Goal: Task Accomplishment & Management: Manage account settings

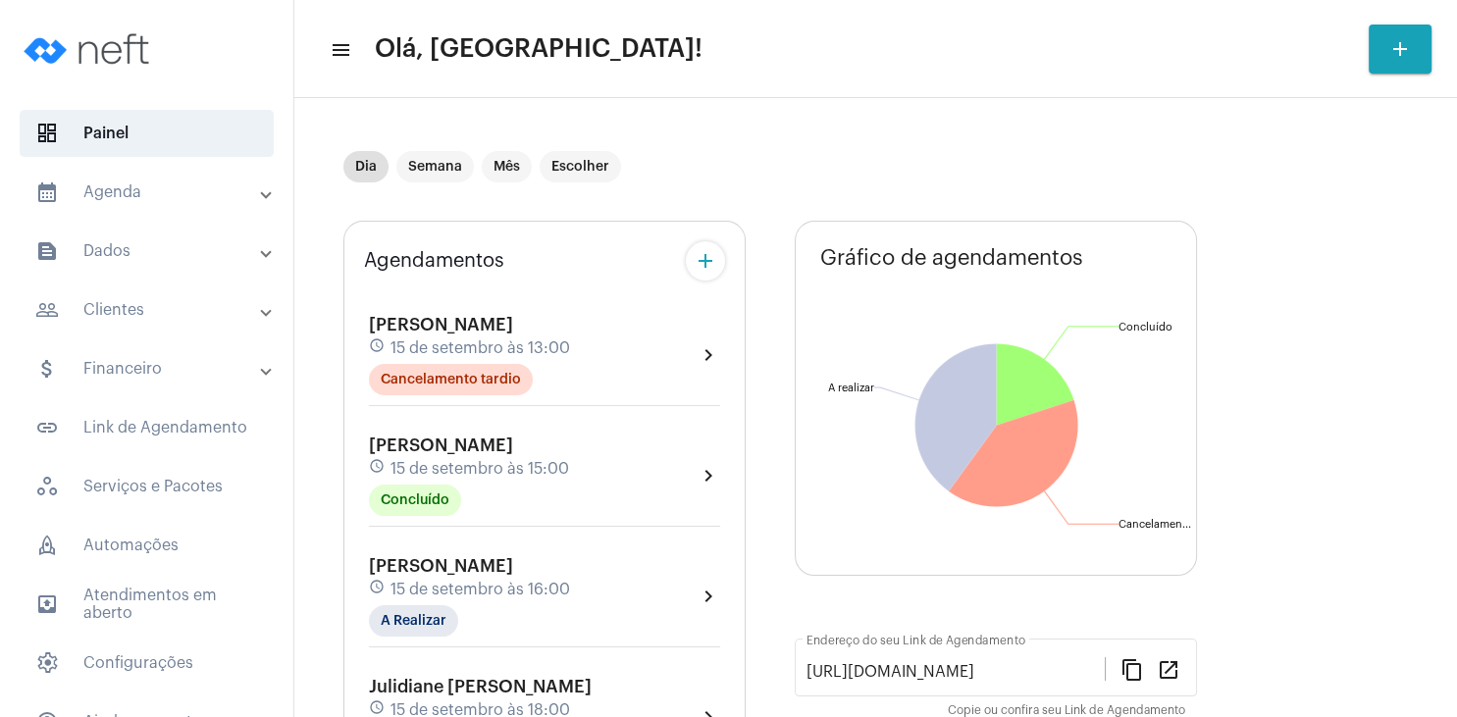
scroll to position [377, 0]
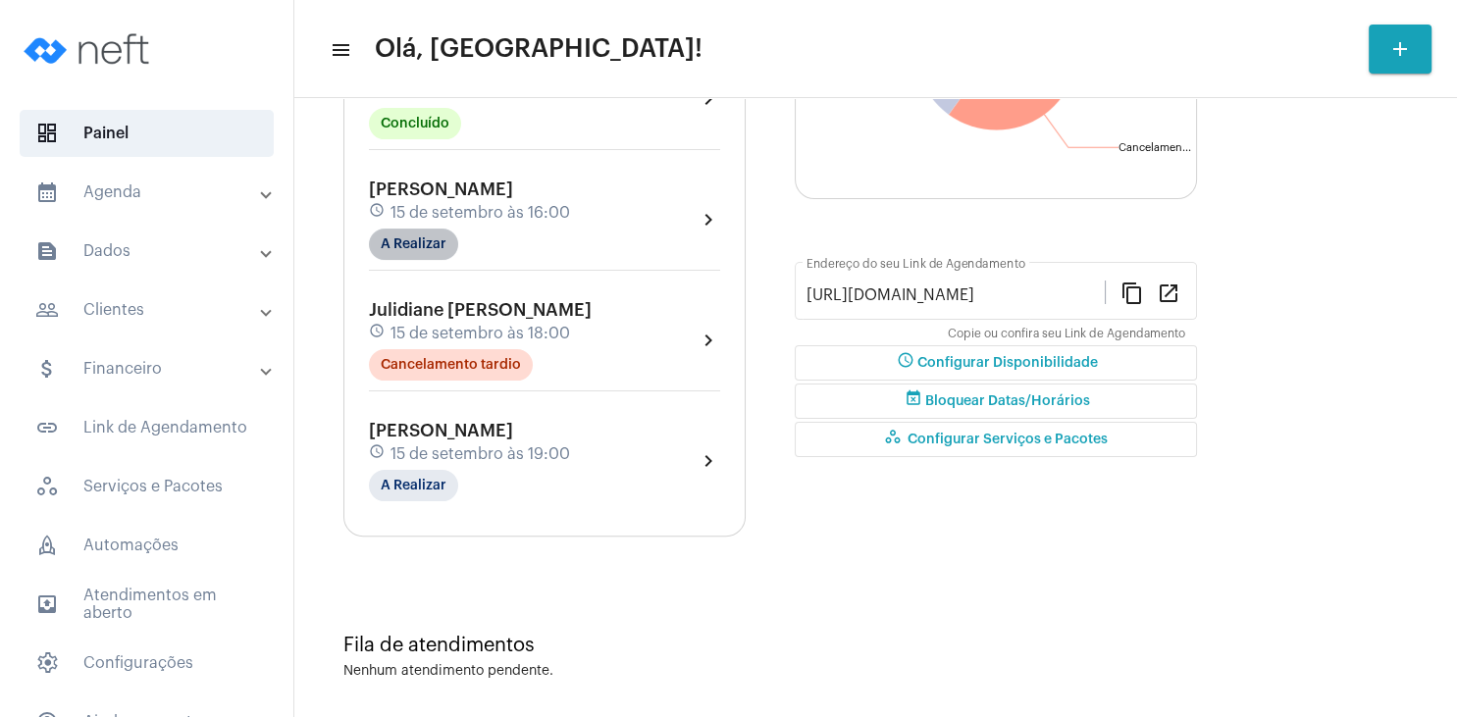
click at [416, 252] on mat-chip "A Realizar" at bounding box center [413, 244] width 89 height 31
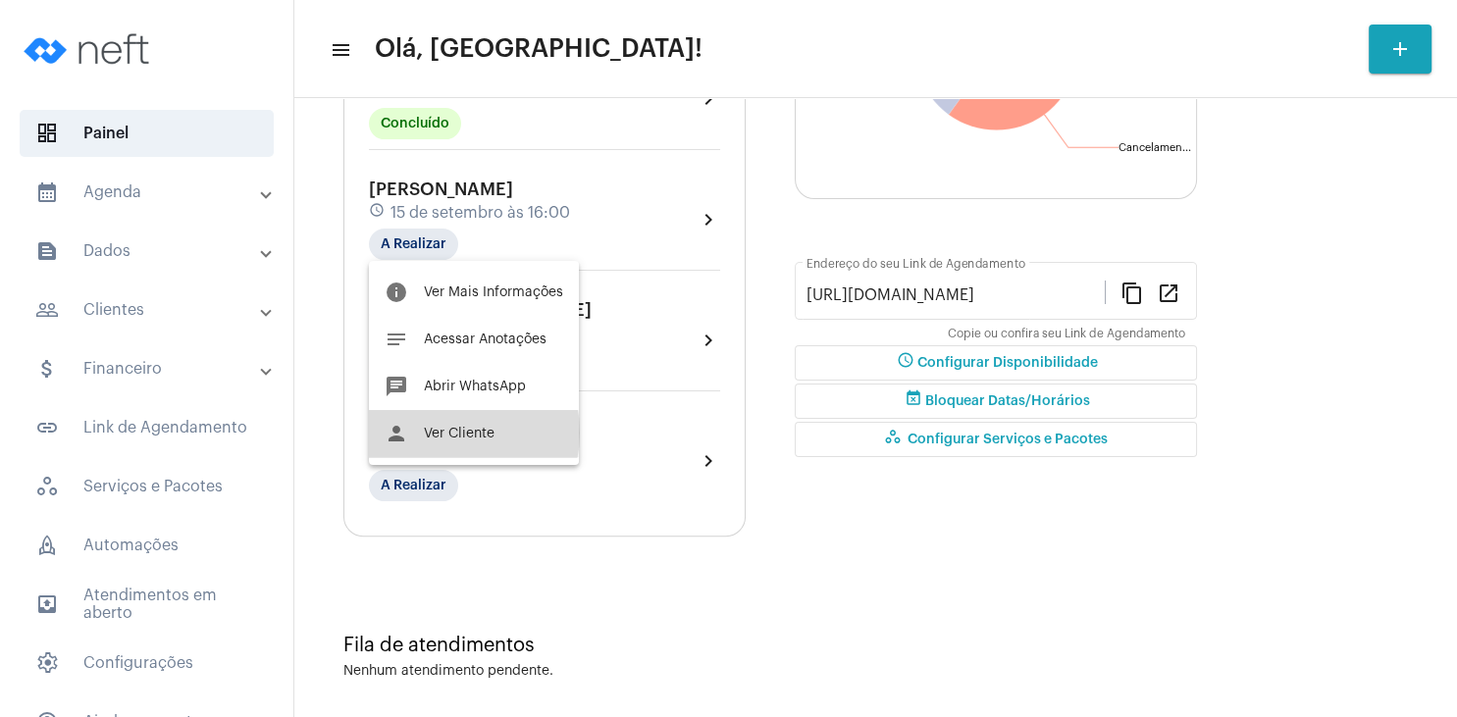
click at [445, 433] on span "Ver Cliente" at bounding box center [459, 434] width 71 height 14
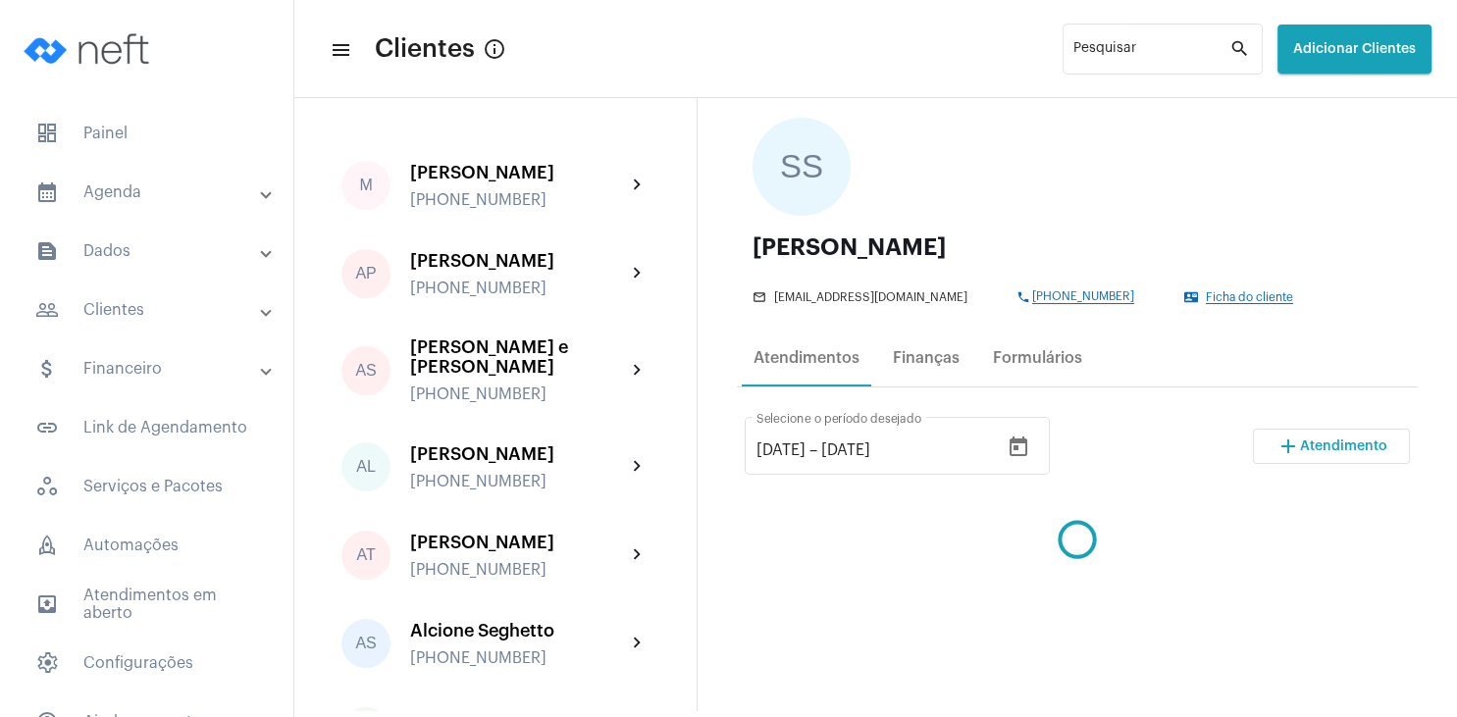
scroll to position [283, 0]
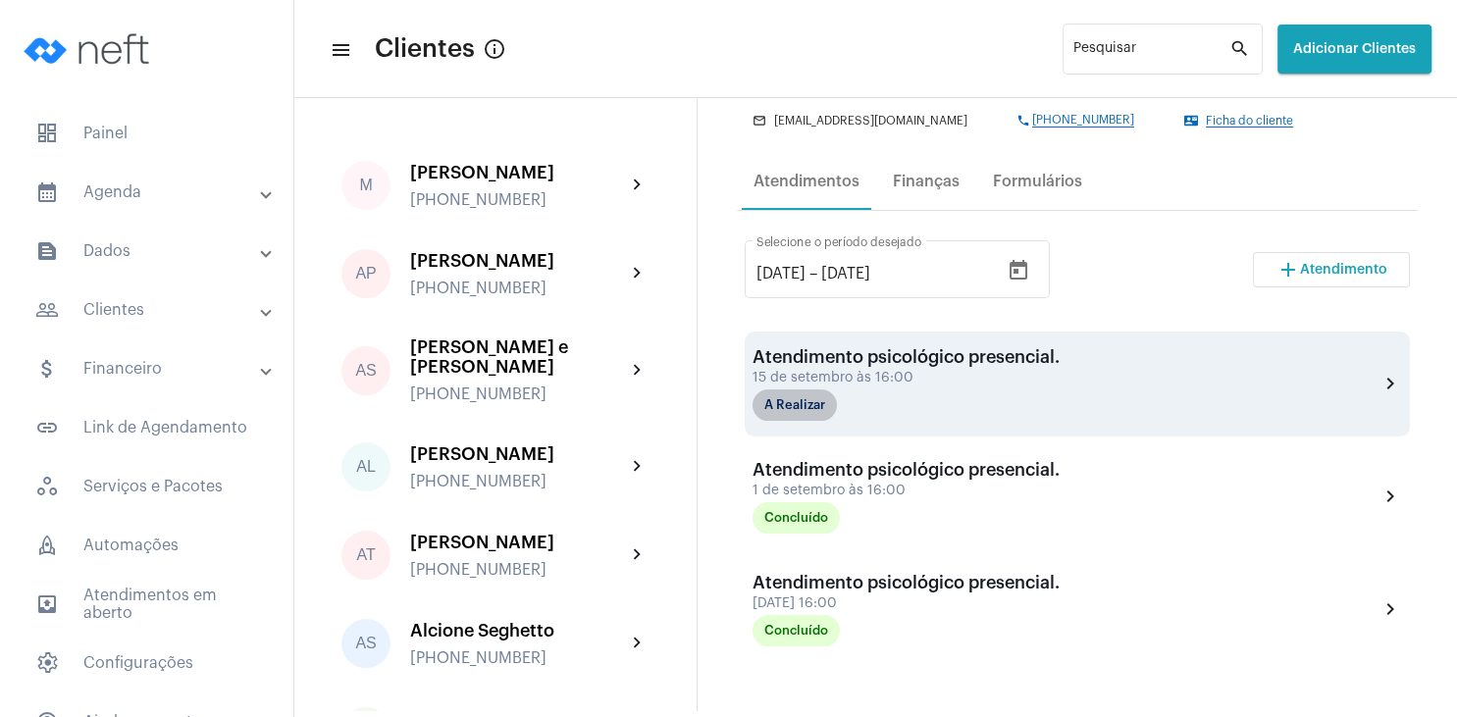
click at [793, 400] on mat-chip "A Realizar" at bounding box center [795, 405] width 84 height 31
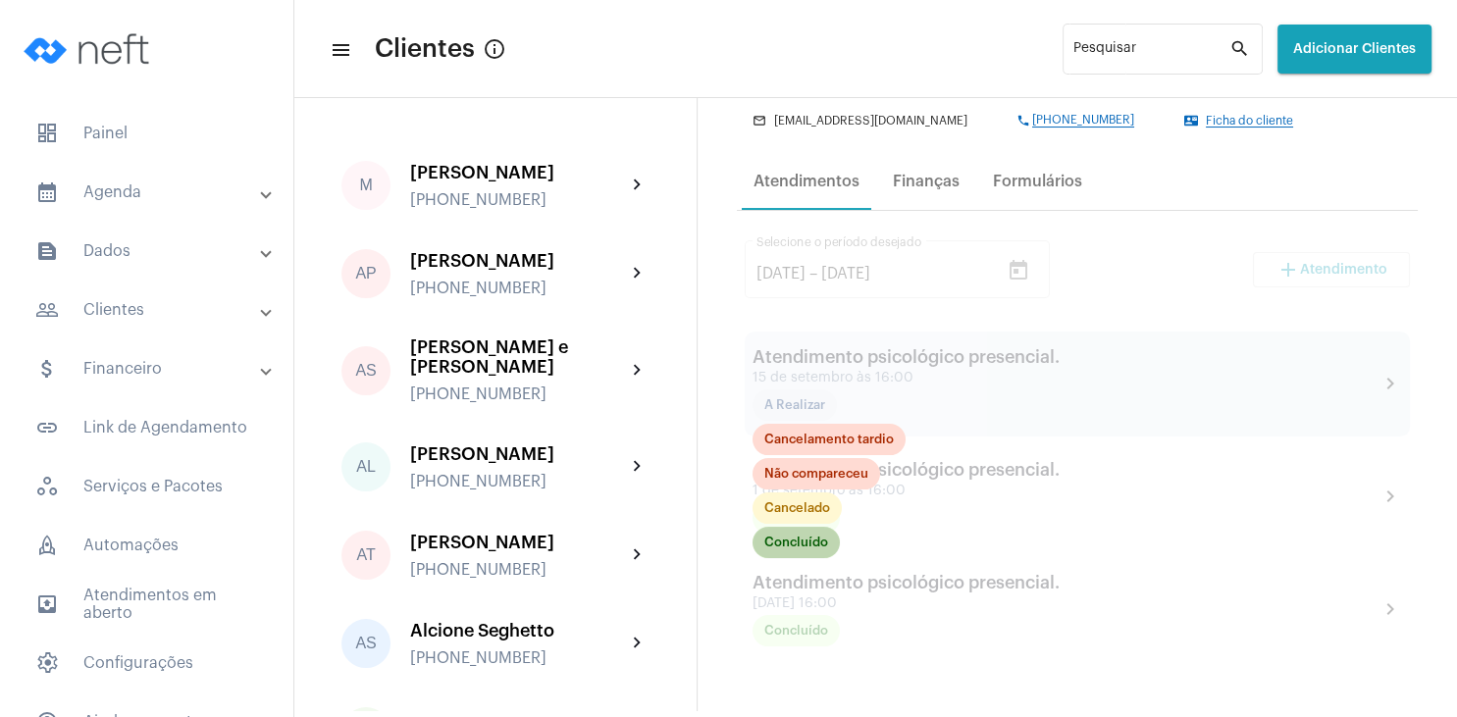
click at [804, 550] on mat-chip "Concluído" at bounding box center [796, 542] width 87 height 31
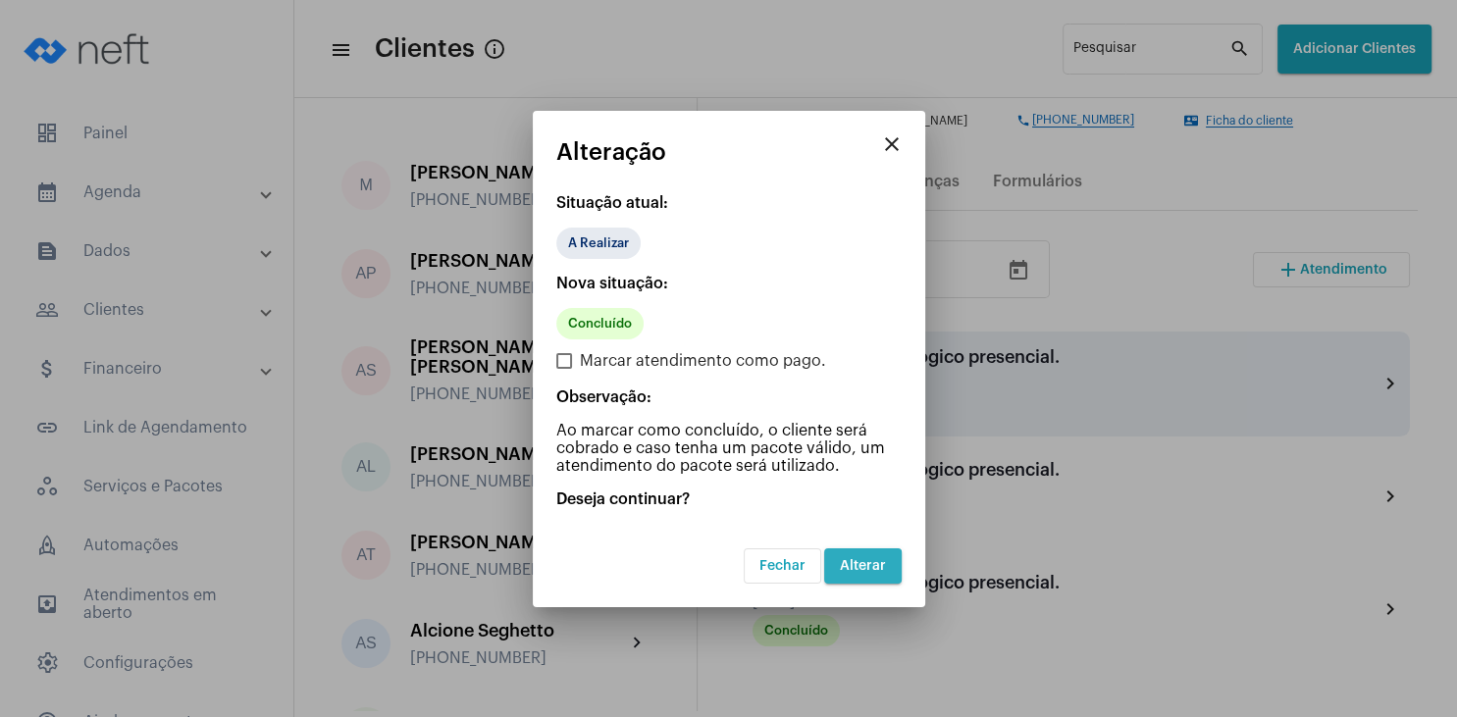
click at [859, 567] on span "Alterar" at bounding box center [863, 566] width 46 height 14
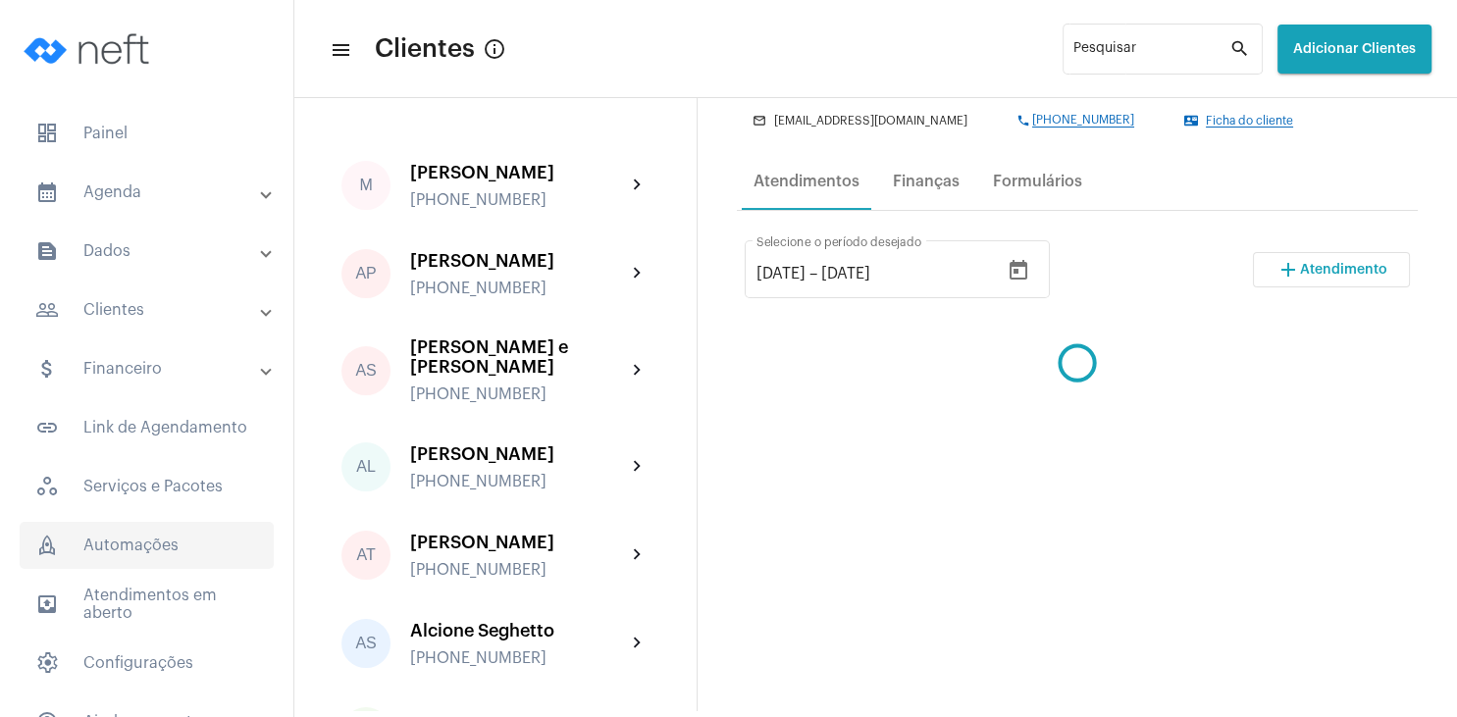
click at [134, 550] on span "rocket_outlined Automações" at bounding box center [147, 545] width 254 height 47
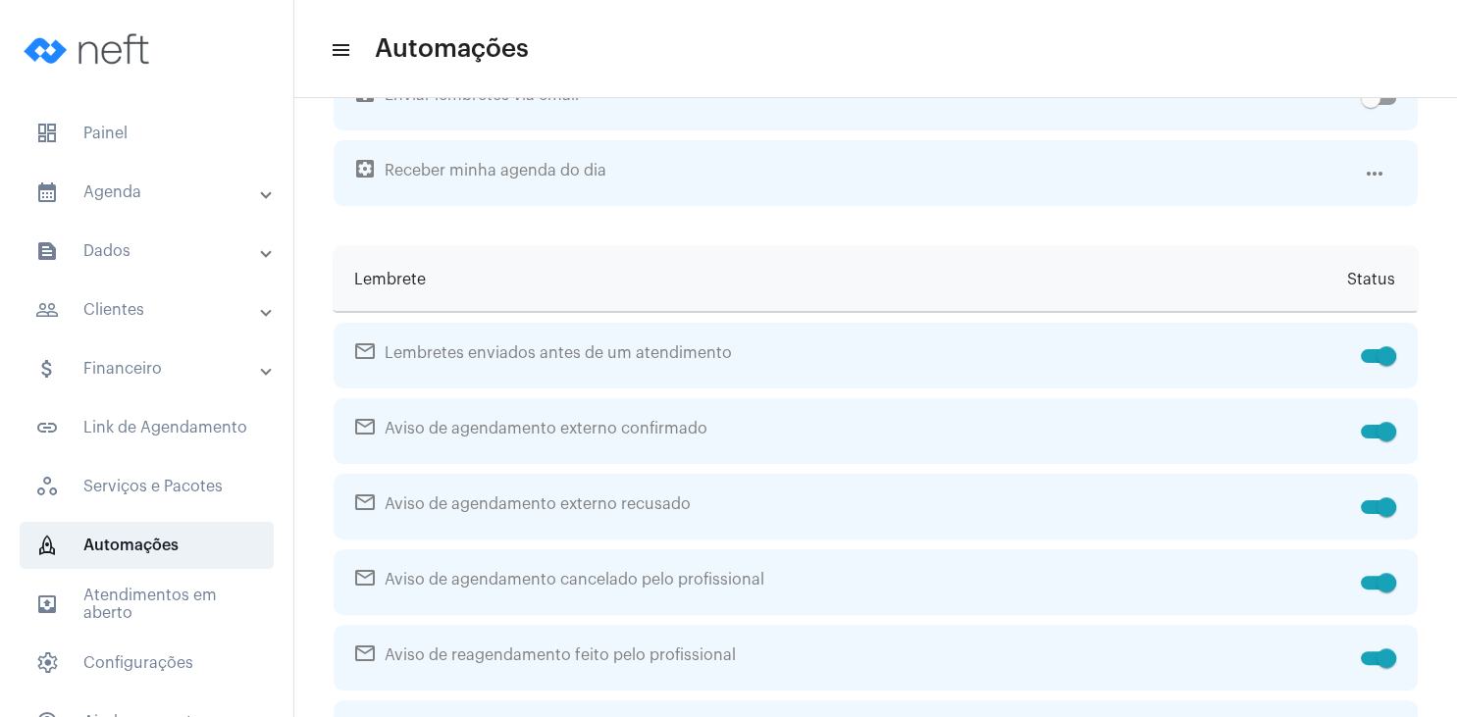
checkbox input "false"
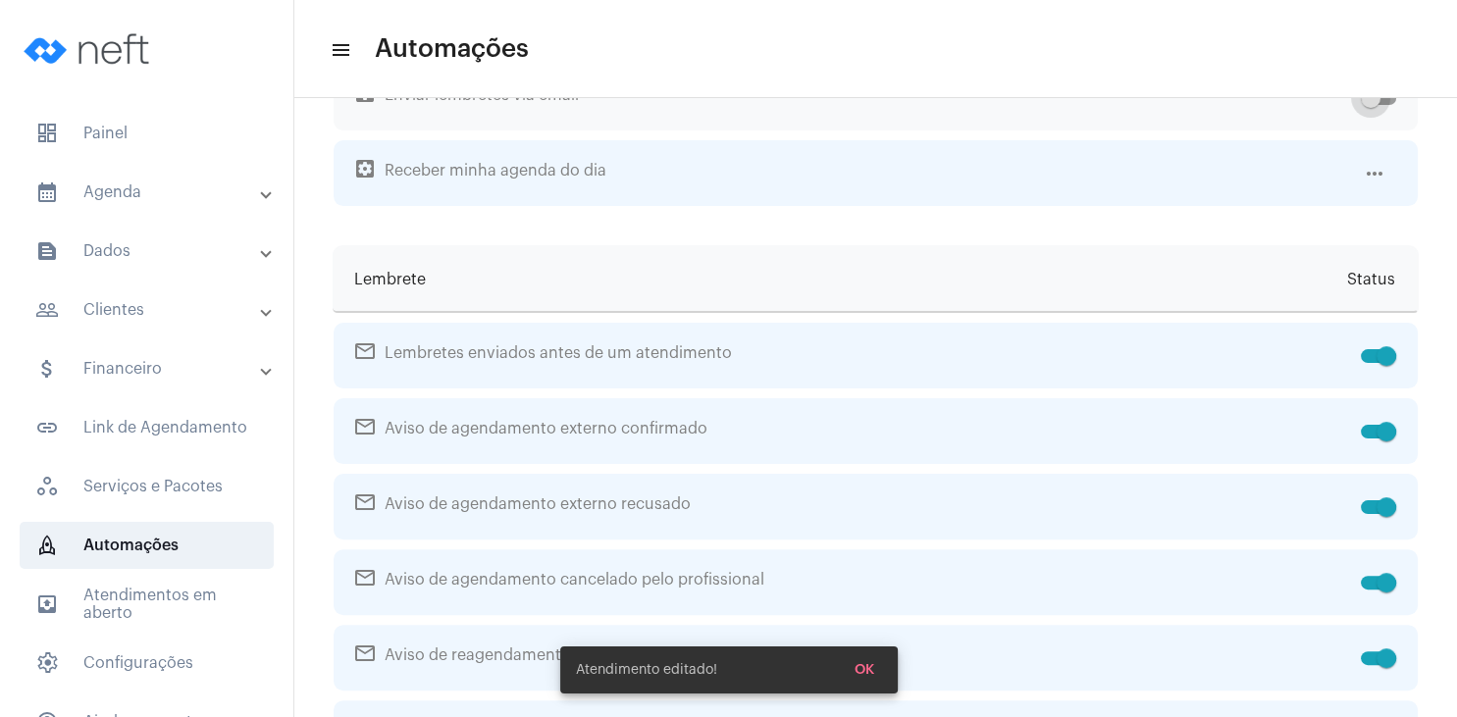
click at [1388, 110] on label at bounding box center [1378, 98] width 35 height 24
click at [1371, 106] on input "checkbox" at bounding box center [1370, 105] width 1 height 1
checkbox input "true"
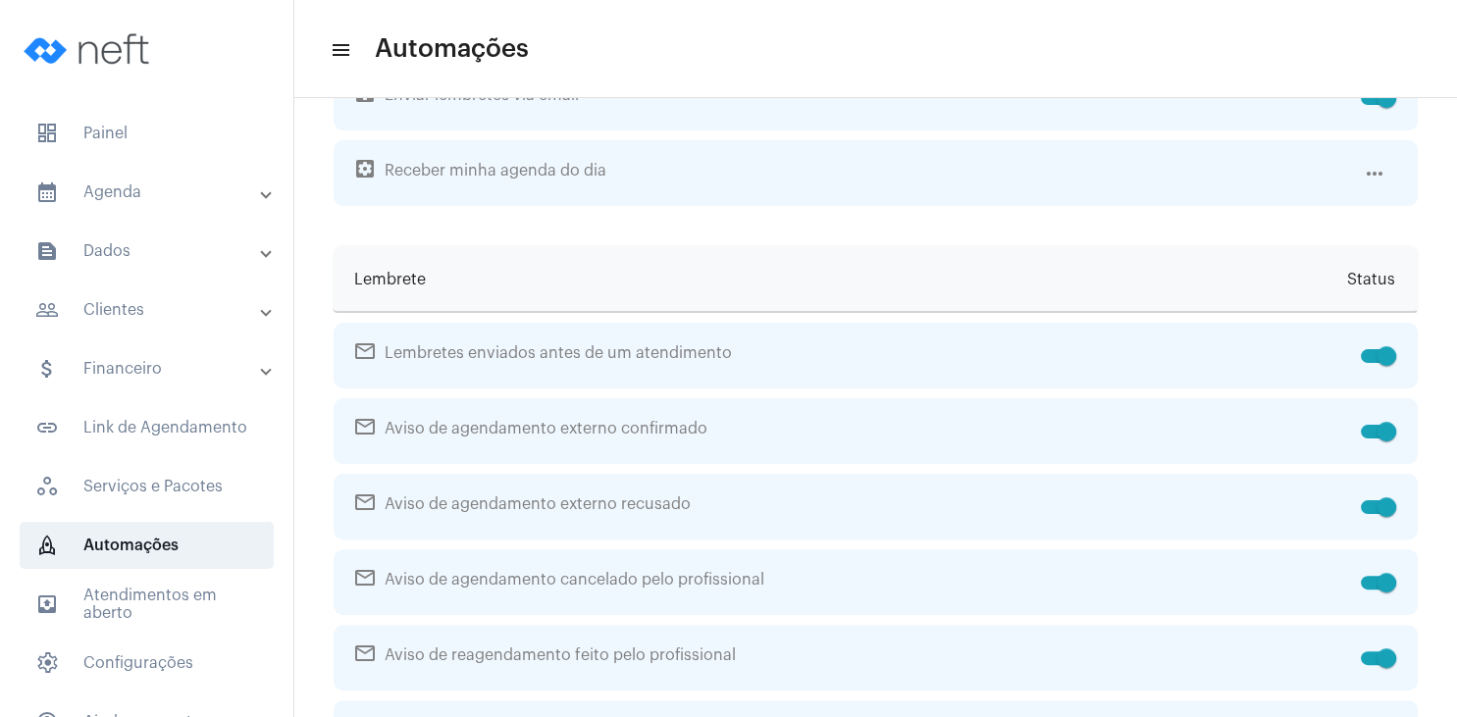
click at [124, 236] on mat-expansion-panel-header "text_snippet_outlined Dados" at bounding box center [153, 251] width 282 height 47
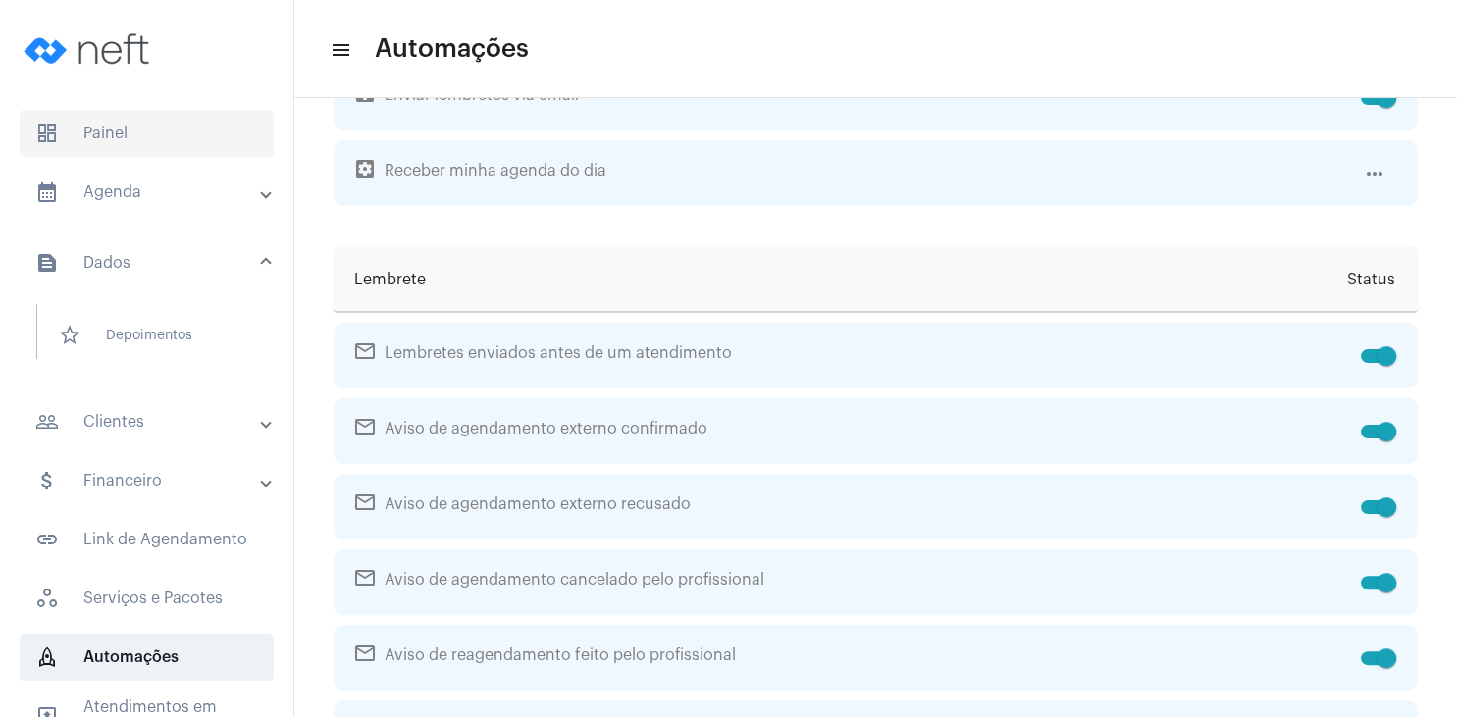
click at [111, 133] on span "dashboard Painel" at bounding box center [147, 133] width 254 height 47
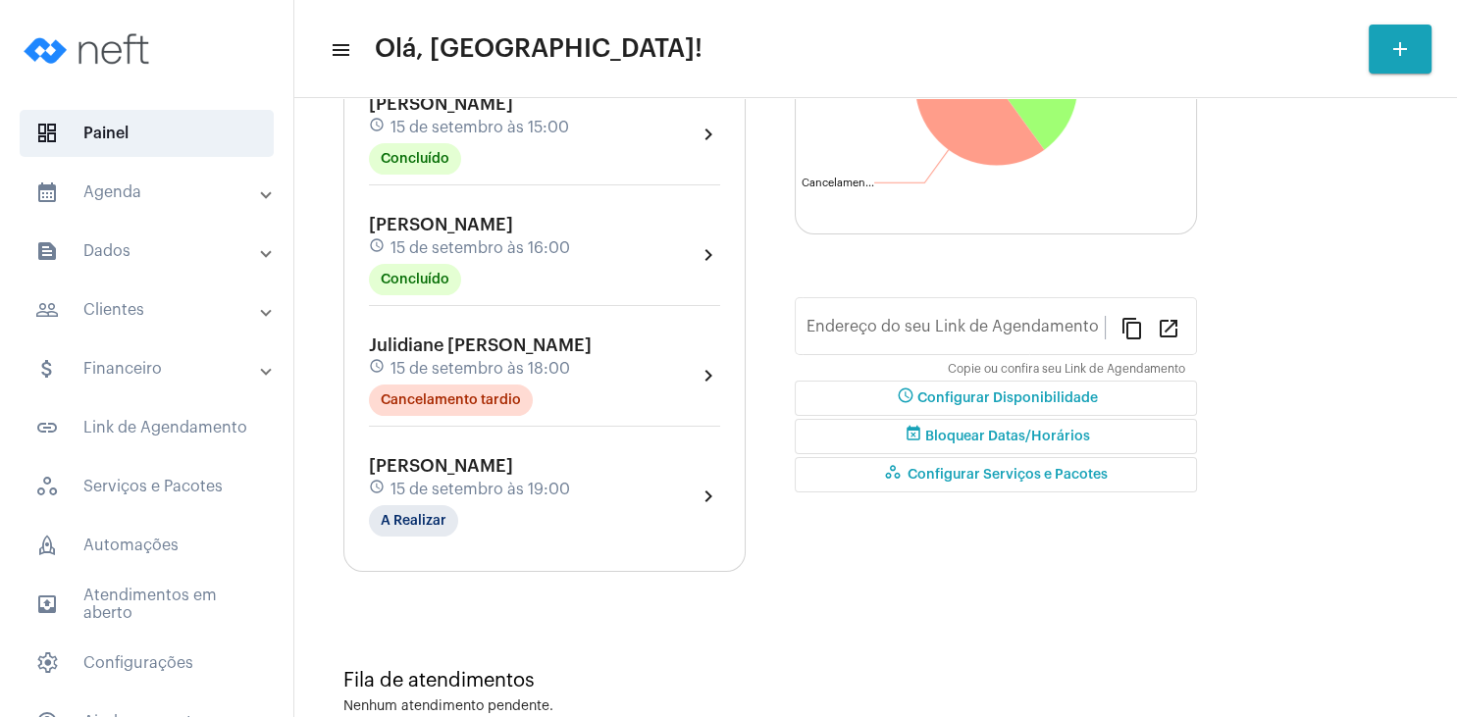
type input "[URL][DOMAIN_NAME]"
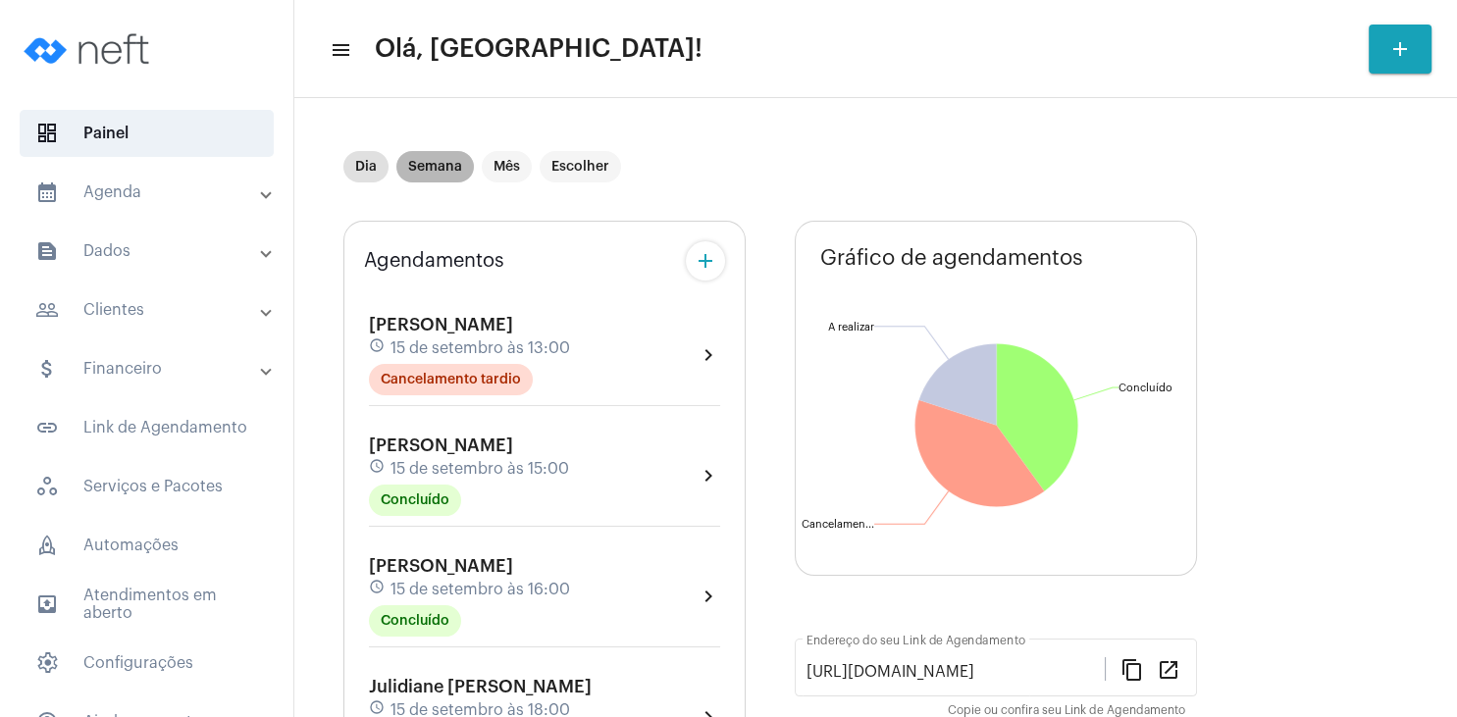
click at [455, 173] on mat-chip "Semana" at bounding box center [435, 166] width 78 height 31
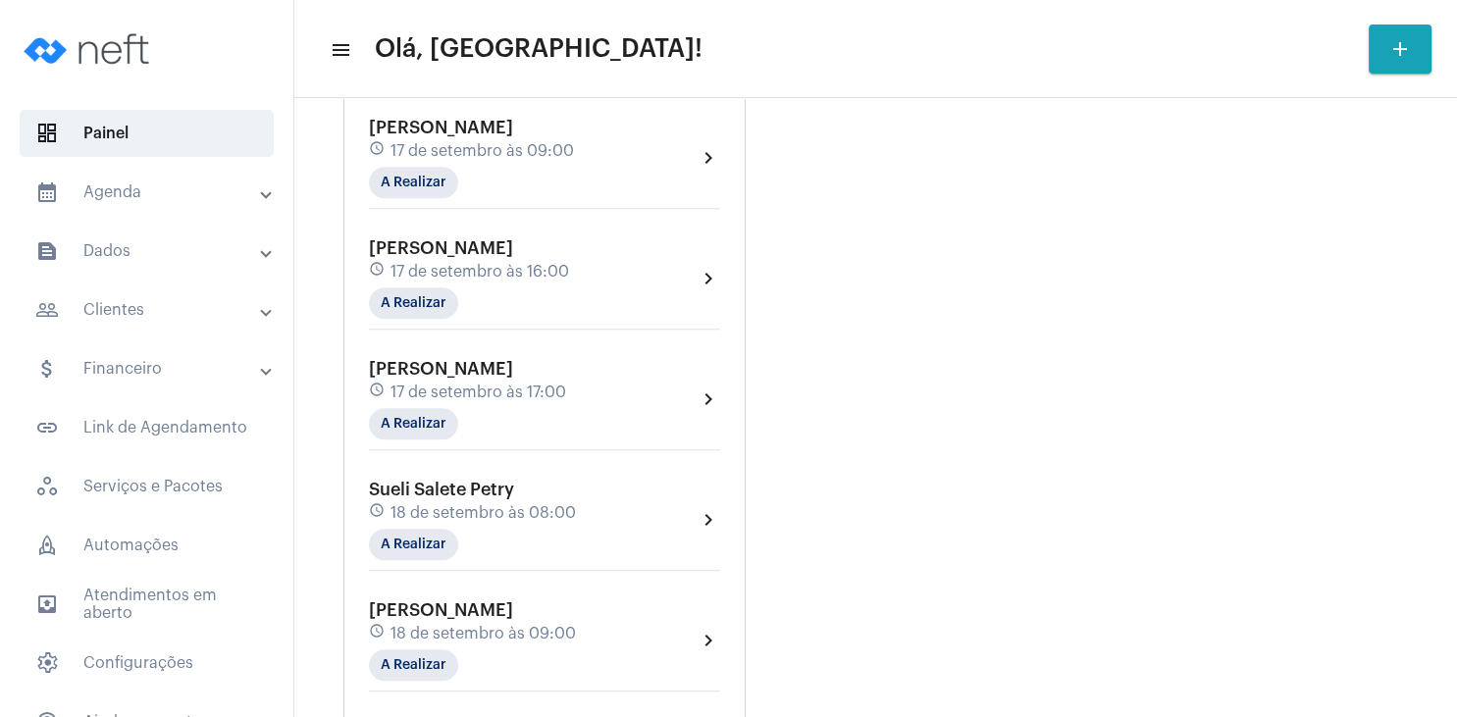
scroll to position [1413, 0]
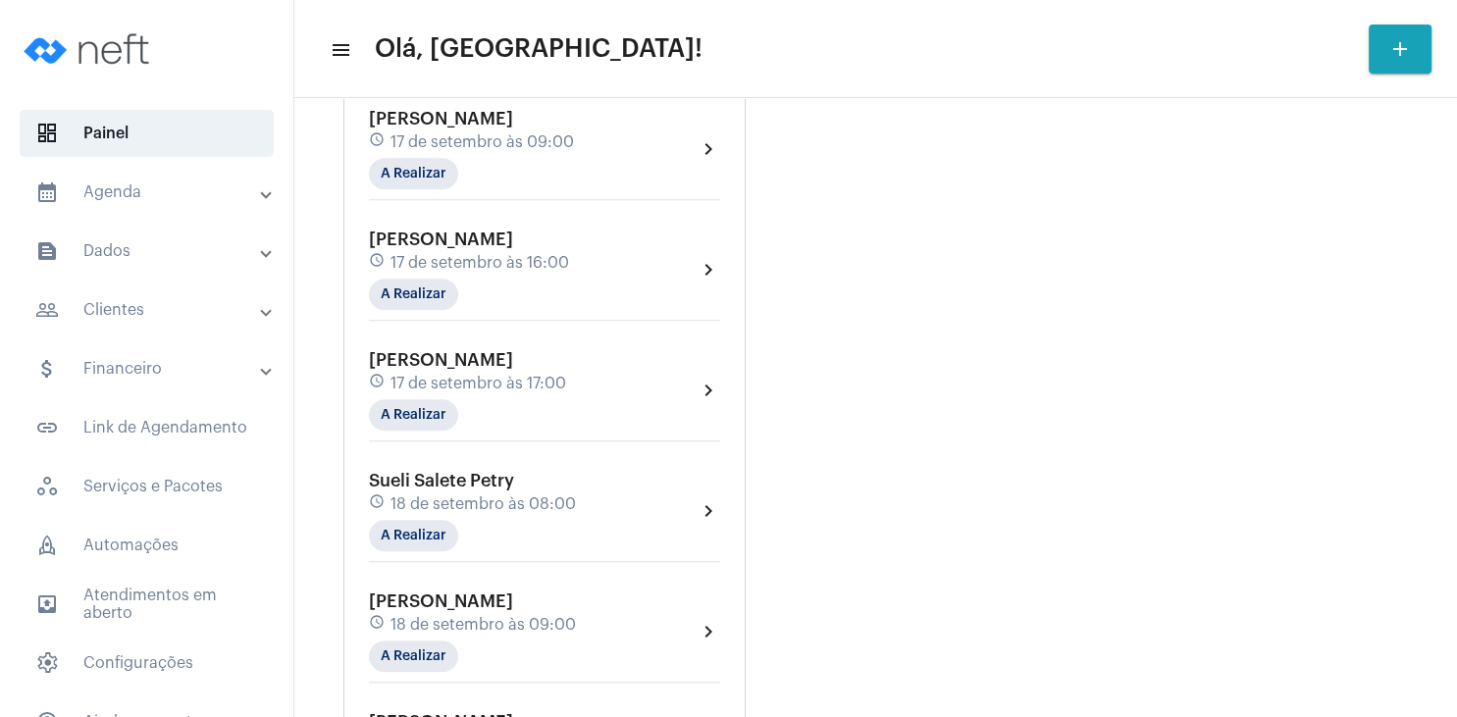
click at [179, 307] on mat-panel-title "people_outline Clientes" at bounding box center [148, 310] width 227 height 24
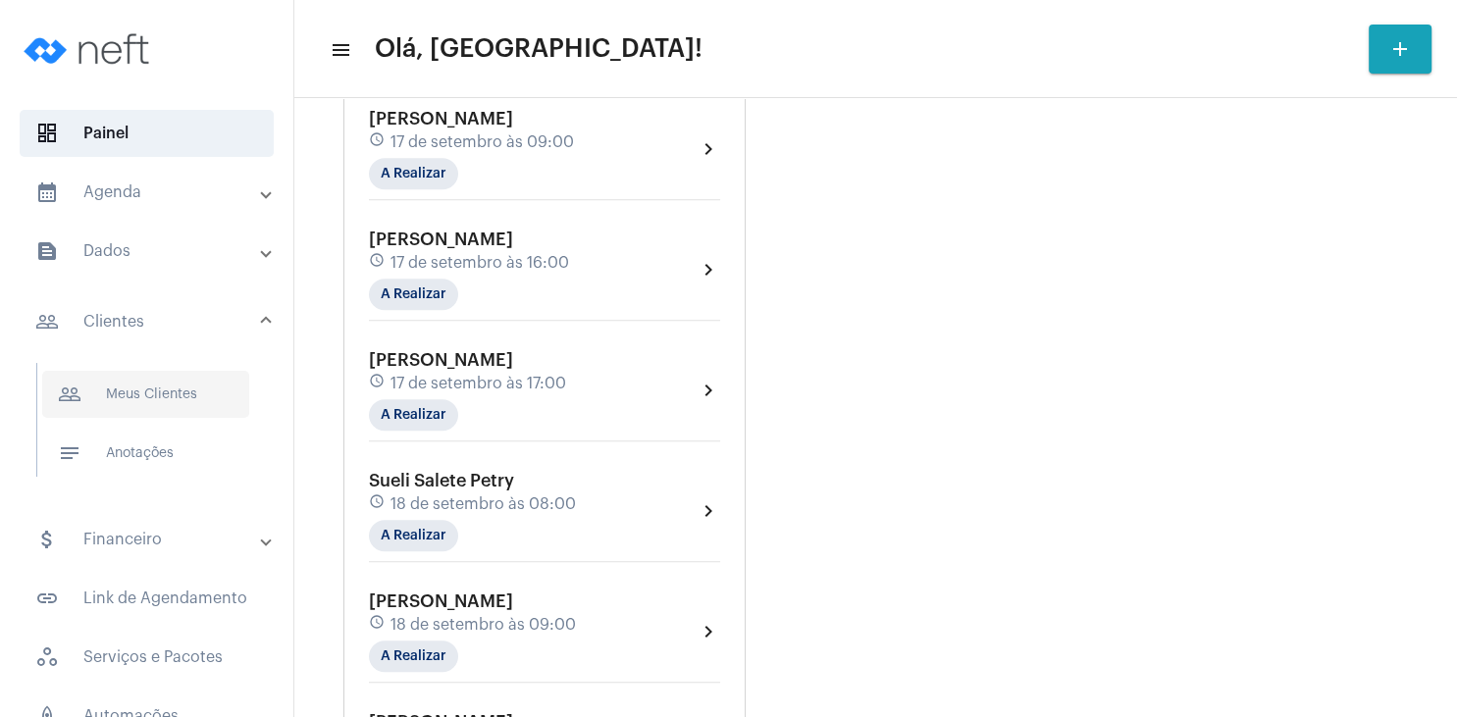
click at [200, 400] on span "people_outline Meus Clientes" at bounding box center [145, 394] width 207 height 47
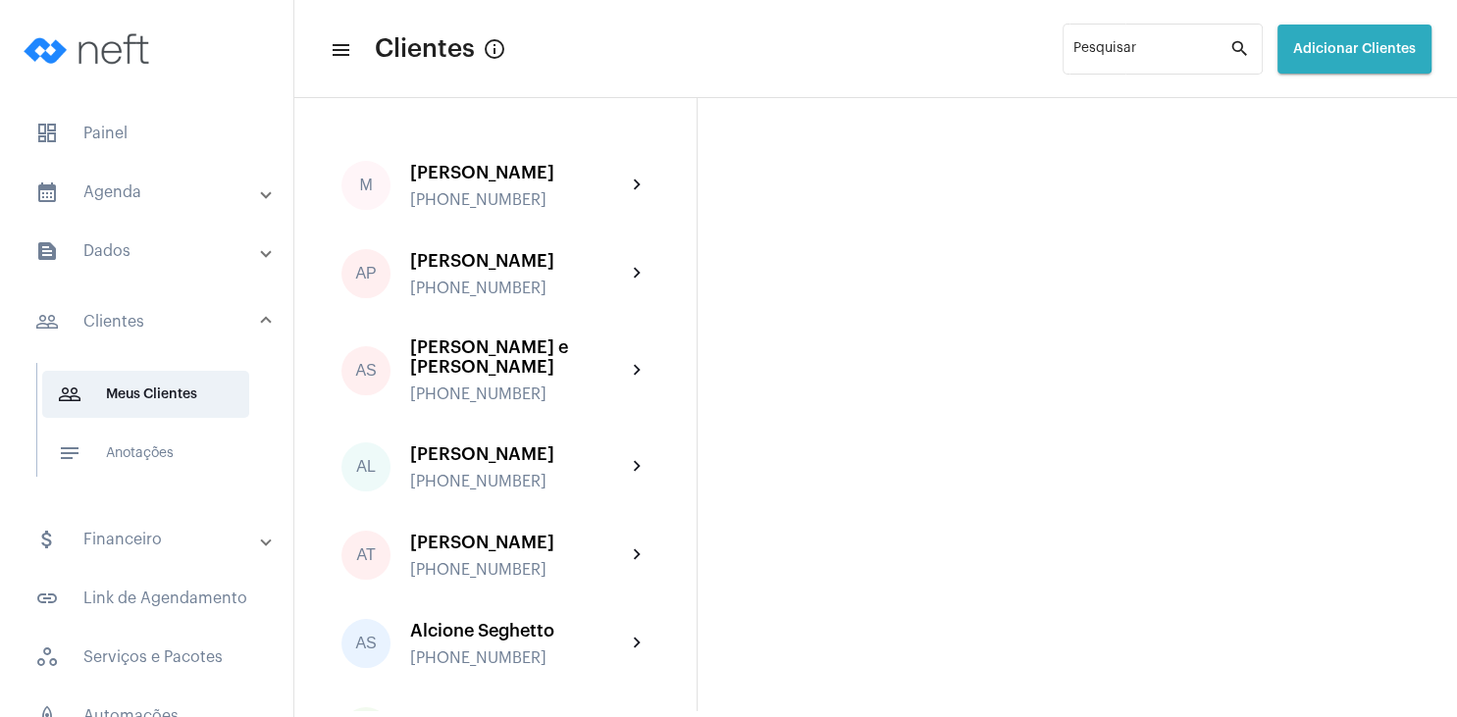
click at [1328, 45] on span "Adicionar Clientes" at bounding box center [1354, 49] width 123 height 14
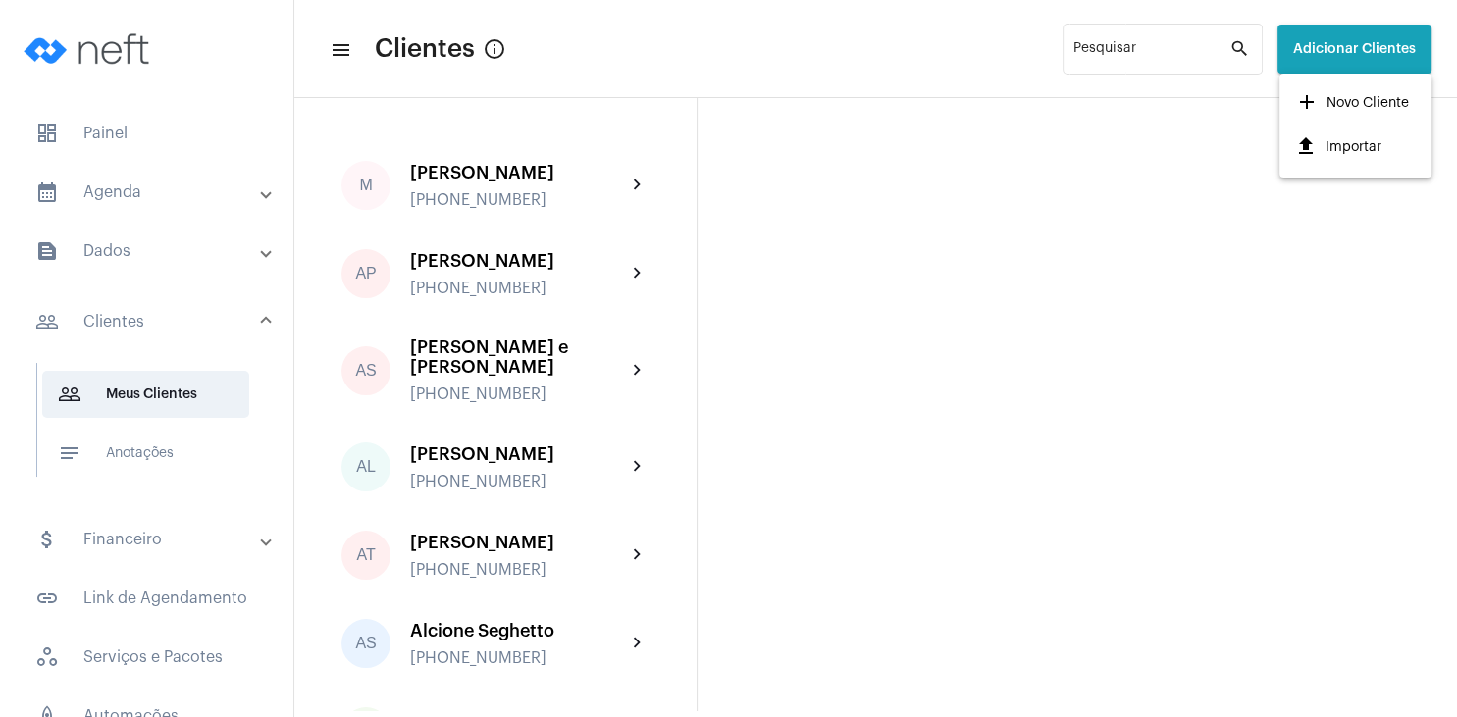
click at [1338, 103] on span "add Novo Cliente" at bounding box center [1352, 102] width 114 height 35
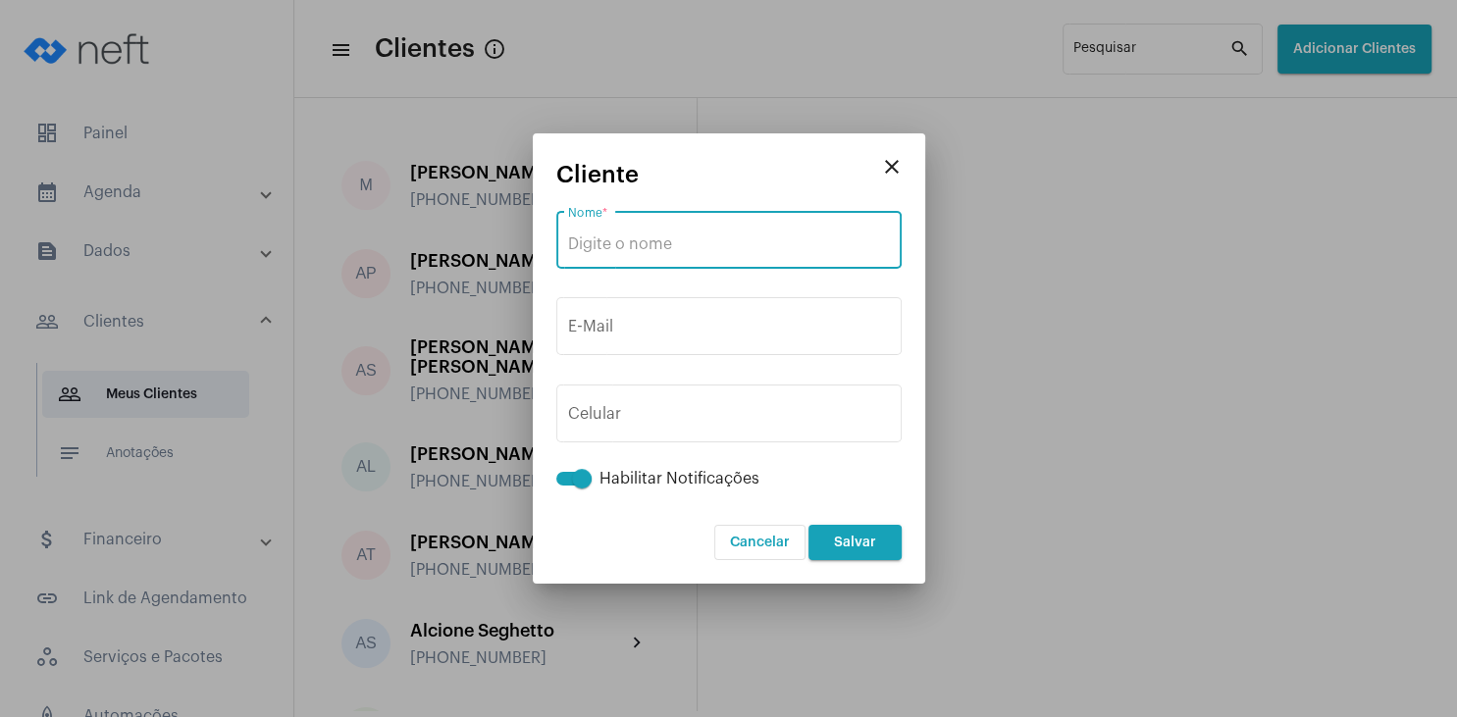
click at [740, 241] on input "Nome *" at bounding box center [729, 245] width 322 height 18
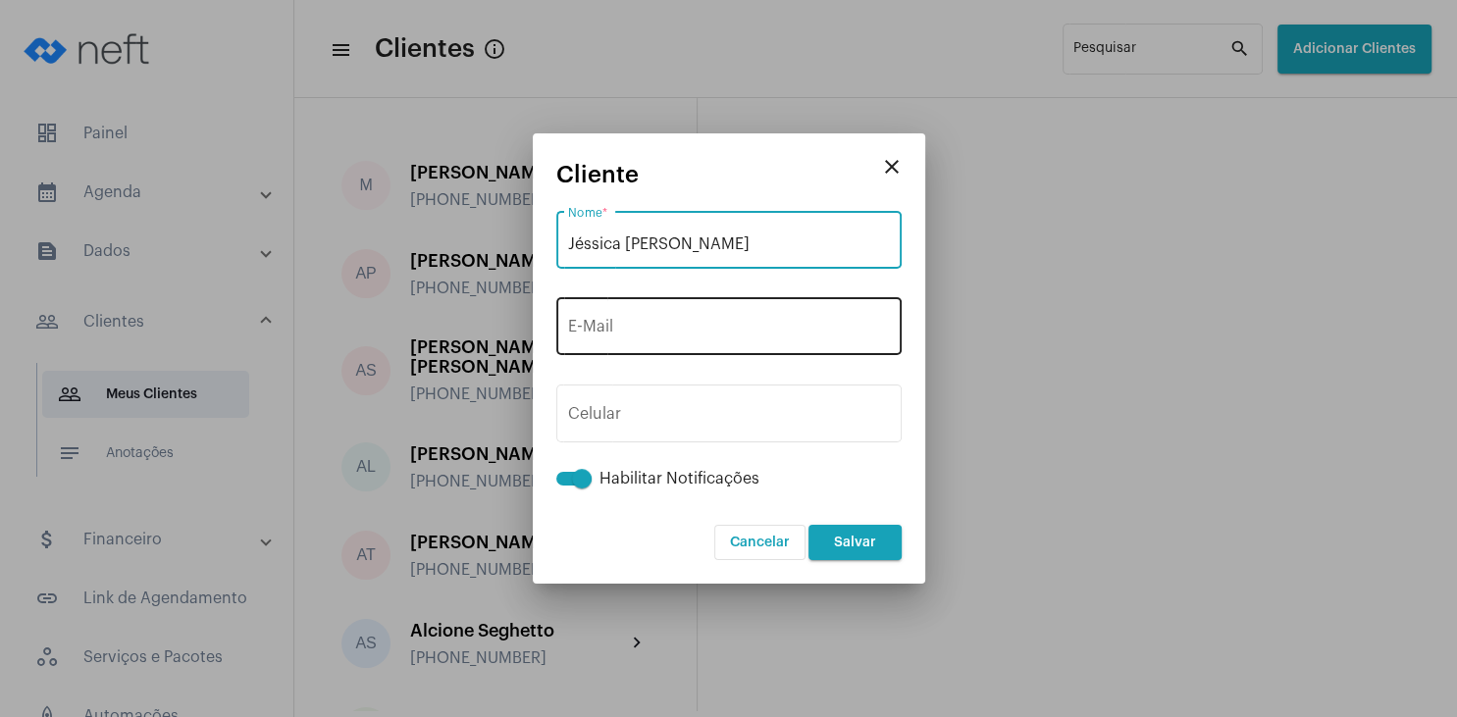
type input "Jéssica [PERSON_NAME]"
click at [664, 332] on input "E-Mail" at bounding box center [729, 331] width 322 height 18
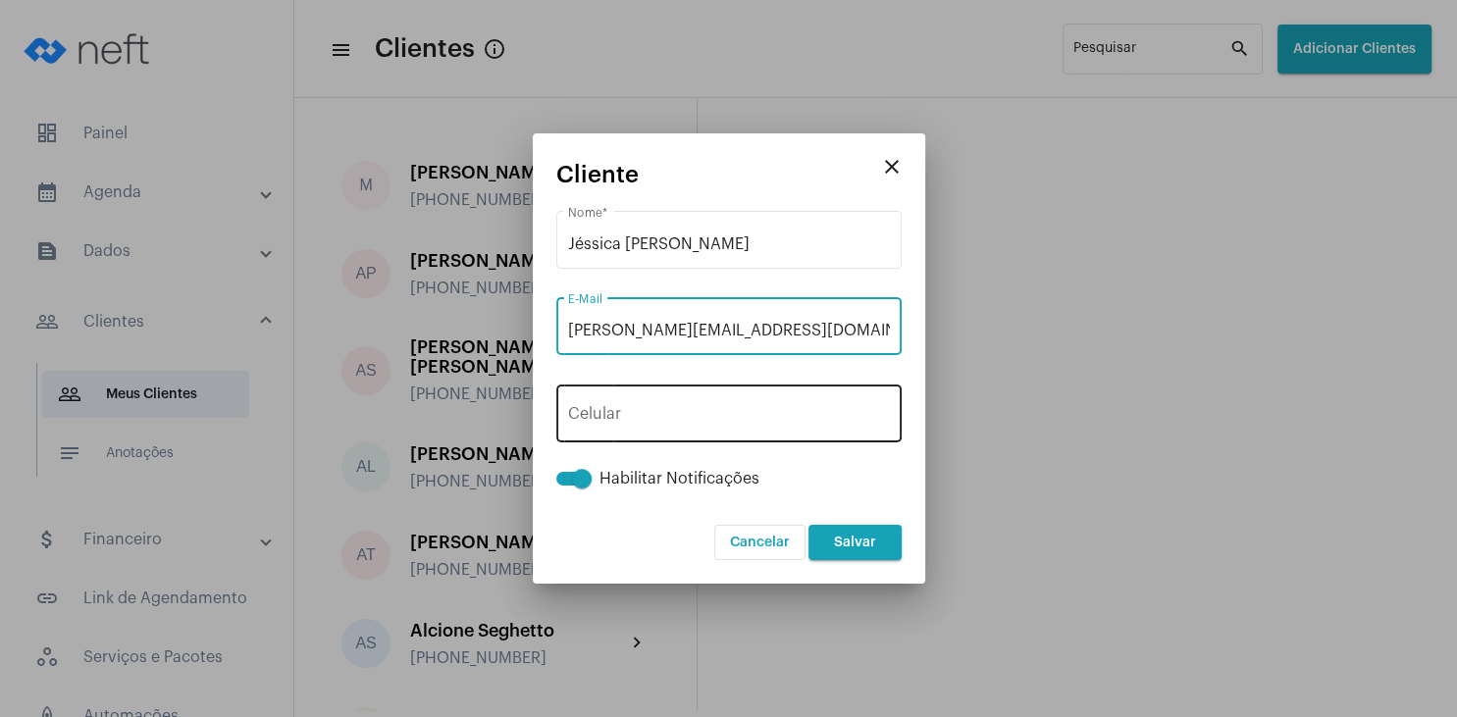
type input "[PERSON_NAME][EMAIL_ADDRESS][DOMAIN_NAME]"
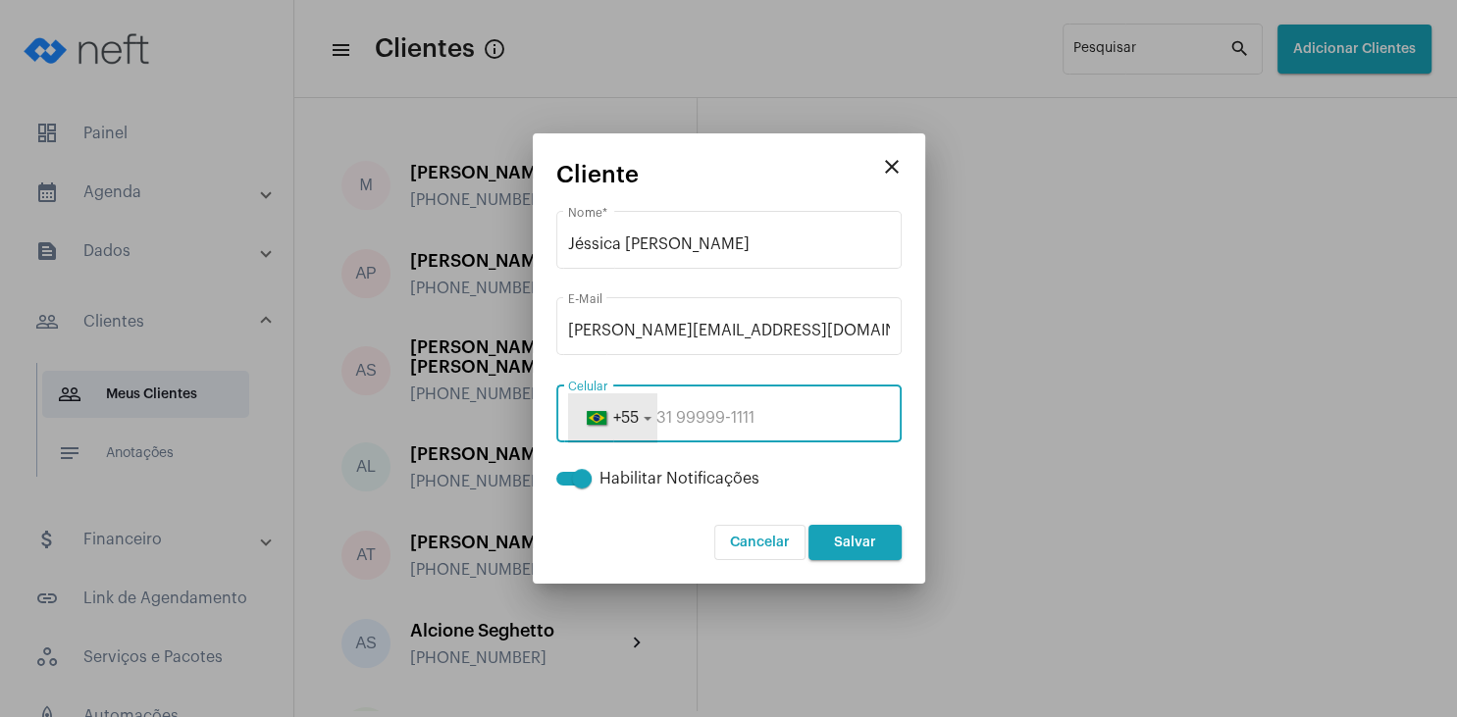
click at [639, 407] on button "+55" at bounding box center [612, 417] width 88 height 49
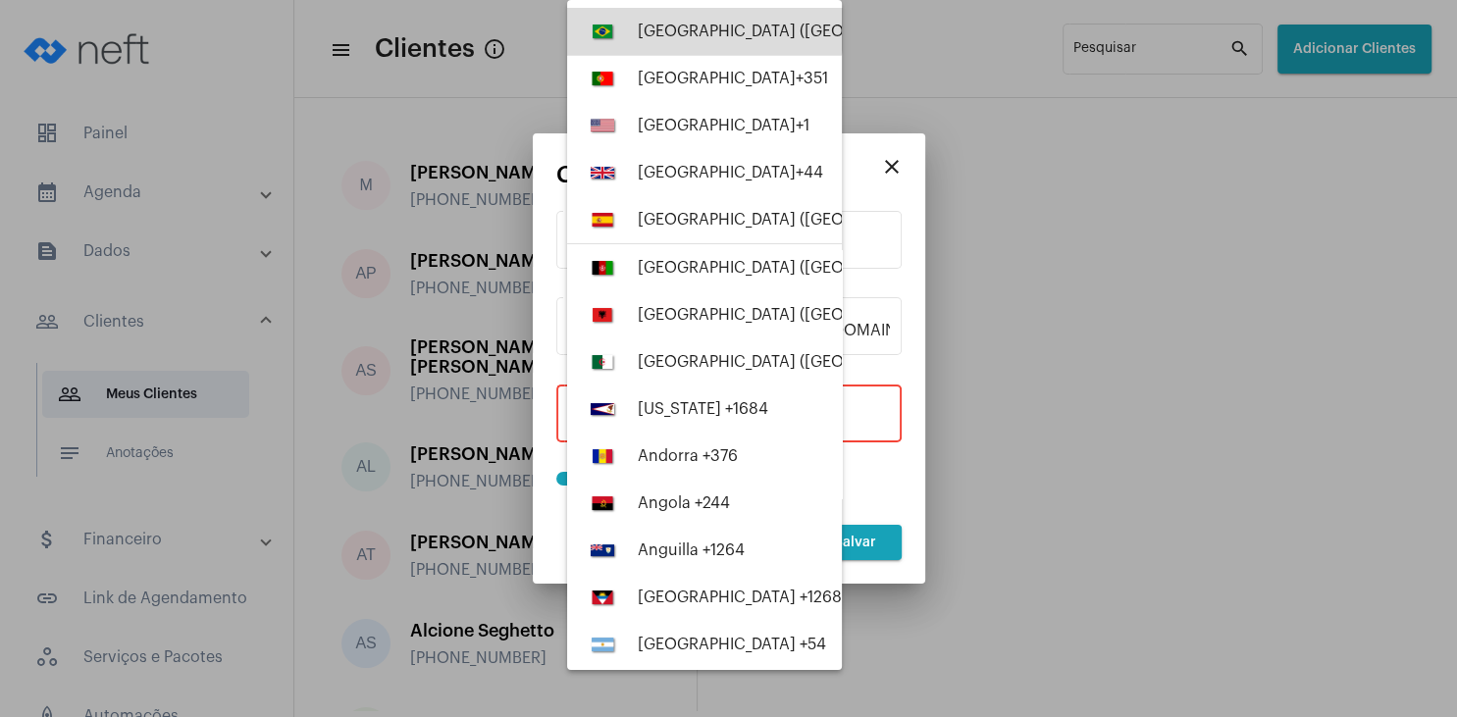
click at [653, 22] on button "[GEOGRAPHIC_DATA] ([GEOGRAPHIC_DATA]) +55" at bounding box center [704, 31] width 275 height 47
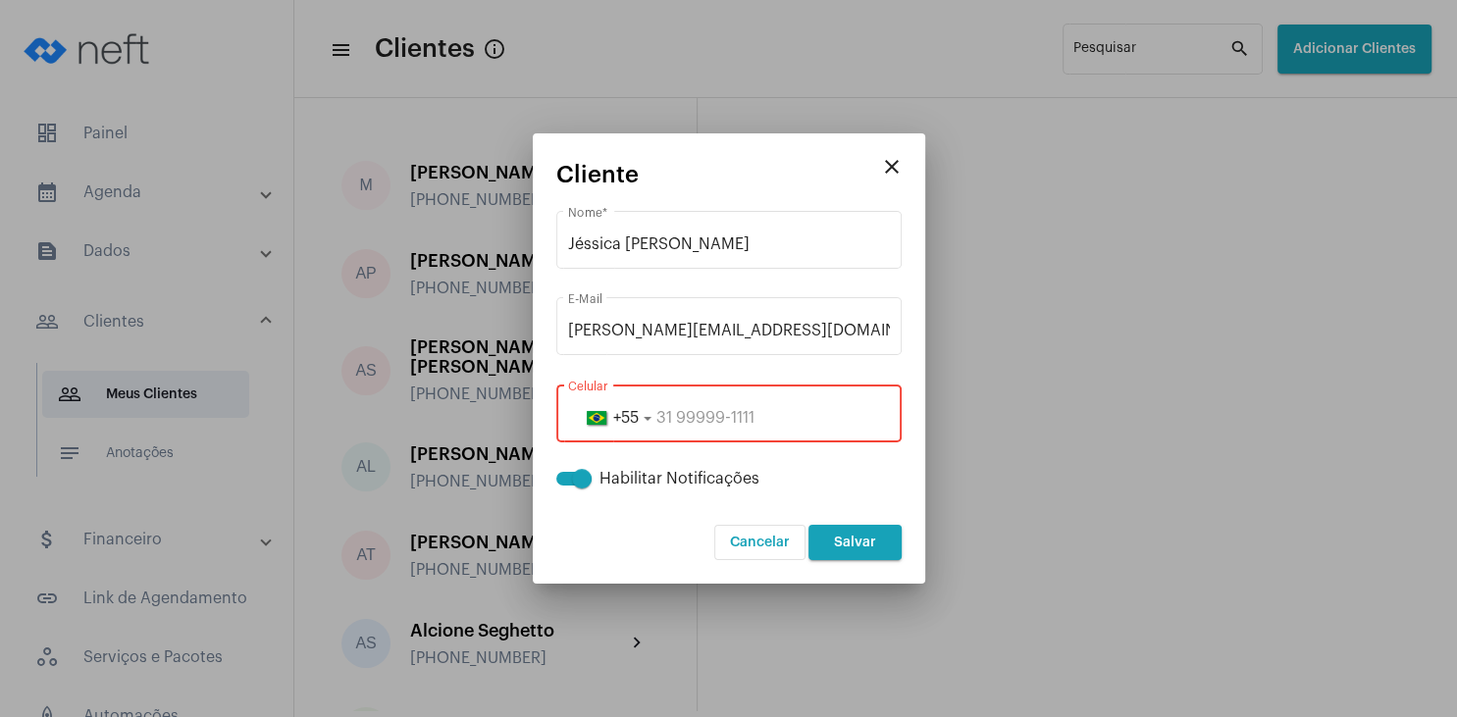
click at [663, 420] on input "tel" at bounding box center [729, 418] width 322 height 18
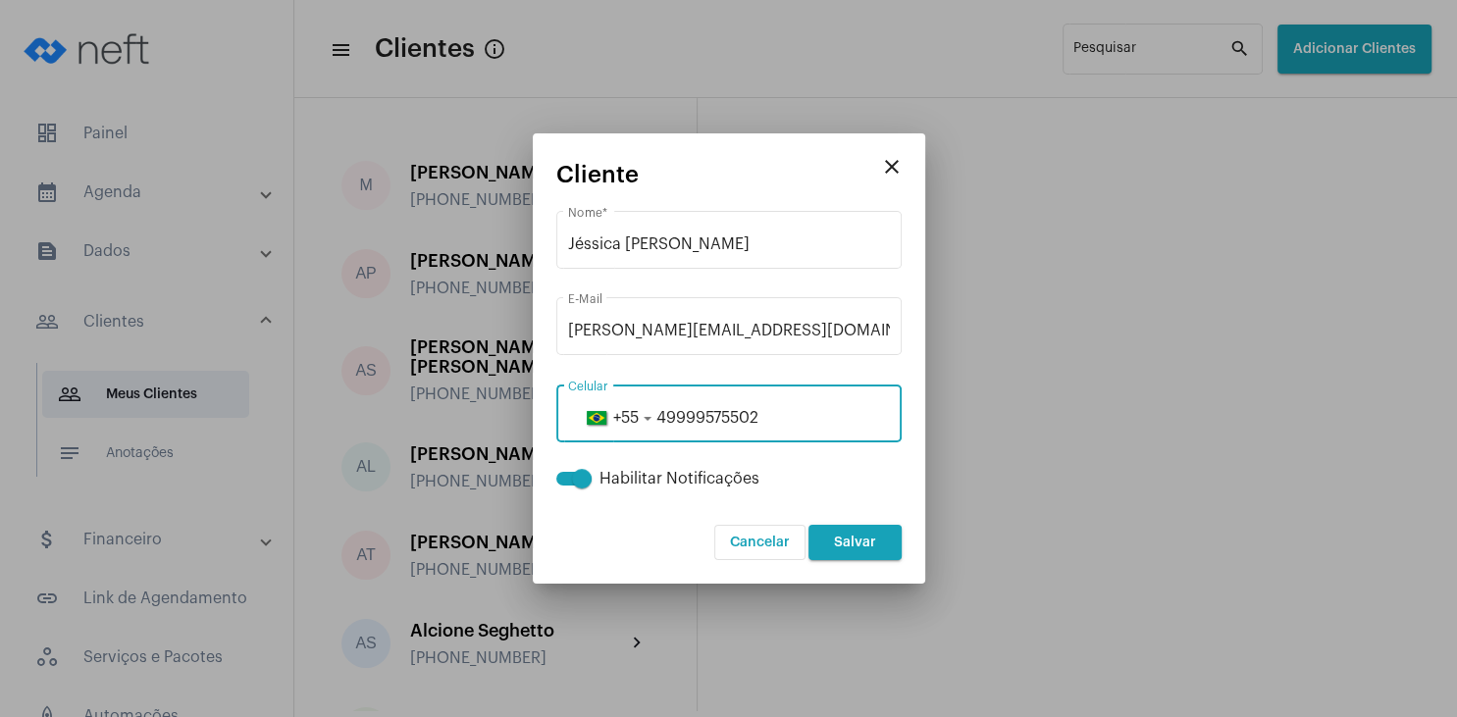
type input "49999575502"
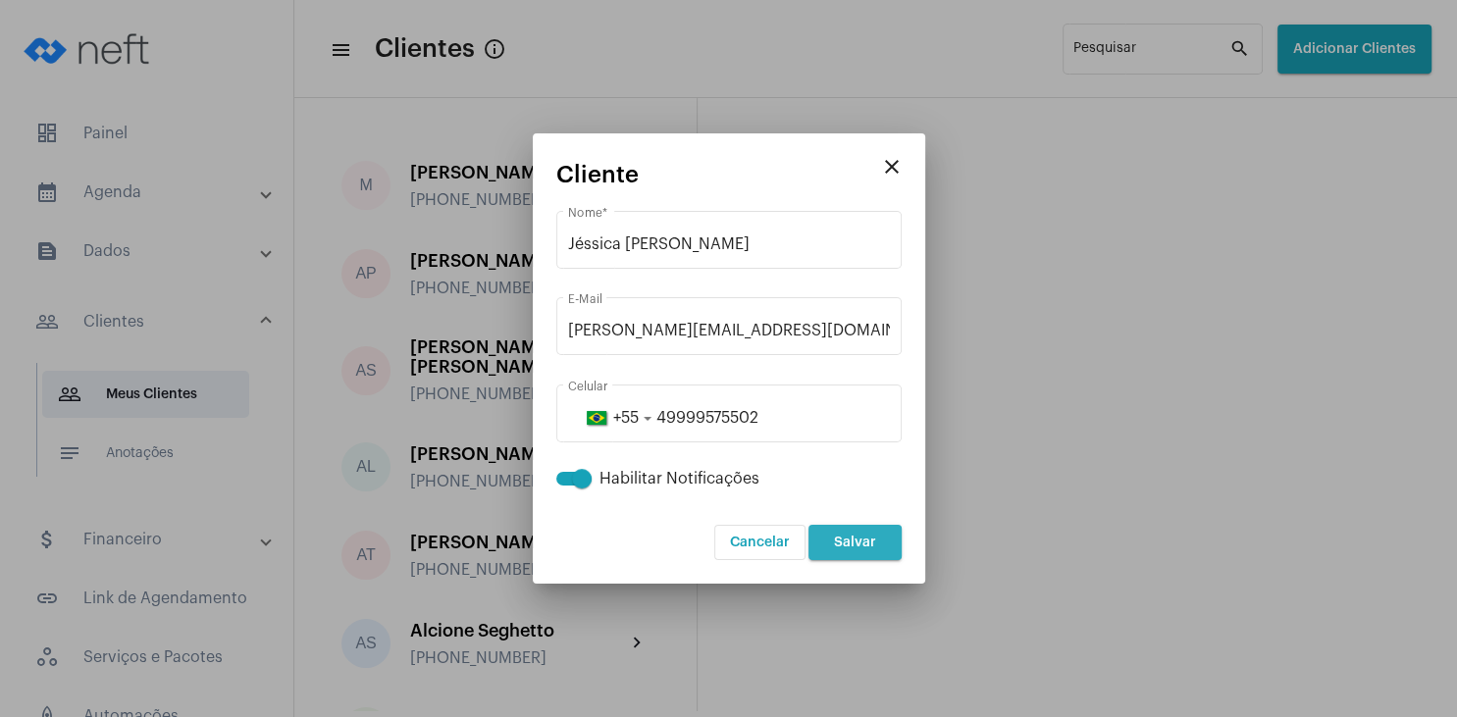
click at [862, 540] on span "Salvar" at bounding box center [855, 543] width 42 height 14
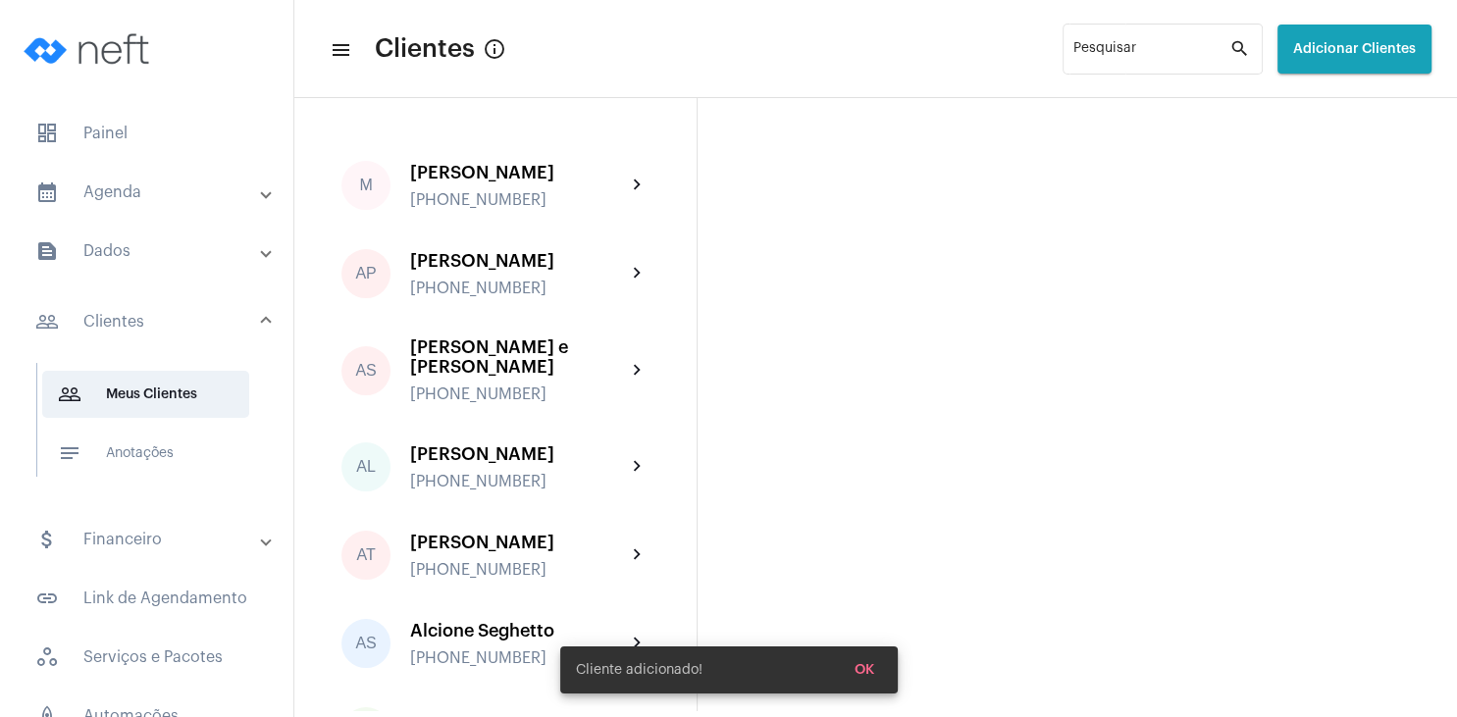
click at [867, 663] on button "OK" at bounding box center [864, 670] width 51 height 35
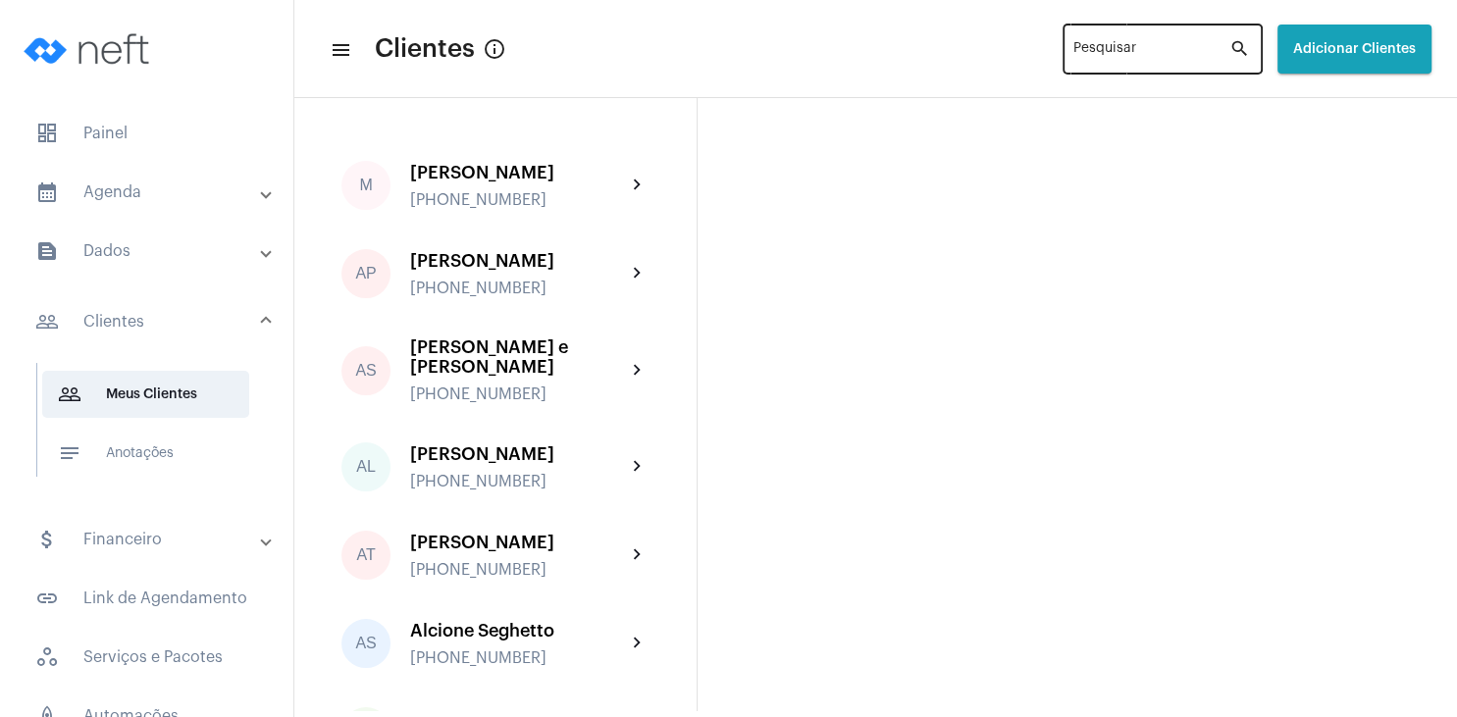
click at [1074, 65] on div "Pesquisar" at bounding box center [1152, 48] width 156 height 54
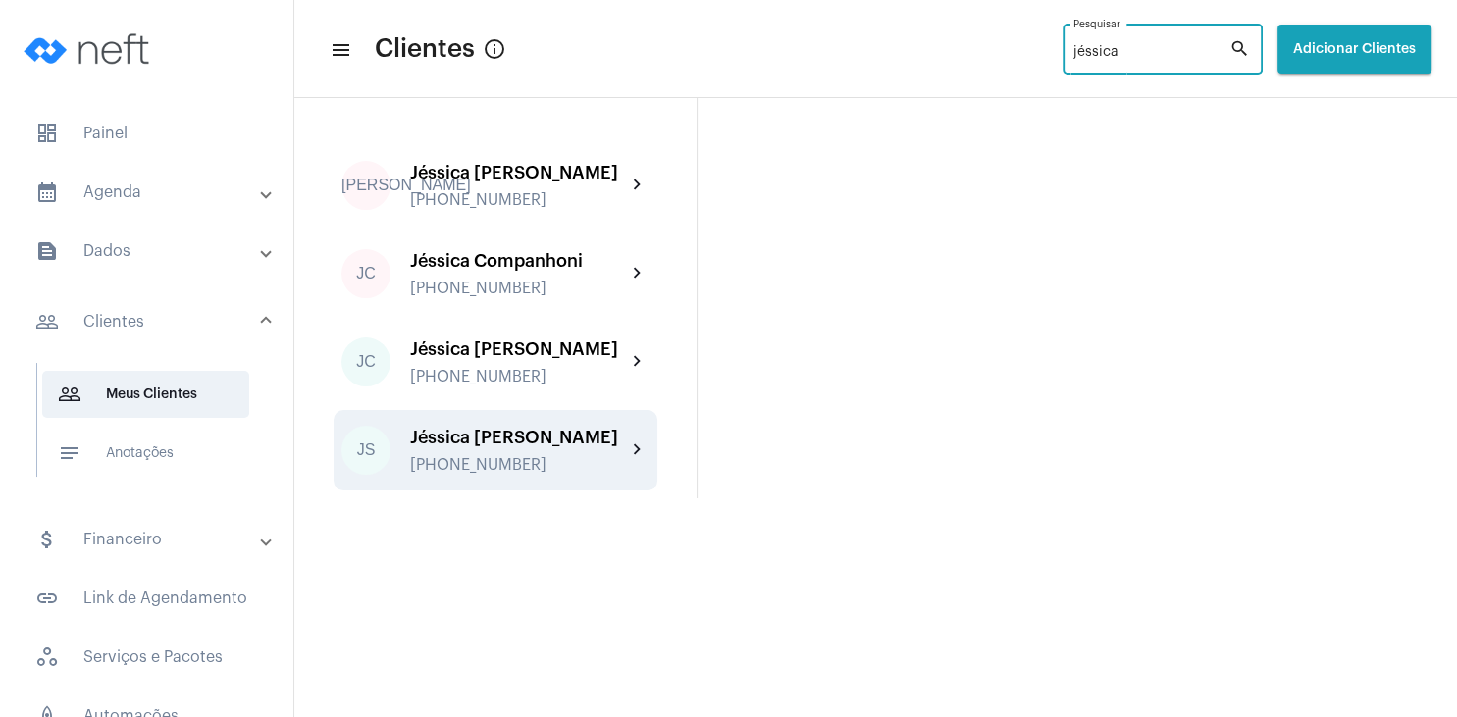
type input "jéssica"
click at [498, 447] on div "Jéssica [PERSON_NAME]" at bounding box center [518, 438] width 216 height 20
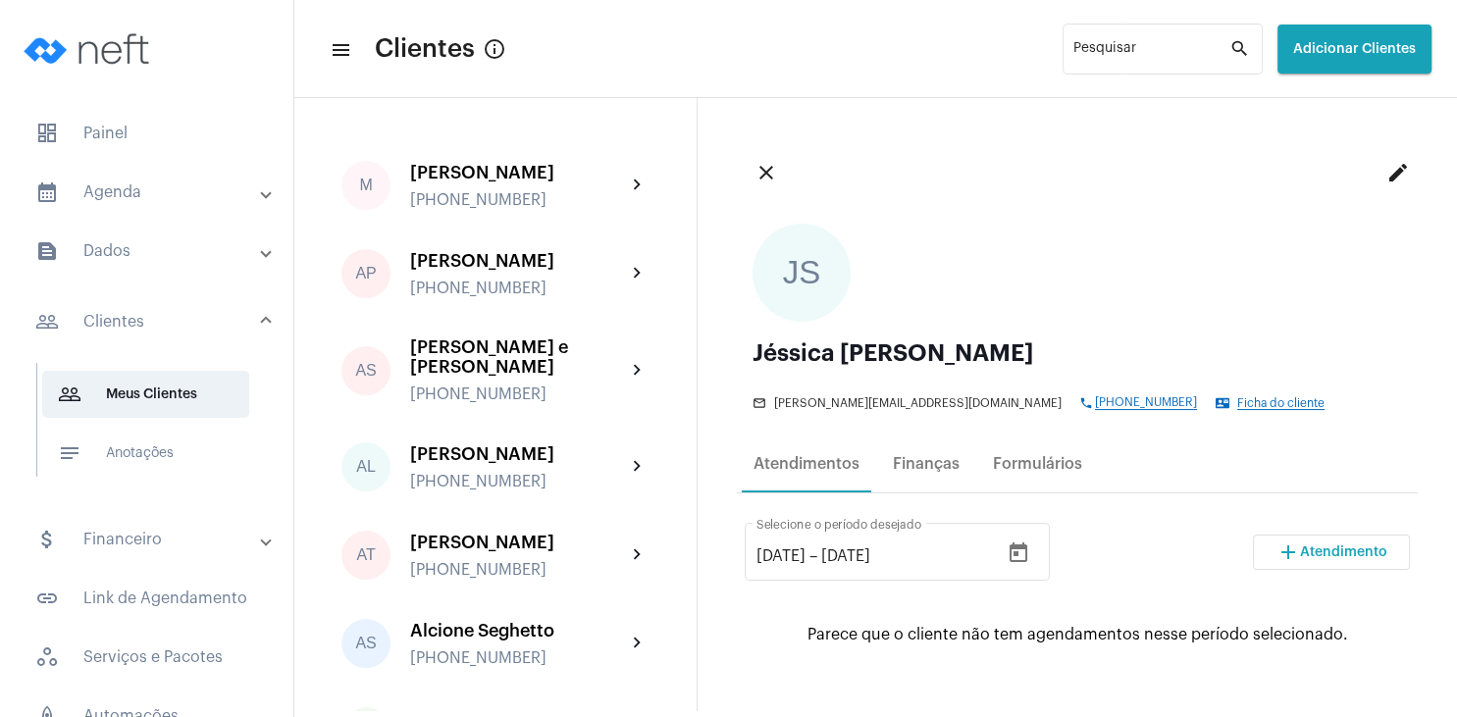
click at [1400, 175] on mat-icon "edit" at bounding box center [1399, 173] width 24 height 24
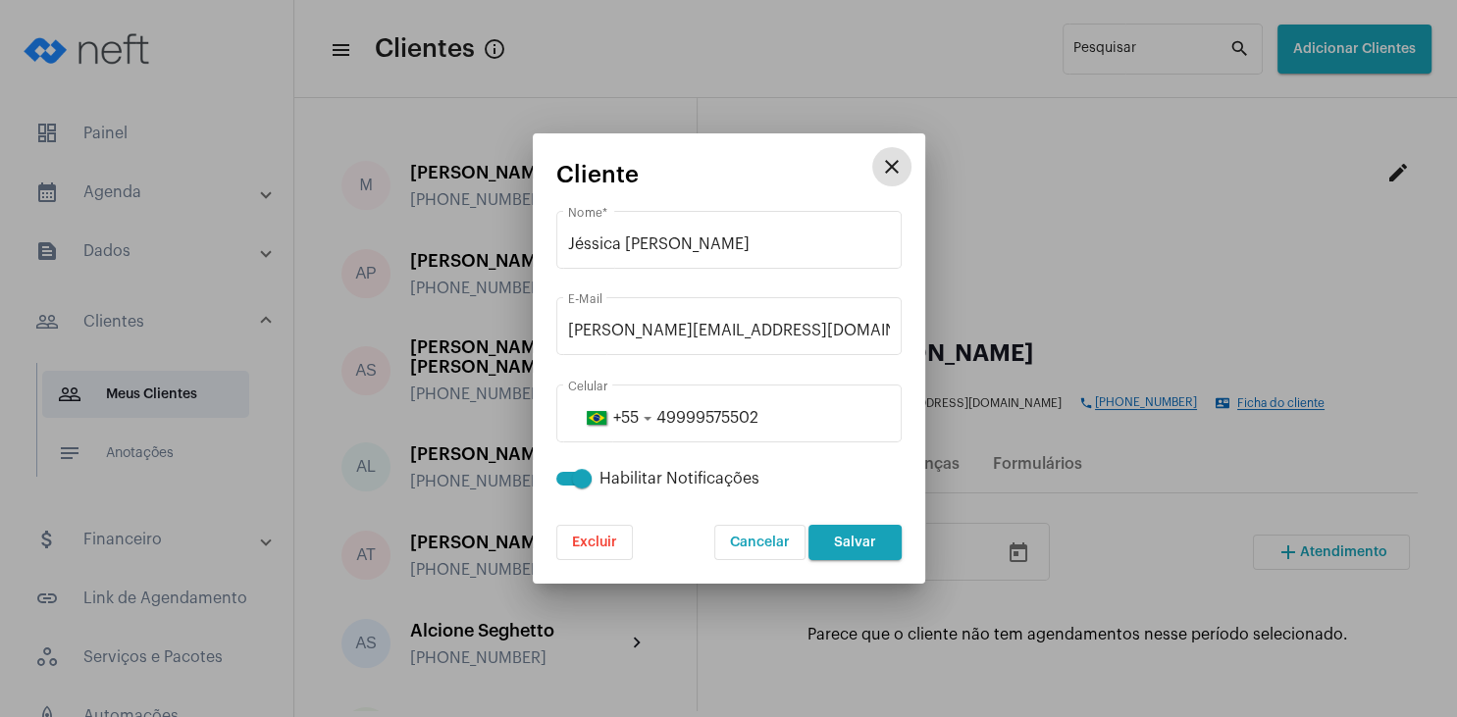
click at [882, 167] on mat-icon "close" at bounding box center [892, 167] width 24 height 24
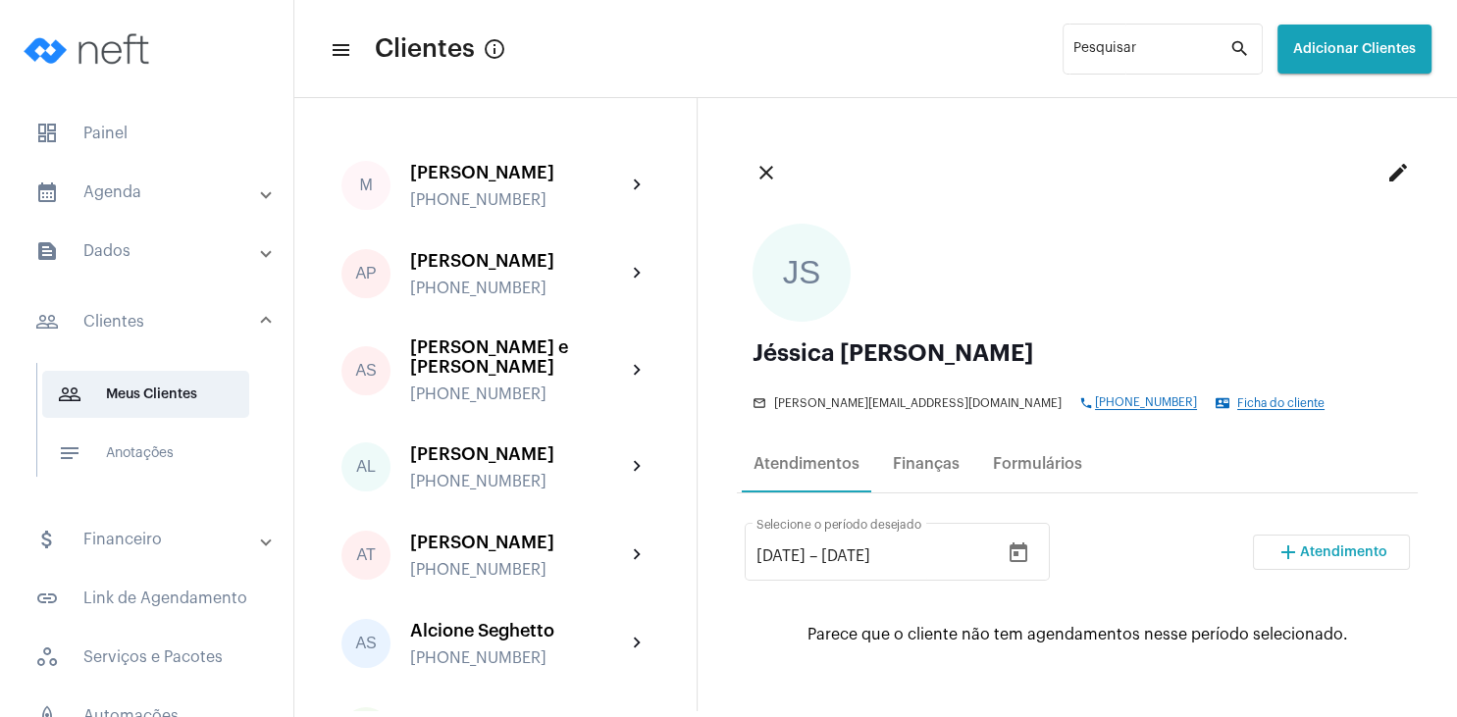
click at [1245, 407] on span "Ficha do cliente" at bounding box center [1280, 403] width 87 height 13
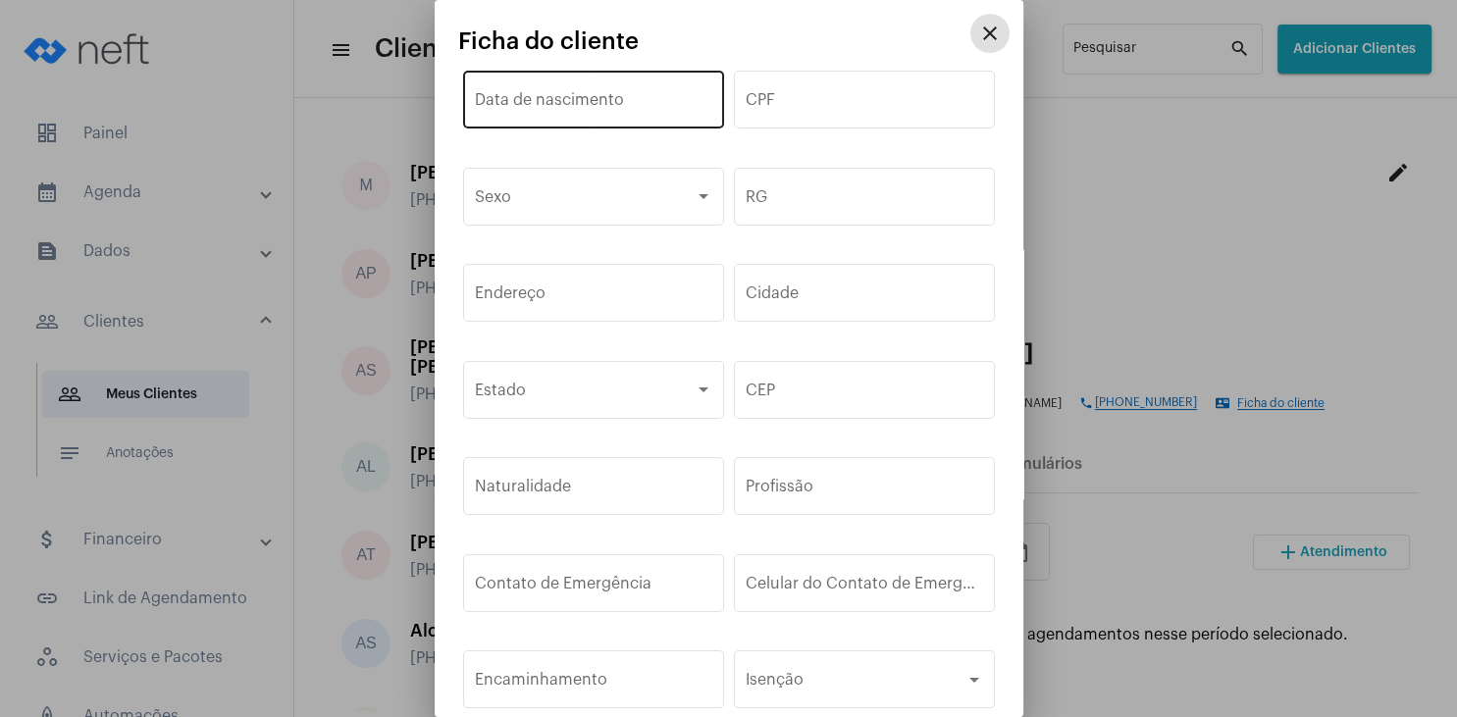
click at [597, 111] on input "Data de nascimento" at bounding box center [593, 104] width 237 height 18
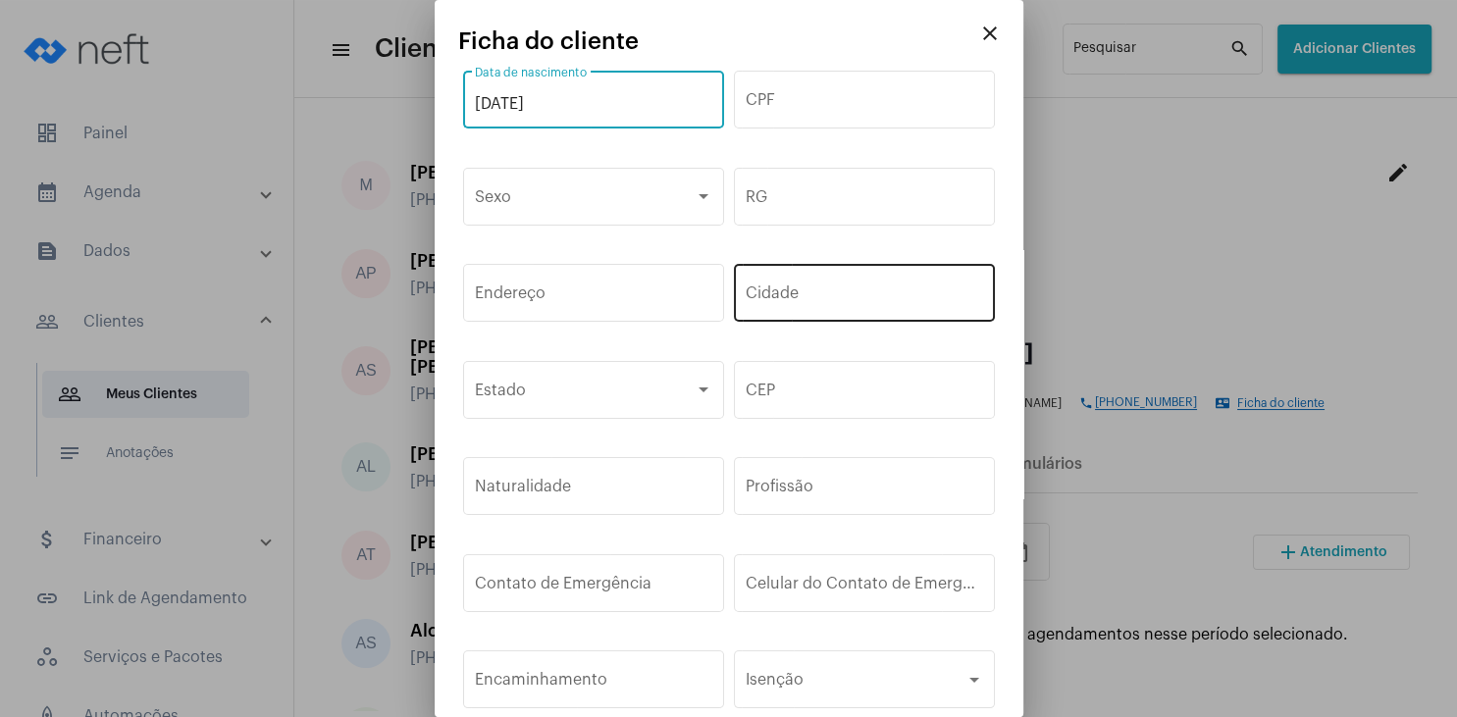
type input "[DATE]"
click at [779, 297] on input "Cidade" at bounding box center [864, 297] width 237 height 18
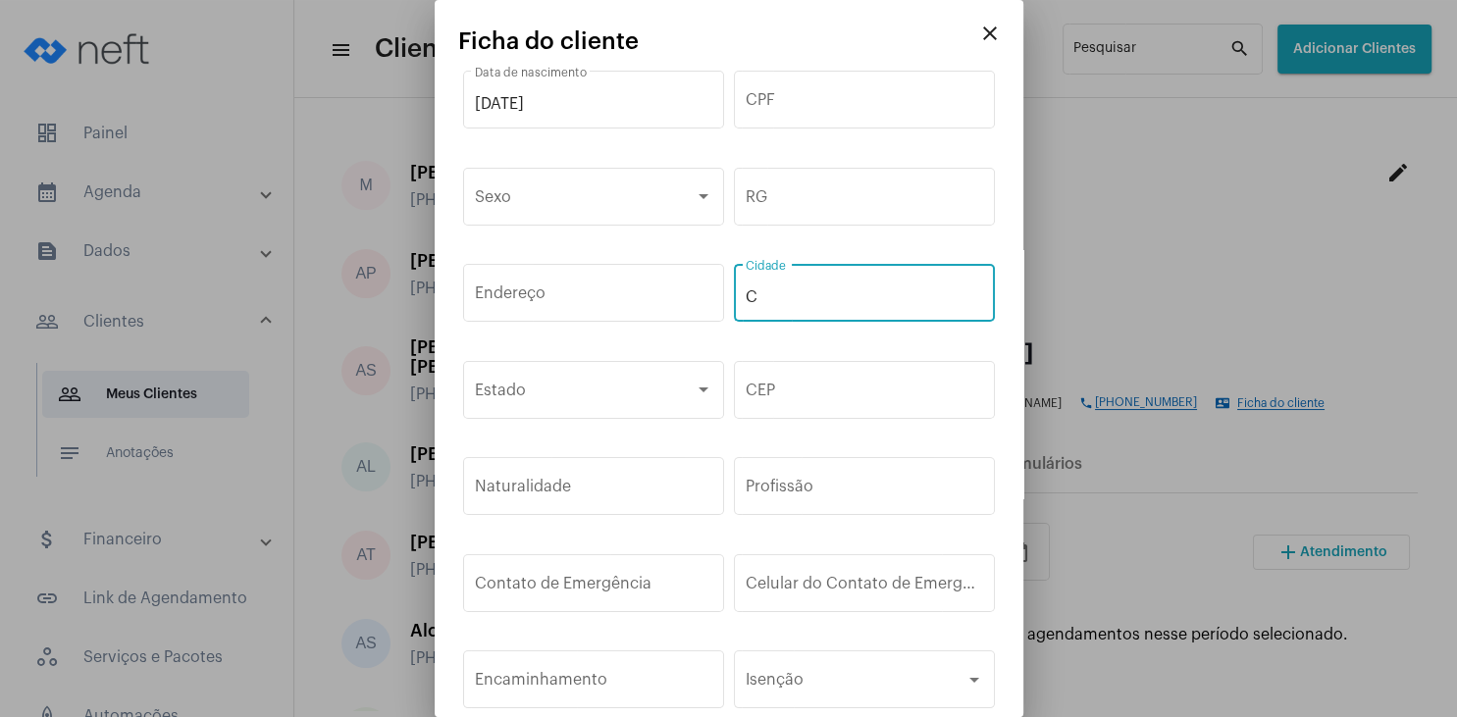
click at [779, 297] on input "C" at bounding box center [864, 297] width 237 height 18
type input "Cunha Porã"
click at [707, 383] on div at bounding box center [704, 391] width 18 height 16
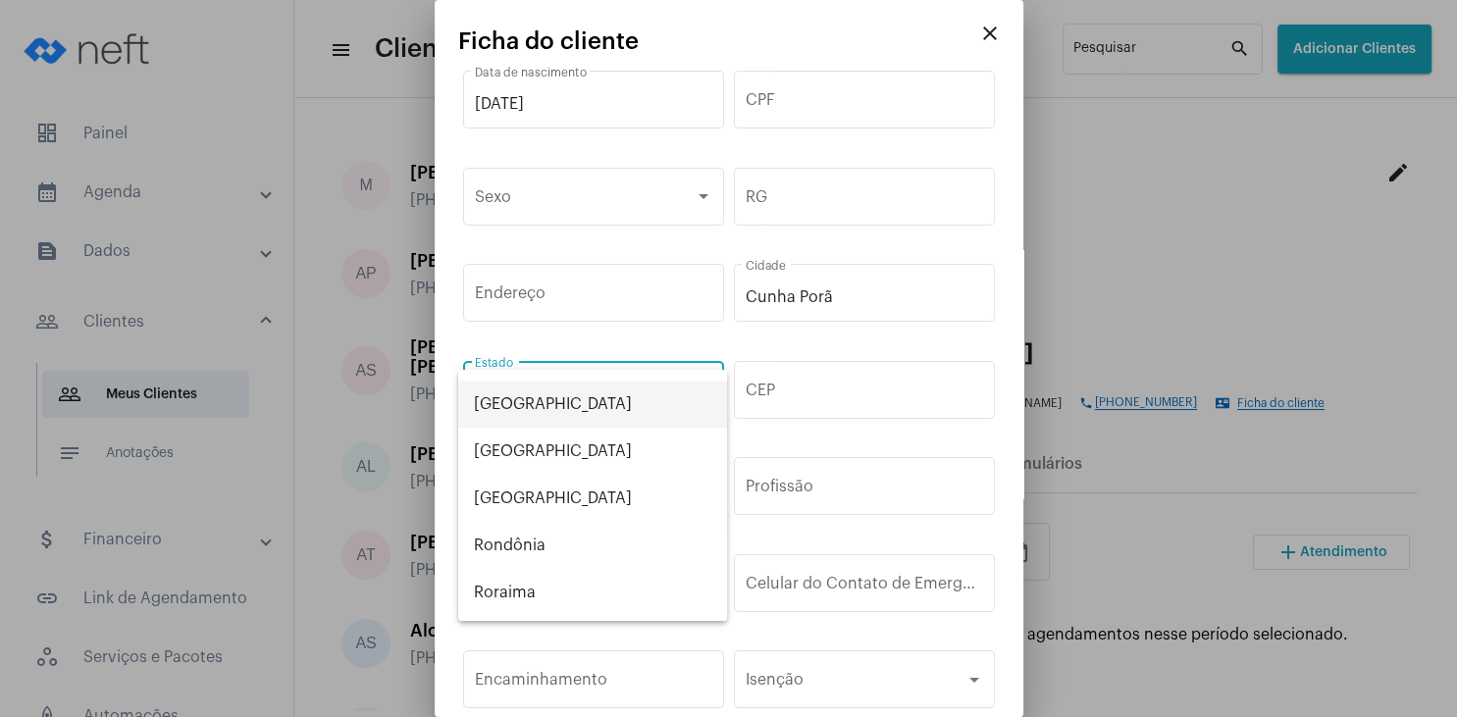
scroll to position [1021, 0]
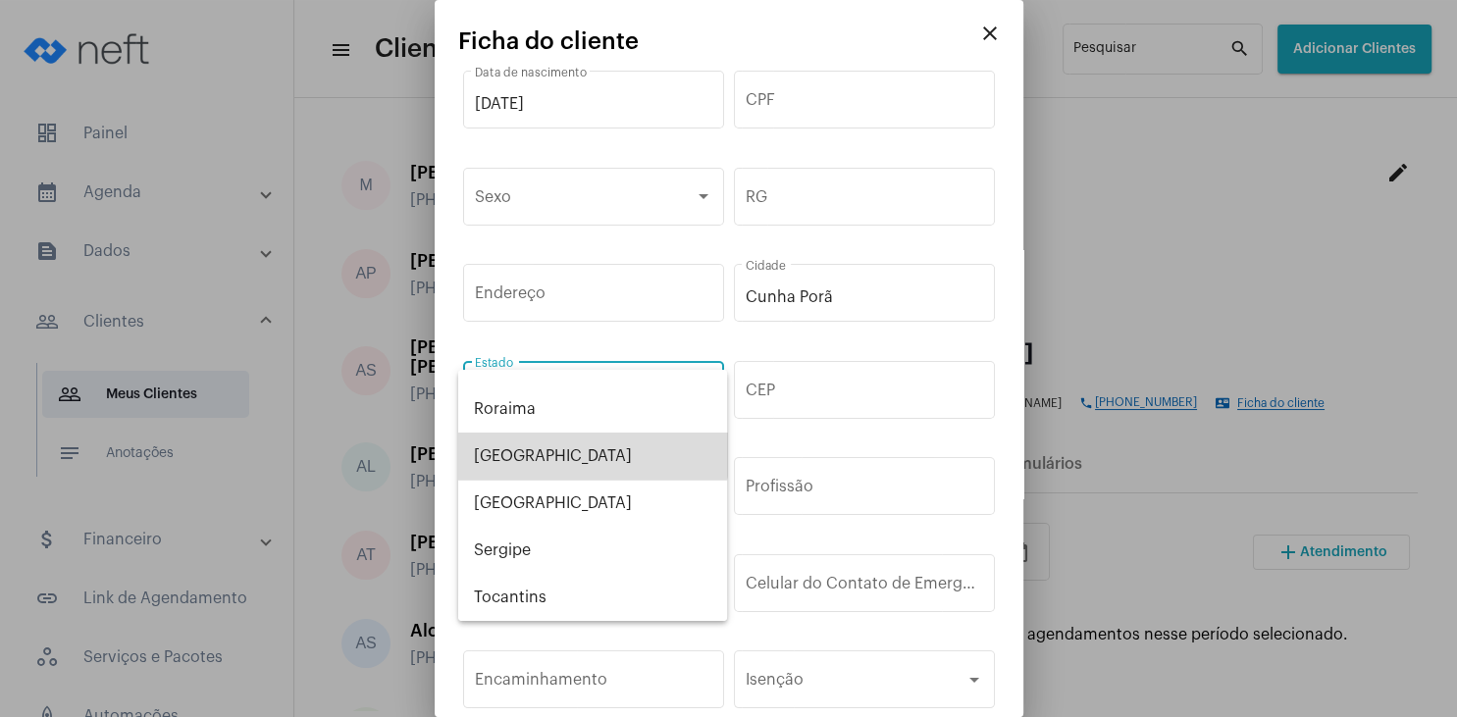
click at [585, 447] on span "[GEOGRAPHIC_DATA]" at bounding box center [592, 456] width 237 height 47
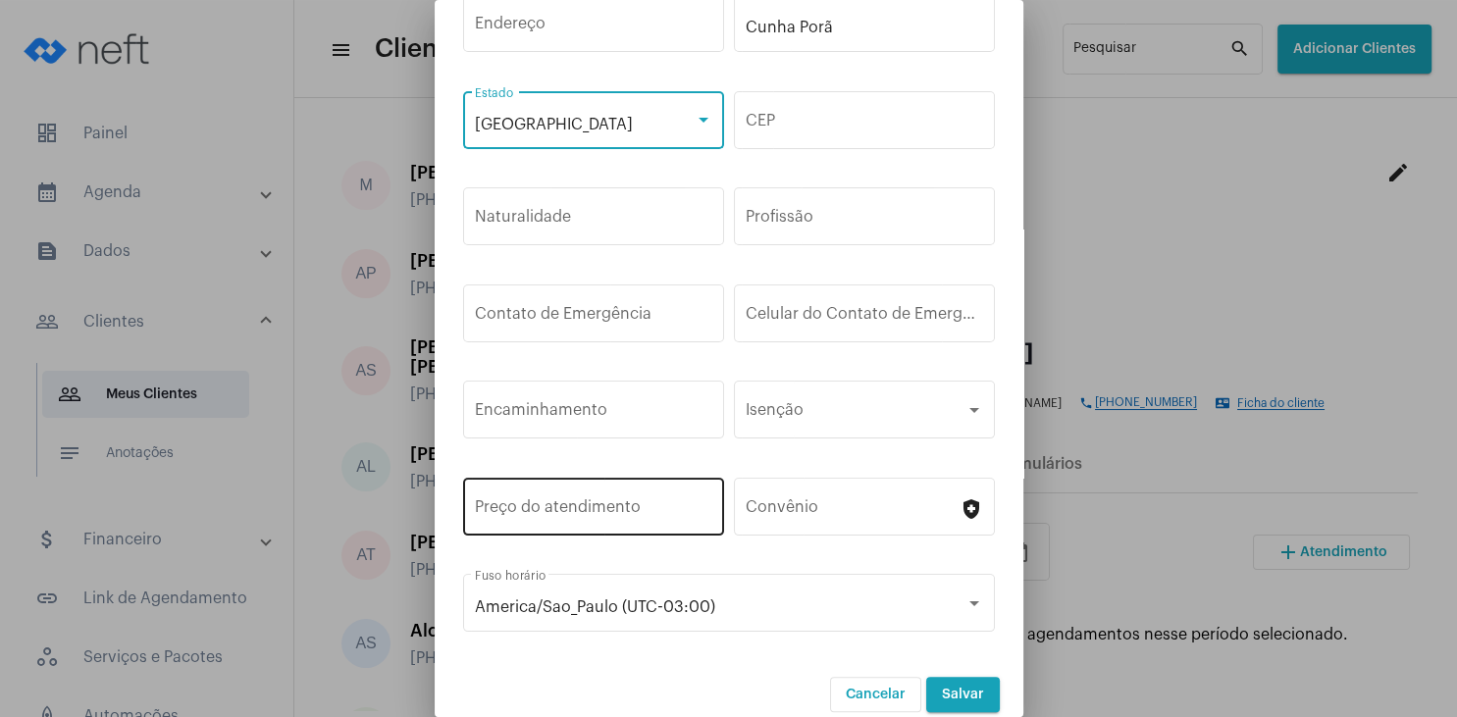
scroll to position [290, 0]
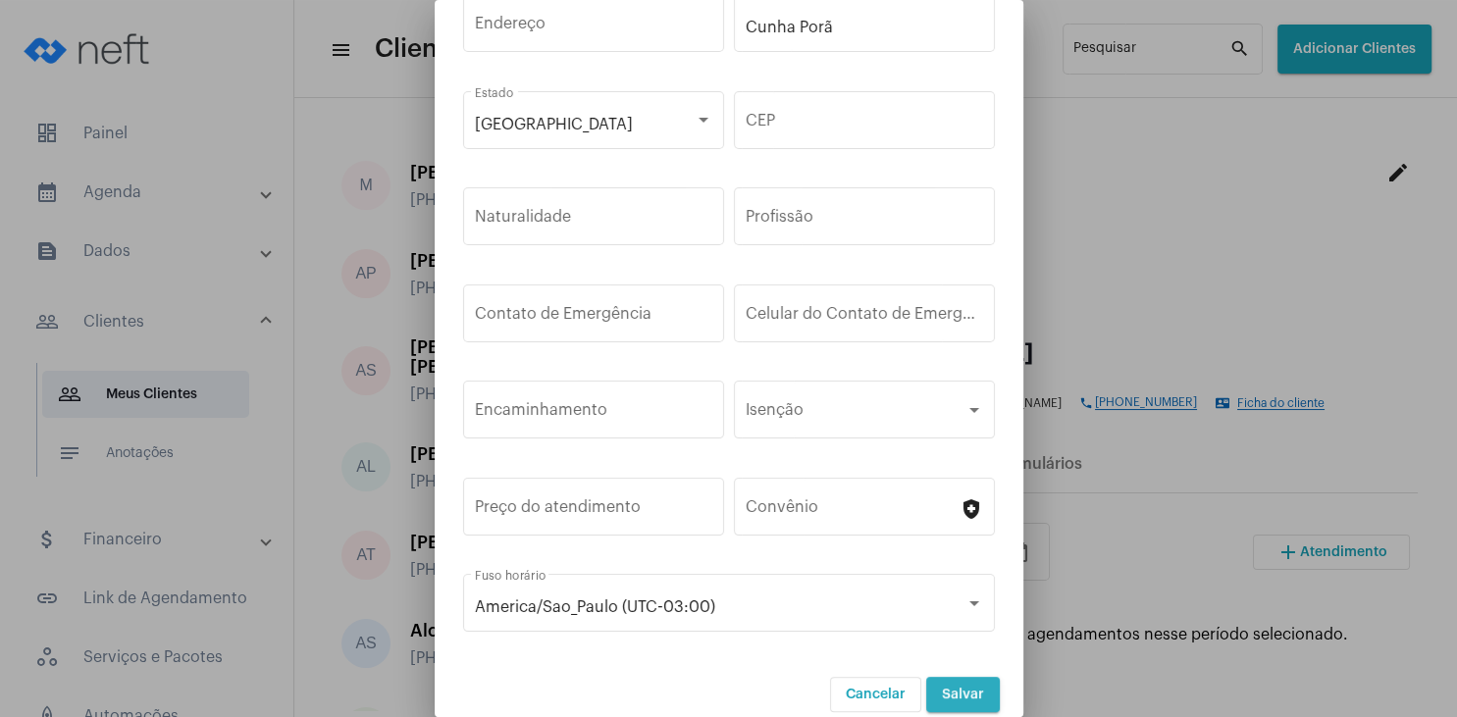
click at [970, 688] on span "Salvar" at bounding box center [963, 695] width 42 height 14
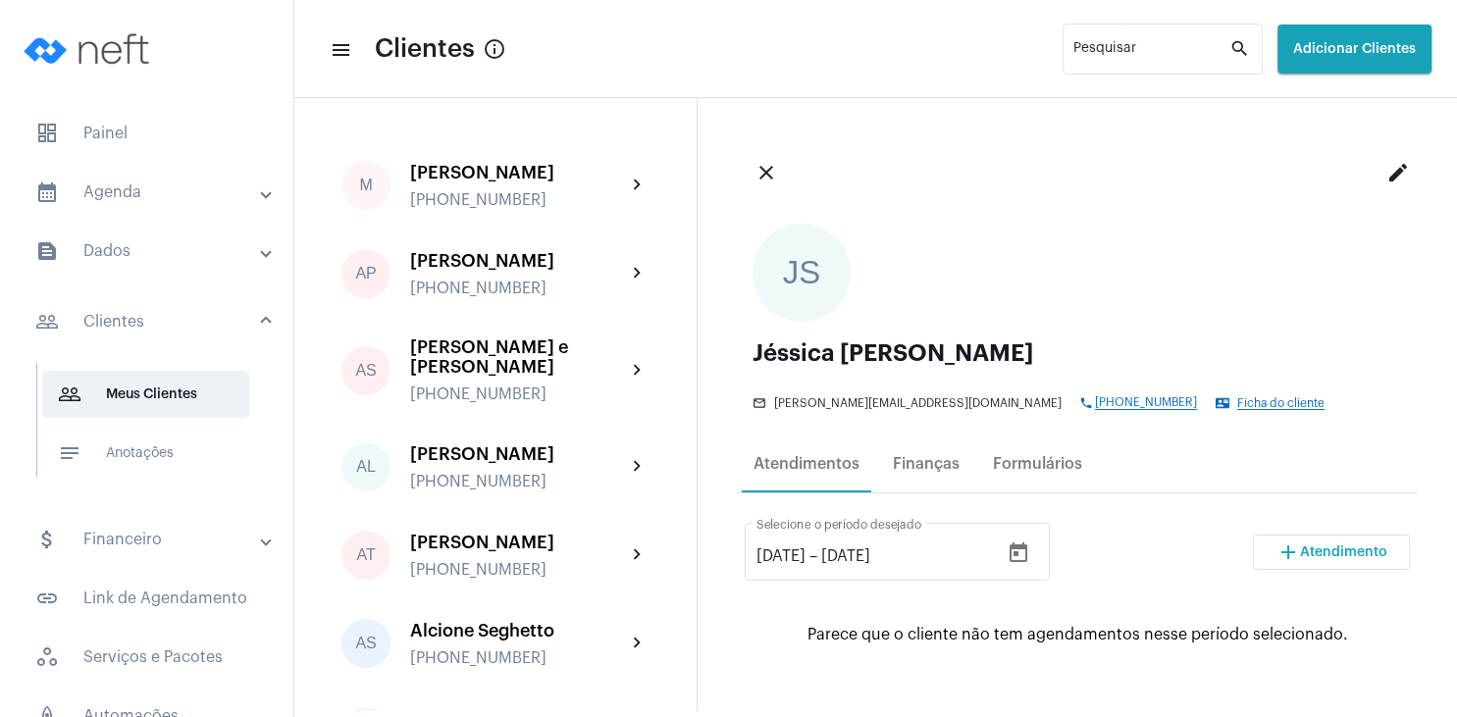
click at [1376, 548] on span "Atendimento" at bounding box center [1343, 553] width 87 height 14
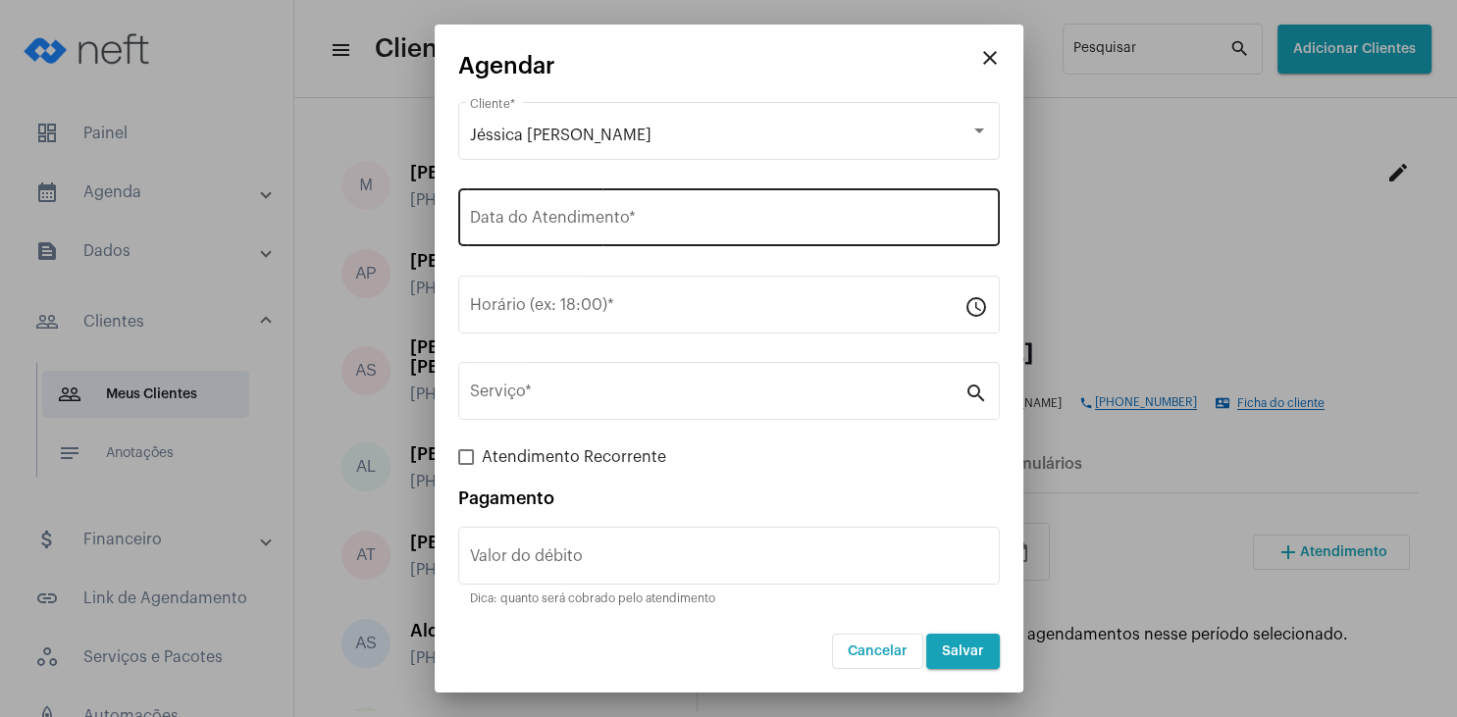
click at [619, 216] on input "Data do Atendimento *" at bounding box center [729, 222] width 518 height 18
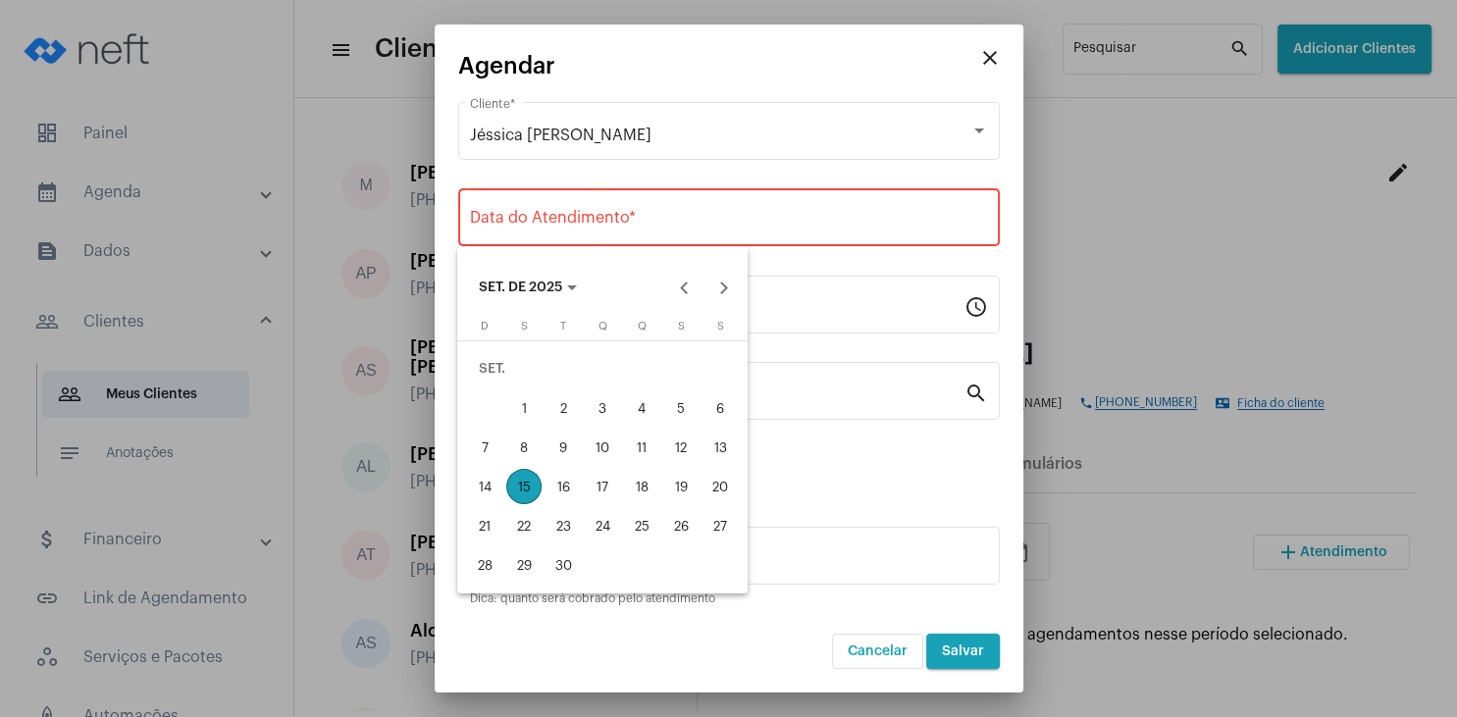
click at [600, 493] on div "17" at bounding box center [602, 486] width 35 height 35
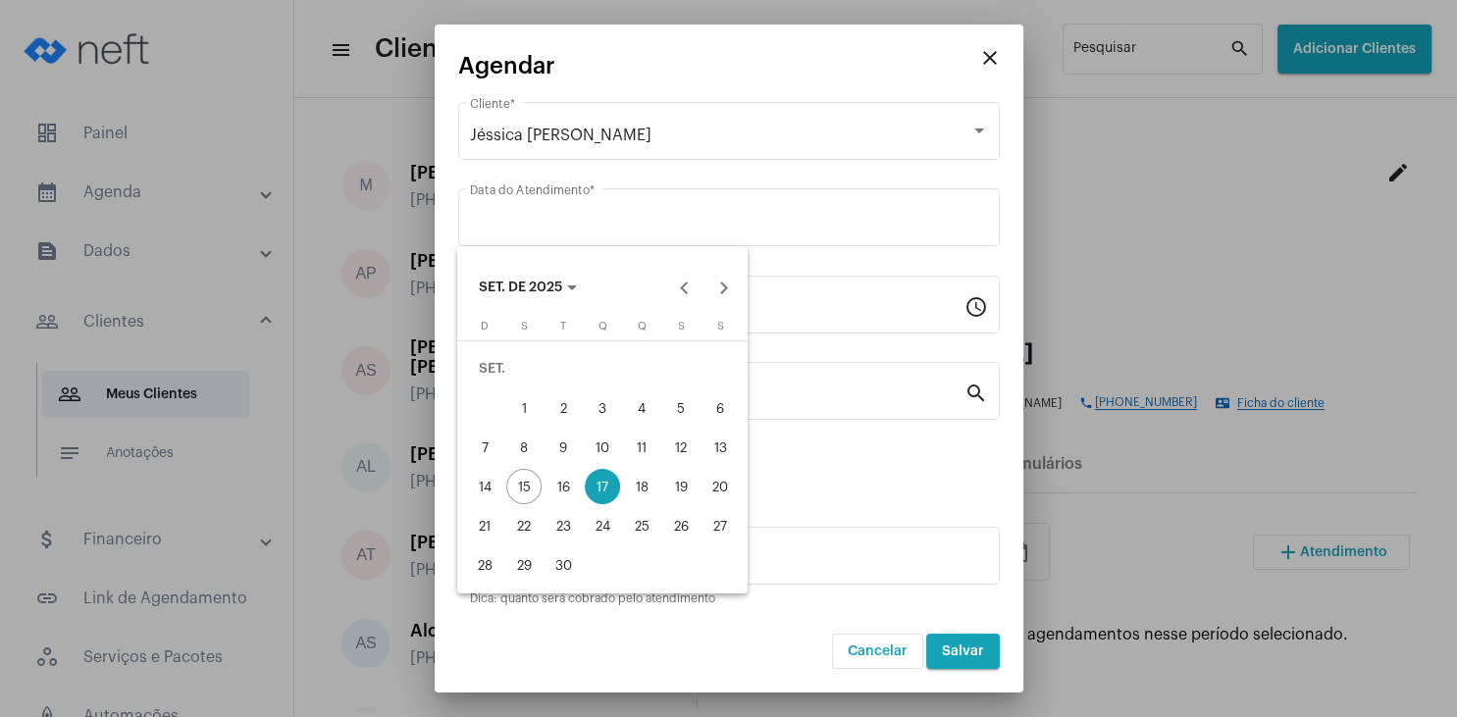
type input "[DATE]"
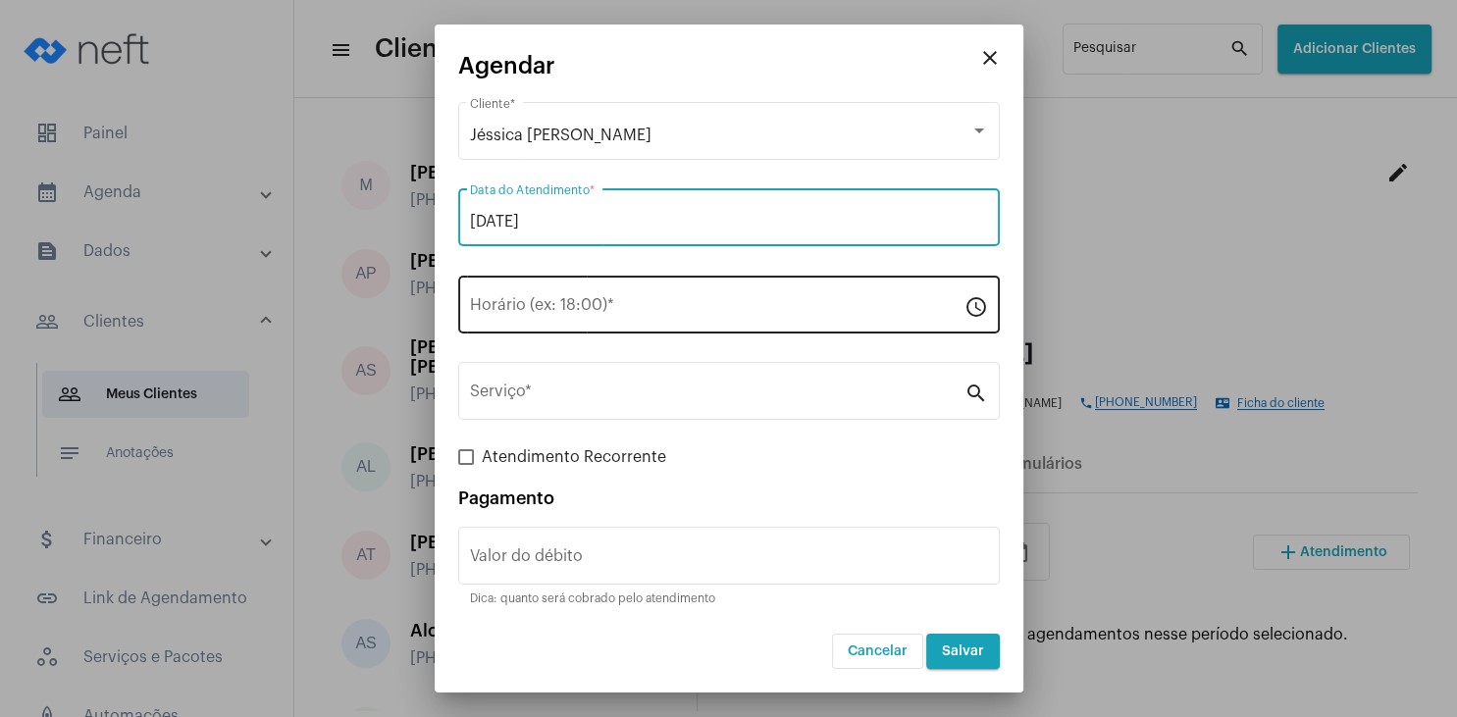
click at [532, 308] on input "Horário (ex: 18:00) *" at bounding box center [717, 309] width 495 height 18
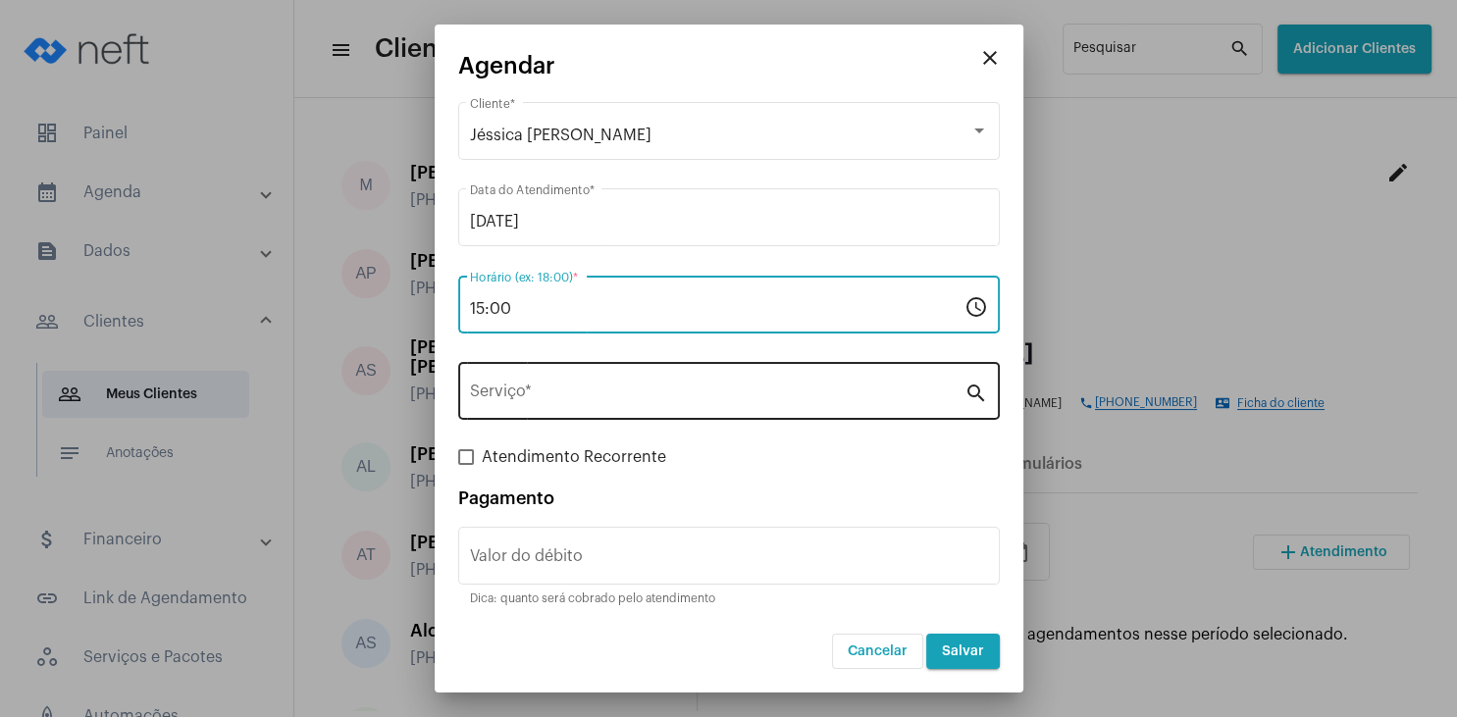
type input "15:00"
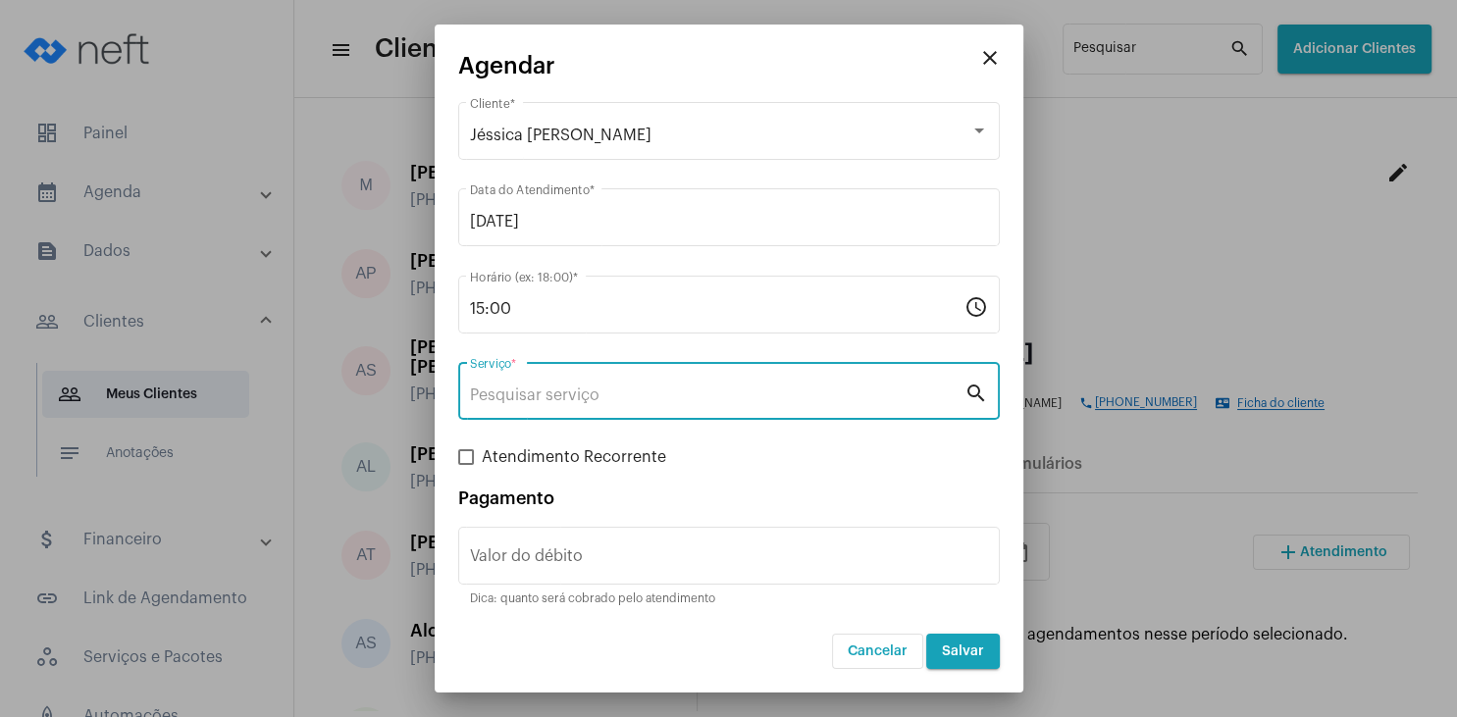
click at [544, 392] on input "Serviço *" at bounding box center [717, 396] width 495 height 18
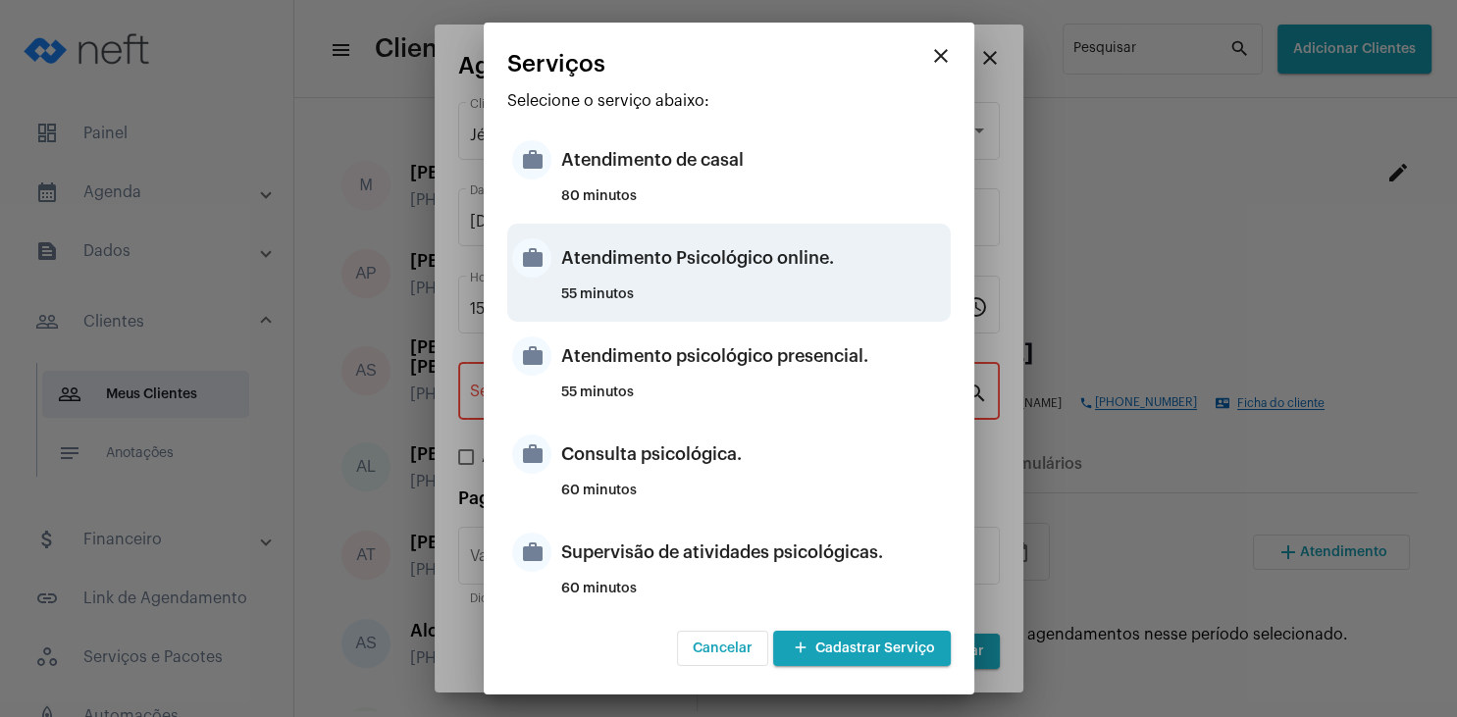
click at [732, 272] on div "Atendimento Psicológico online." at bounding box center [753, 258] width 385 height 59
type input "Atendimento Psicológico online."
type input "R$ 250"
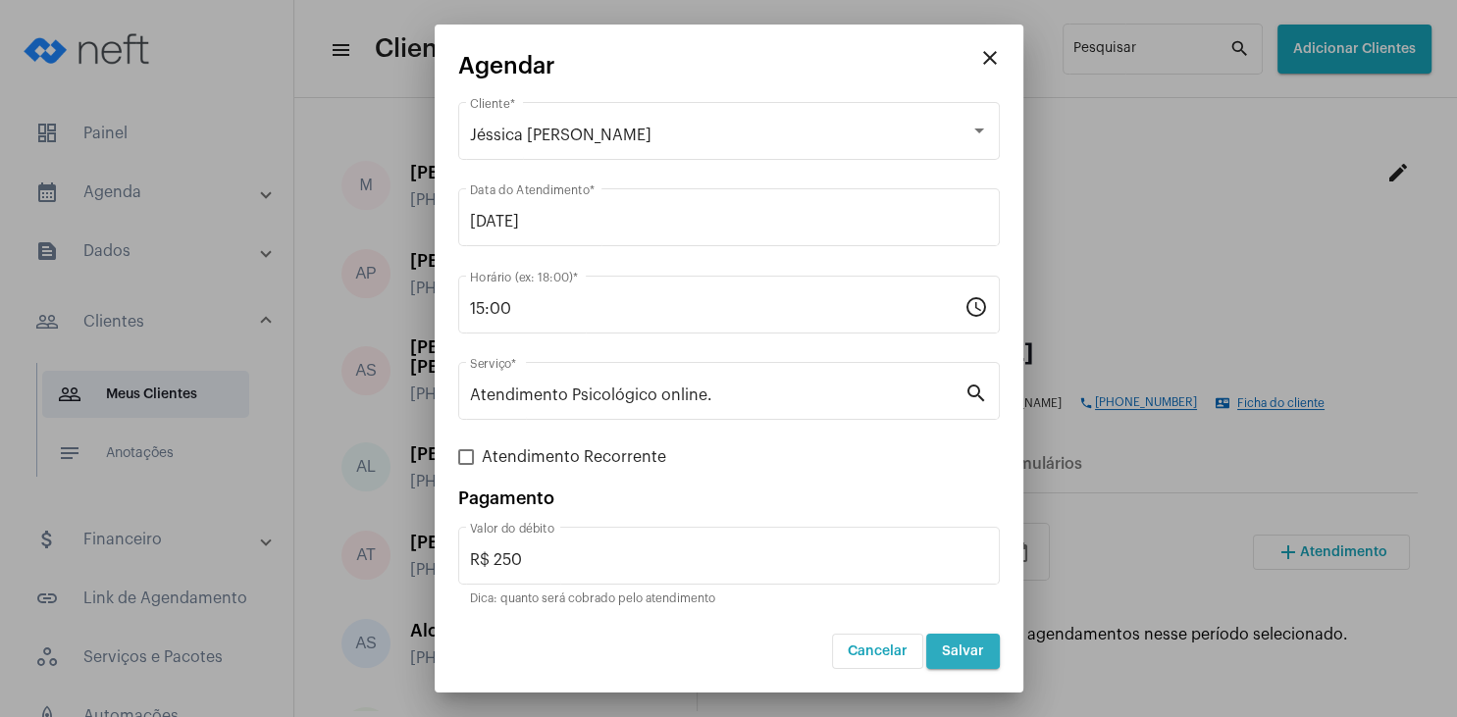
click at [987, 650] on button "Salvar" at bounding box center [963, 651] width 74 height 35
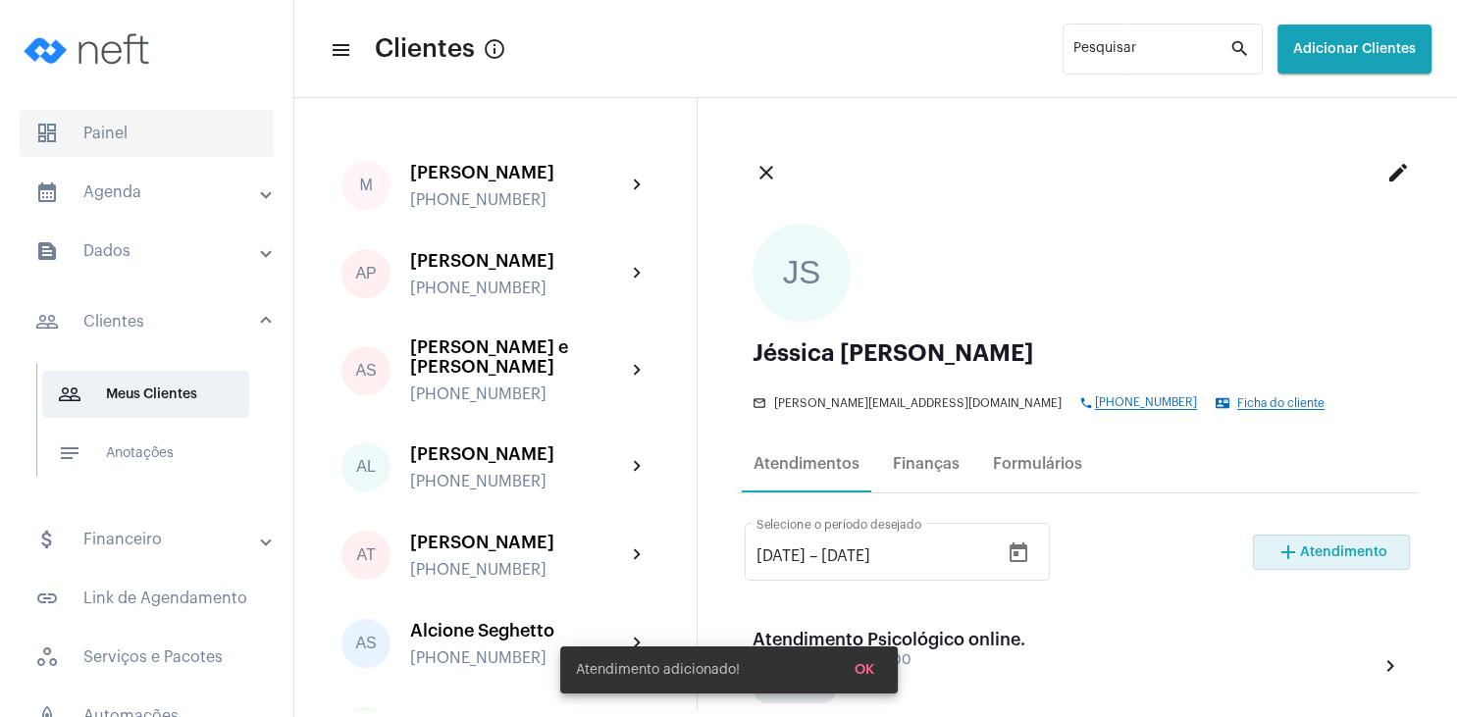
click at [165, 143] on span "dashboard Painel" at bounding box center [147, 133] width 254 height 47
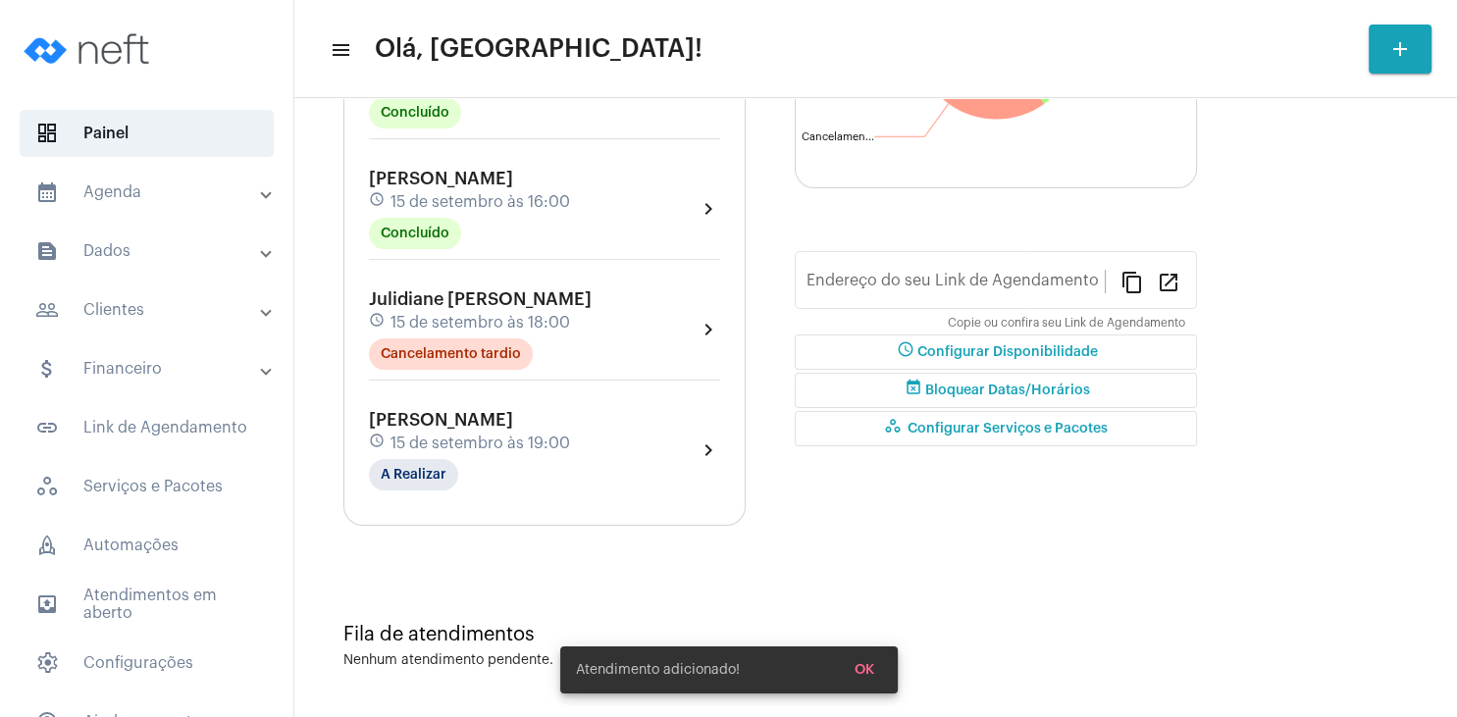
type input "[URL][DOMAIN_NAME]"
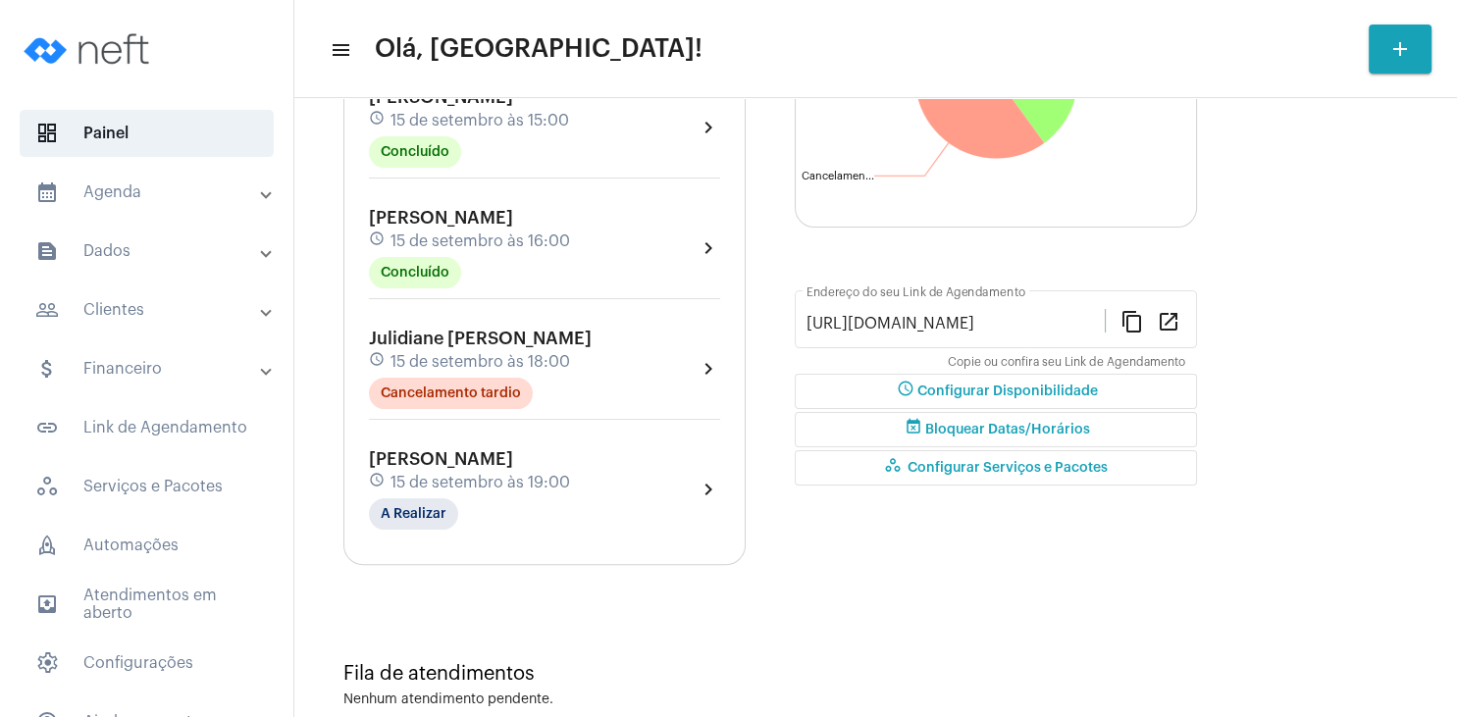
scroll to position [389, 0]
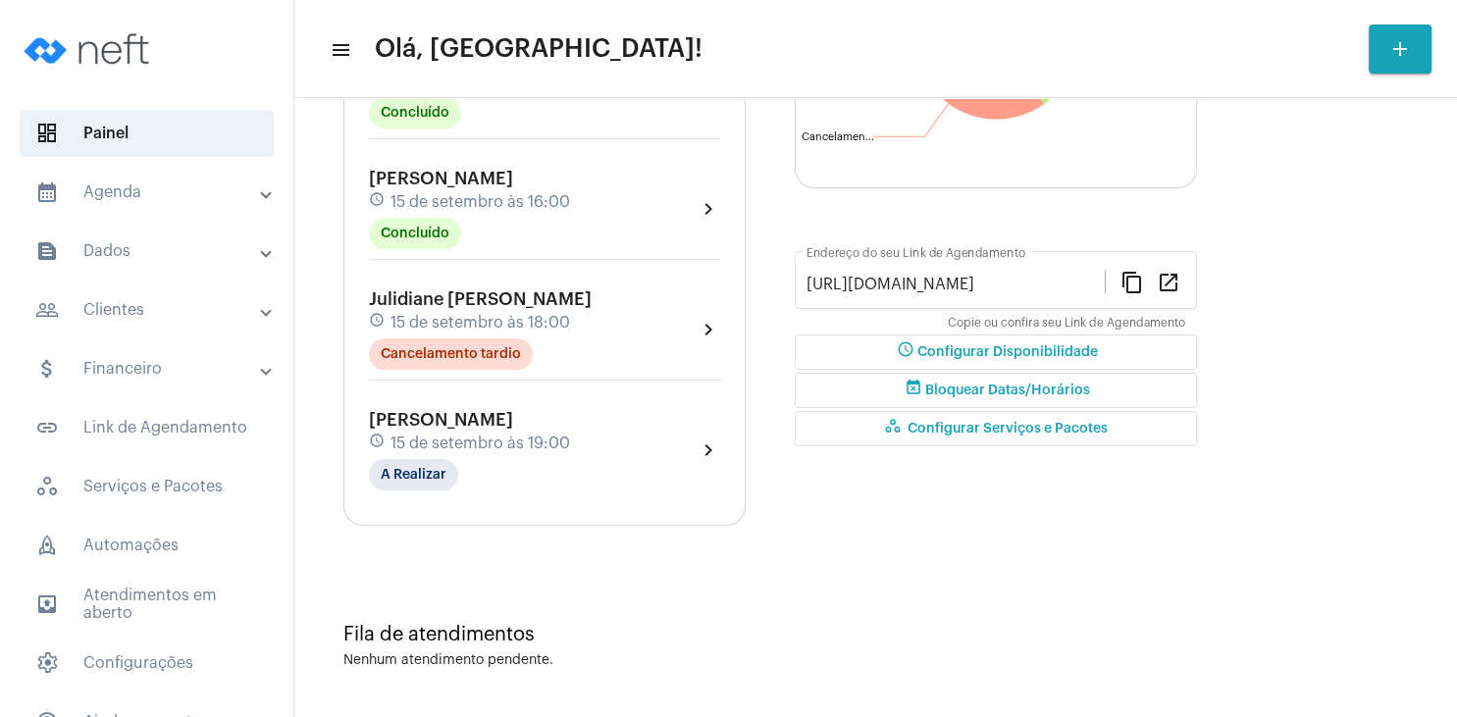
click at [479, 433] on div "schedule [DATE] 19:00" at bounding box center [469, 444] width 201 height 22
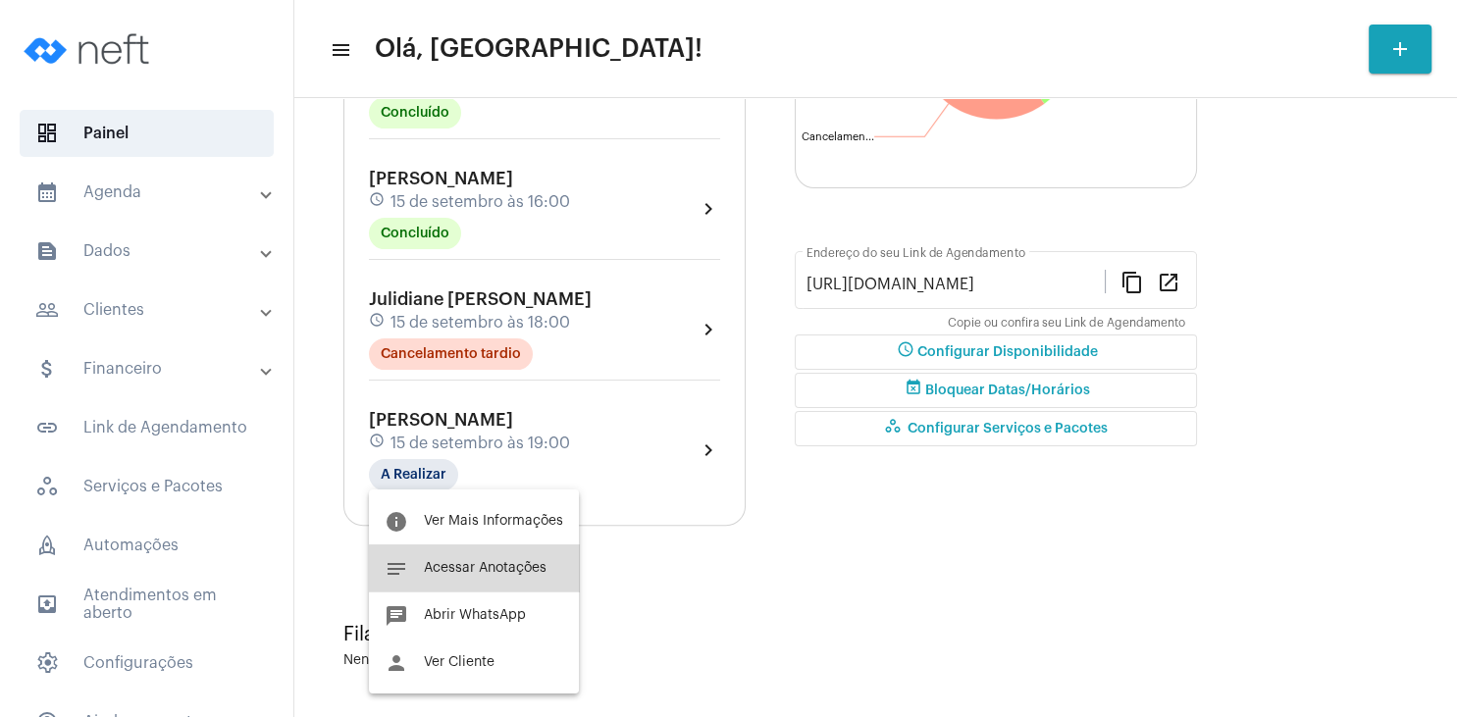
click at [477, 574] on span "Acessar Anotações" at bounding box center [485, 568] width 123 height 14
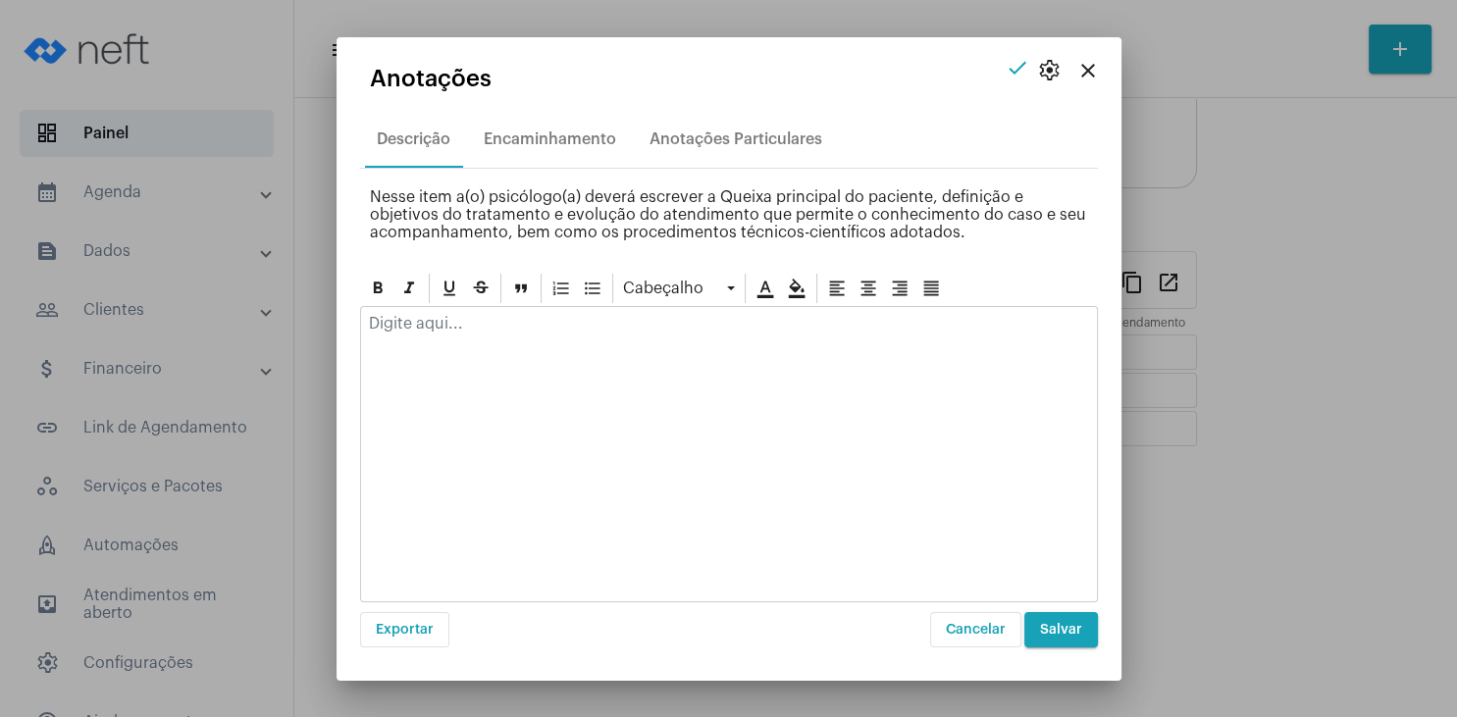
click at [1096, 75] on mat-icon "close" at bounding box center [1088, 71] width 24 height 24
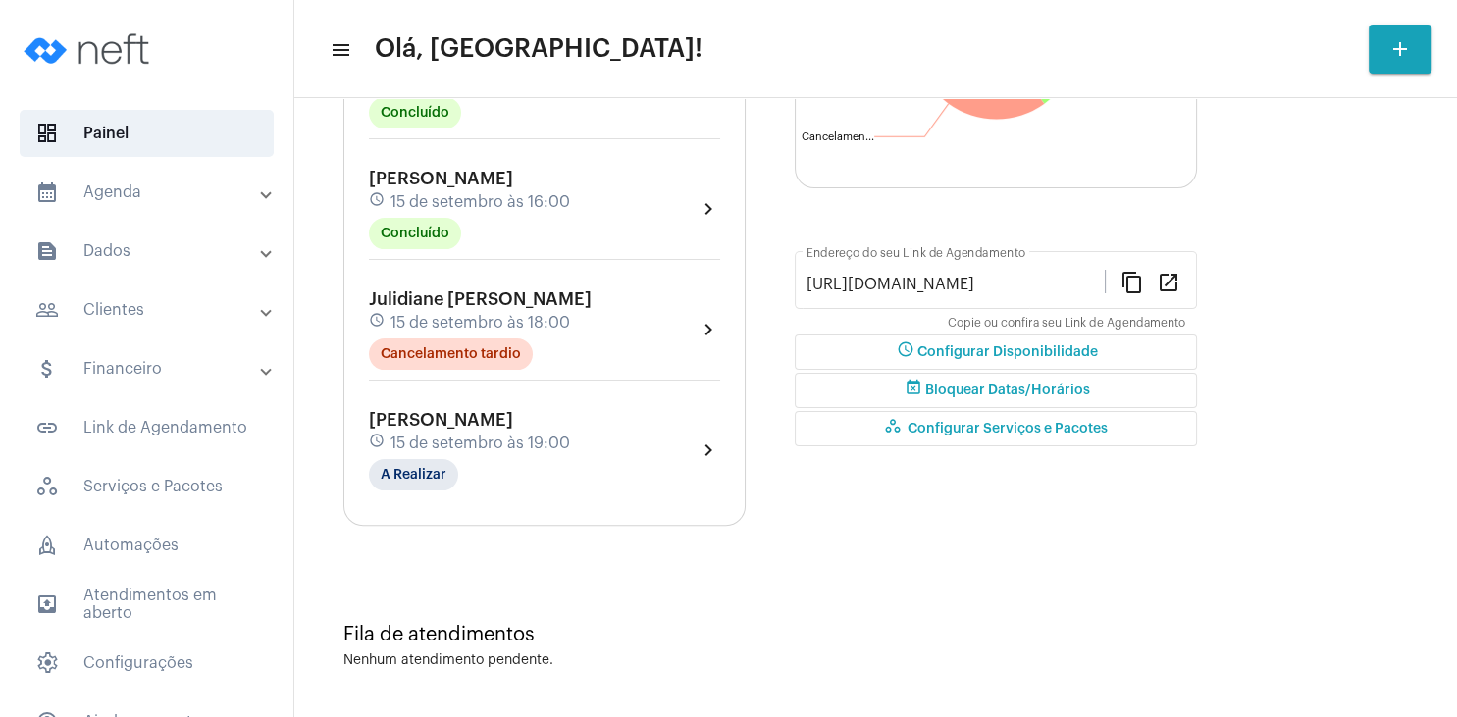
click at [534, 407] on div "[PERSON_NAME] schedule [DATE] 19:00 A Realizar chevron_right" at bounding box center [544, 450] width 361 height 90
click at [513, 422] on span "[PERSON_NAME]" at bounding box center [441, 420] width 144 height 18
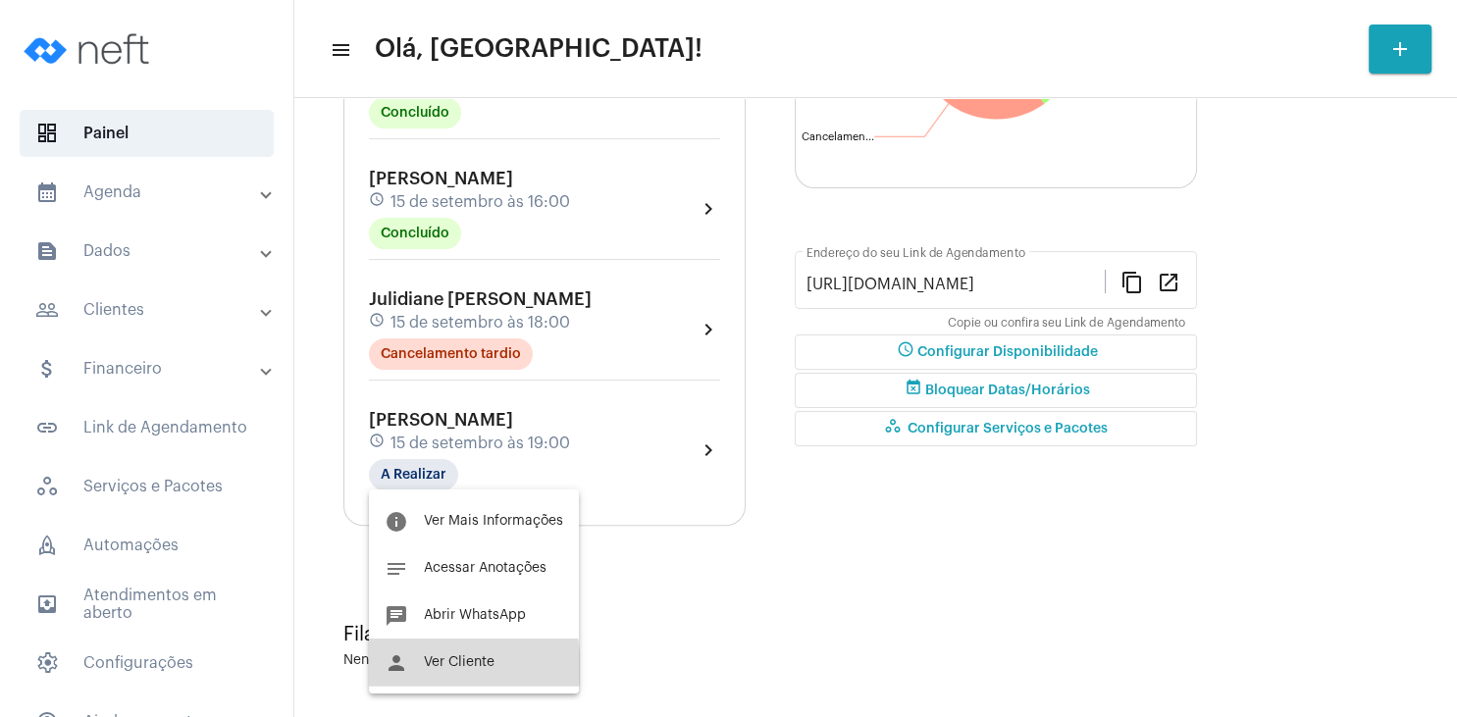
click at [449, 667] on span "Ver Cliente" at bounding box center [459, 662] width 71 height 14
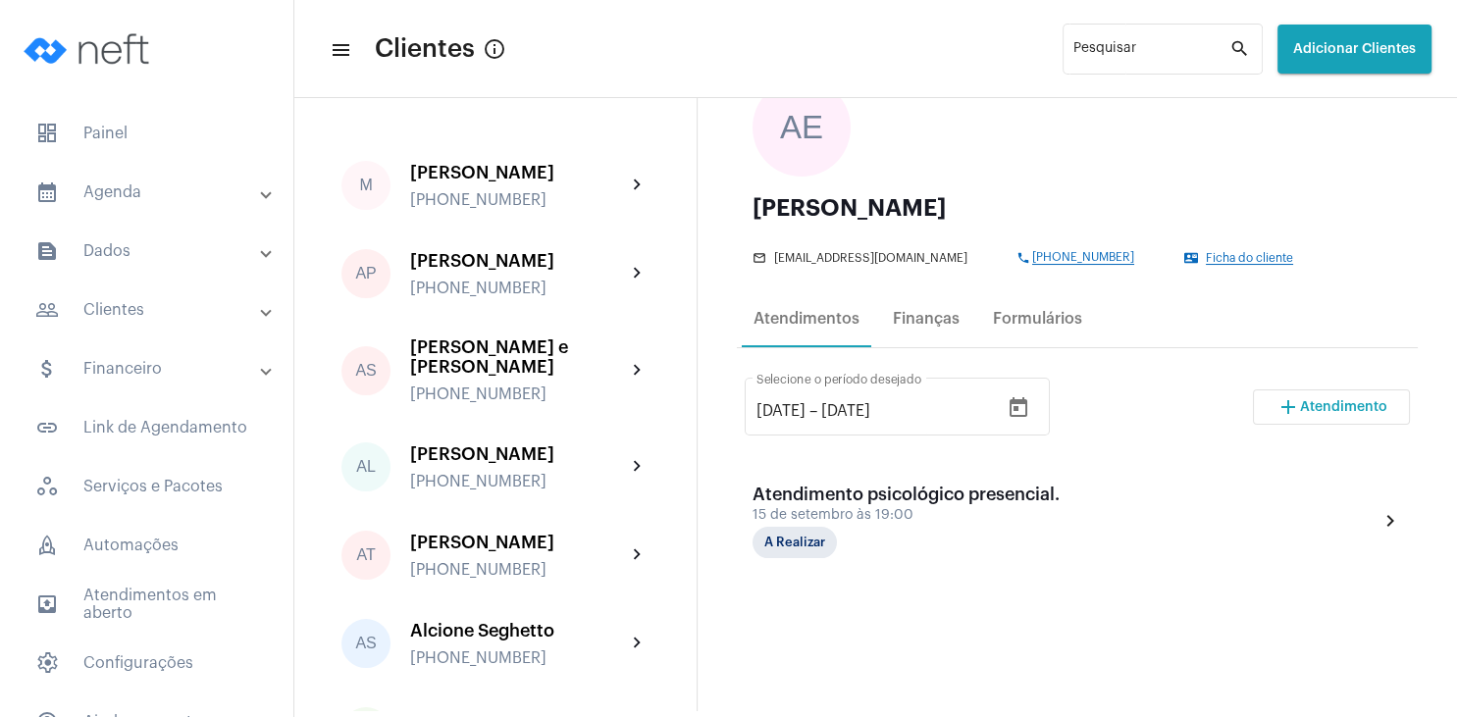
scroll to position [188, 0]
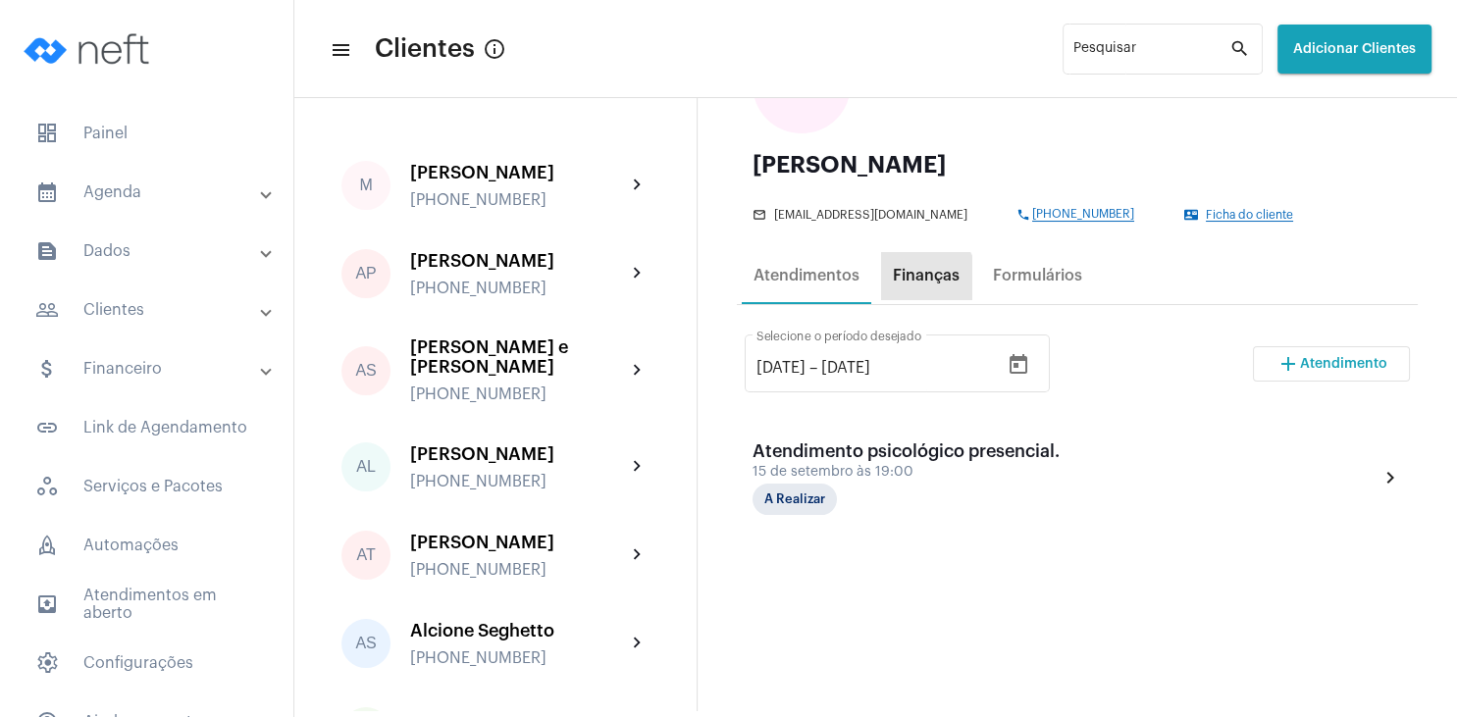
click at [914, 281] on div "Finanças" at bounding box center [926, 276] width 67 height 18
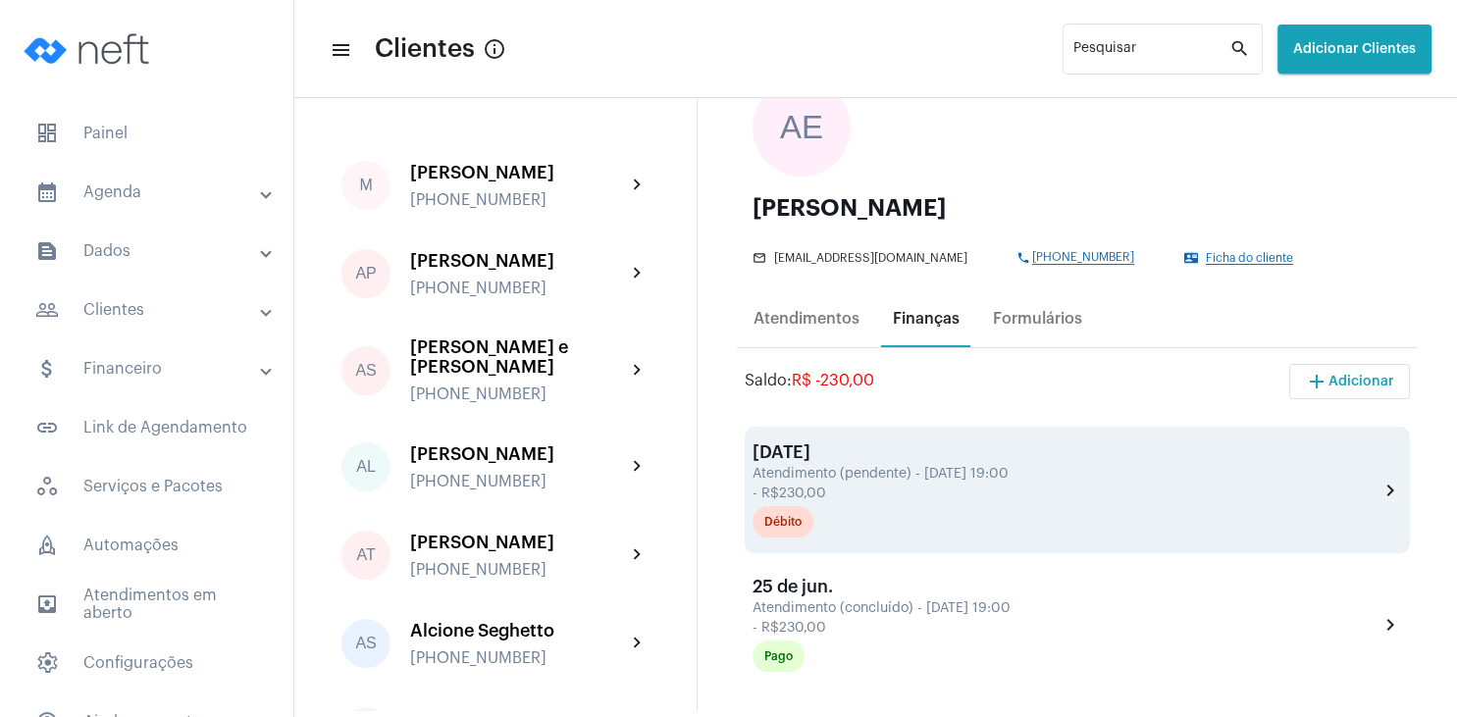
scroll to position [94, 0]
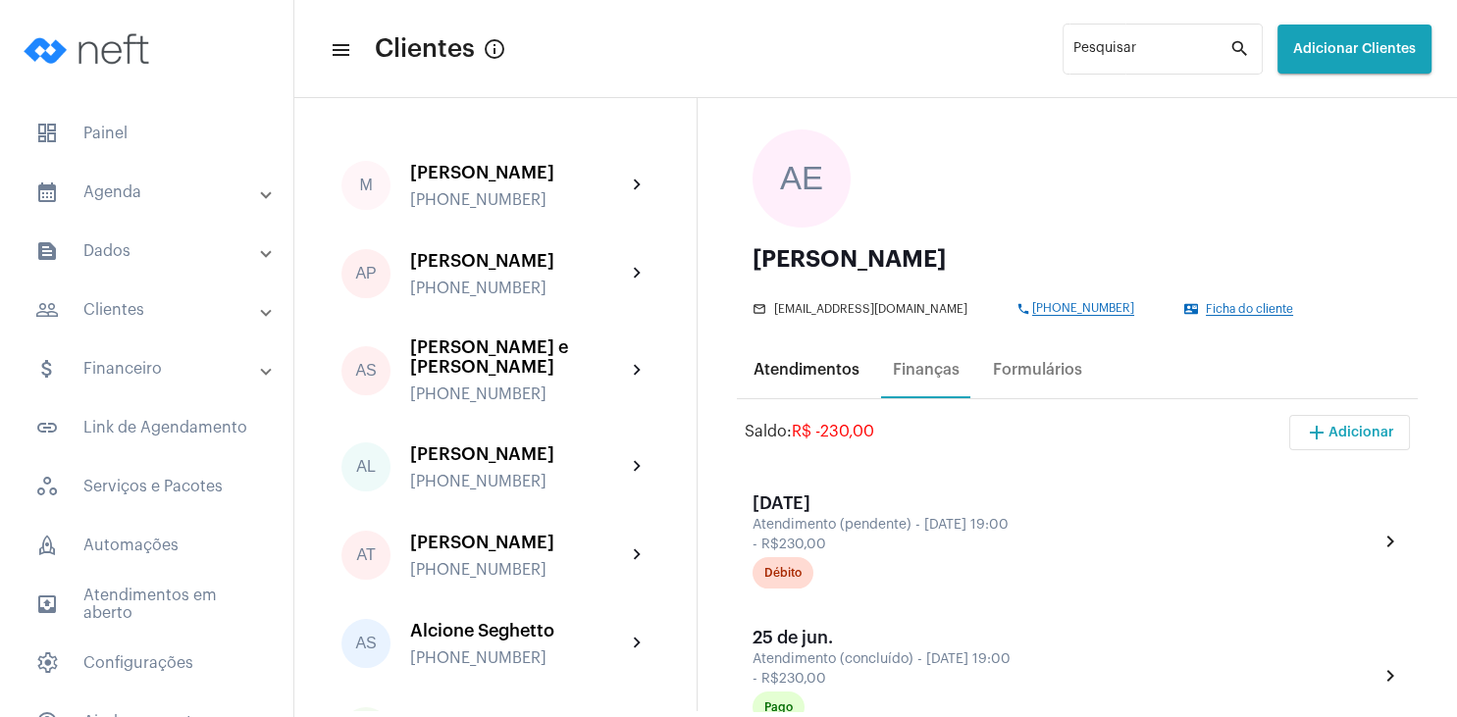
click at [822, 365] on div "Atendimentos" at bounding box center [807, 370] width 106 height 18
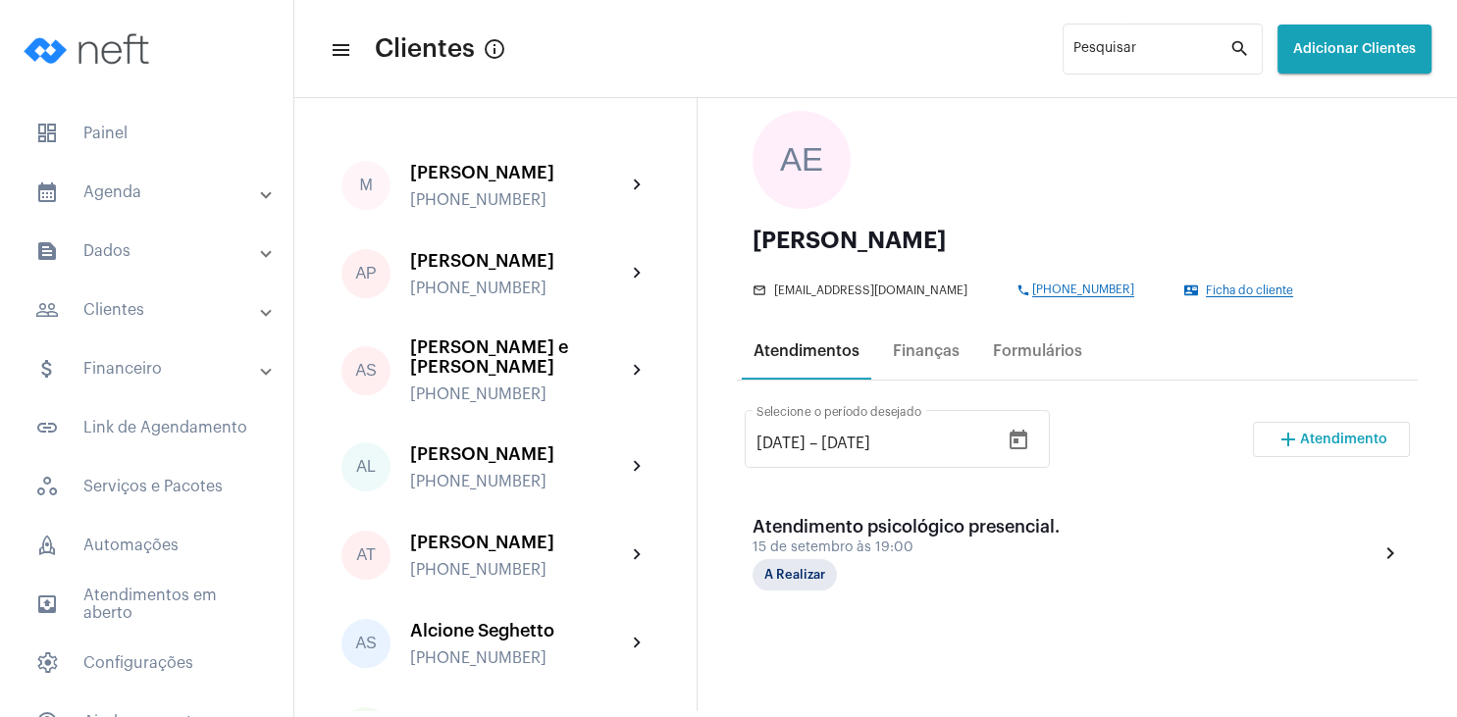
scroll to position [188, 0]
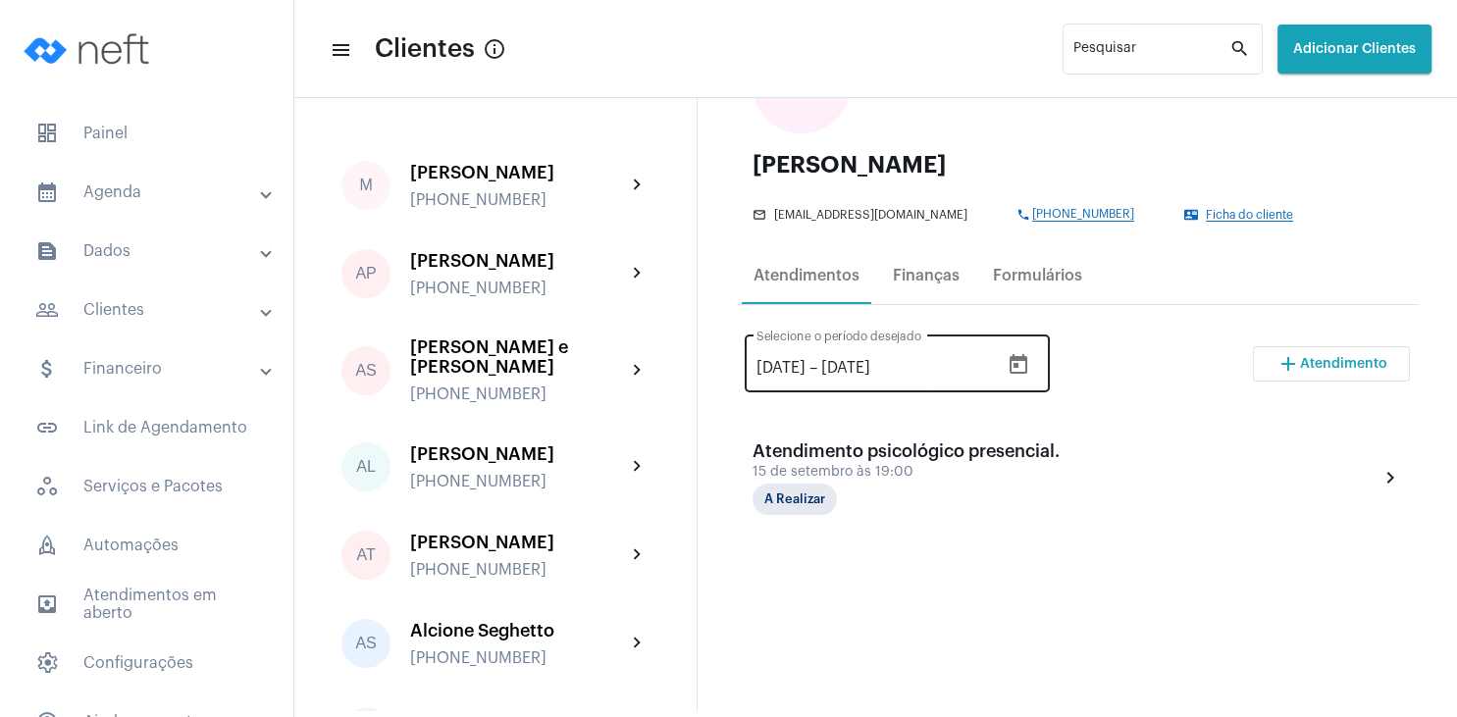
click at [1027, 364] on icon "Open calendar" at bounding box center [1019, 364] width 18 height 20
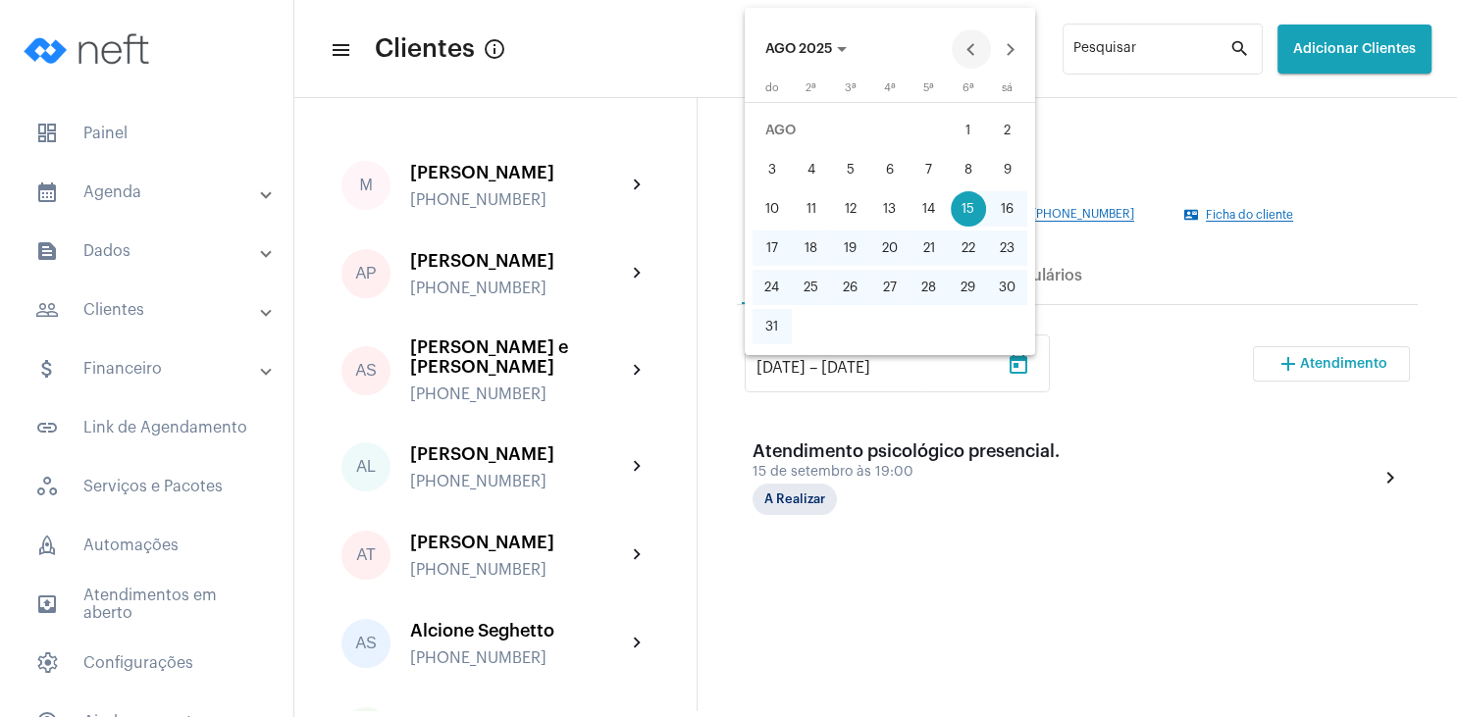
click at [975, 35] on button "Previous month" at bounding box center [971, 48] width 39 height 39
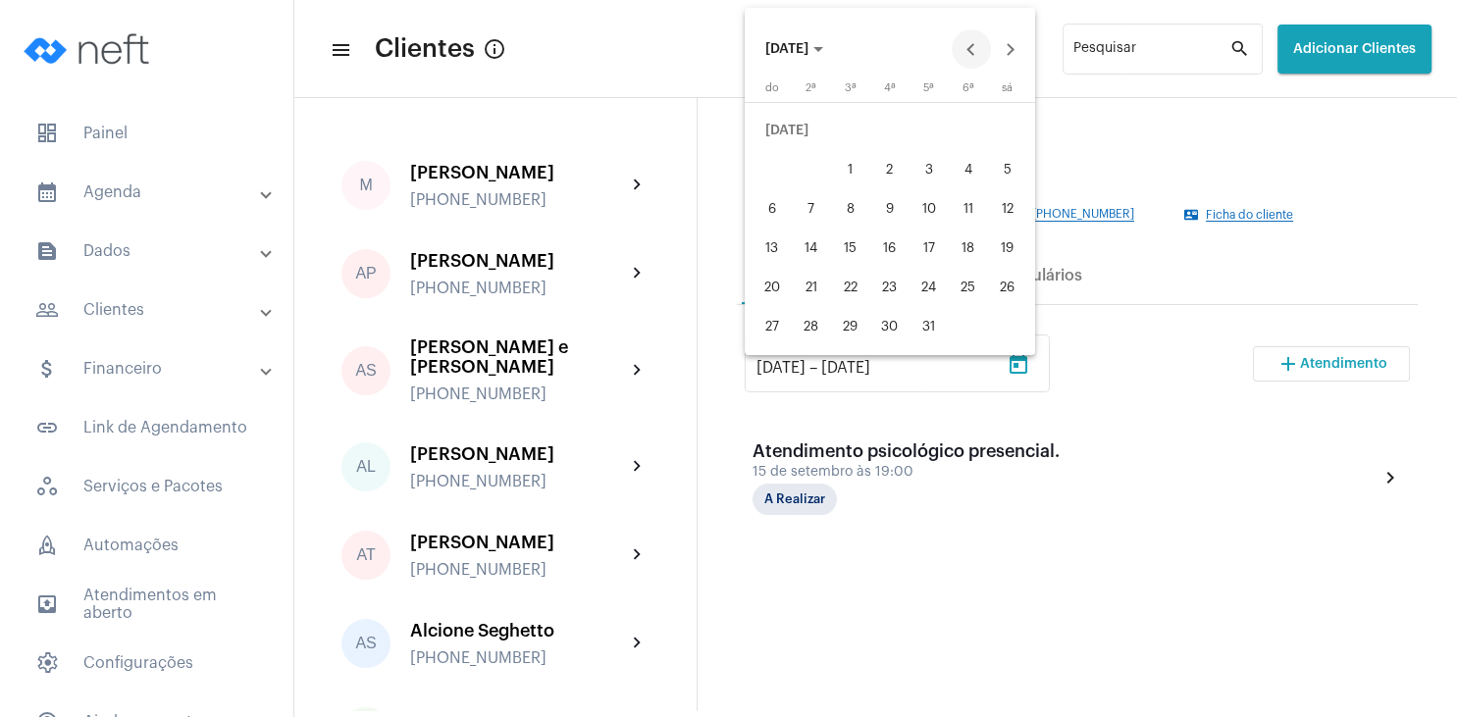
click at [975, 35] on button "Previous month" at bounding box center [971, 48] width 39 height 39
click at [967, 45] on button "Previous month" at bounding box center [971, 48] width 39 height 39
click at [887, 285] on div "28" at bounding box center [889, 287] width 35 height 35
type input "[DATE]"
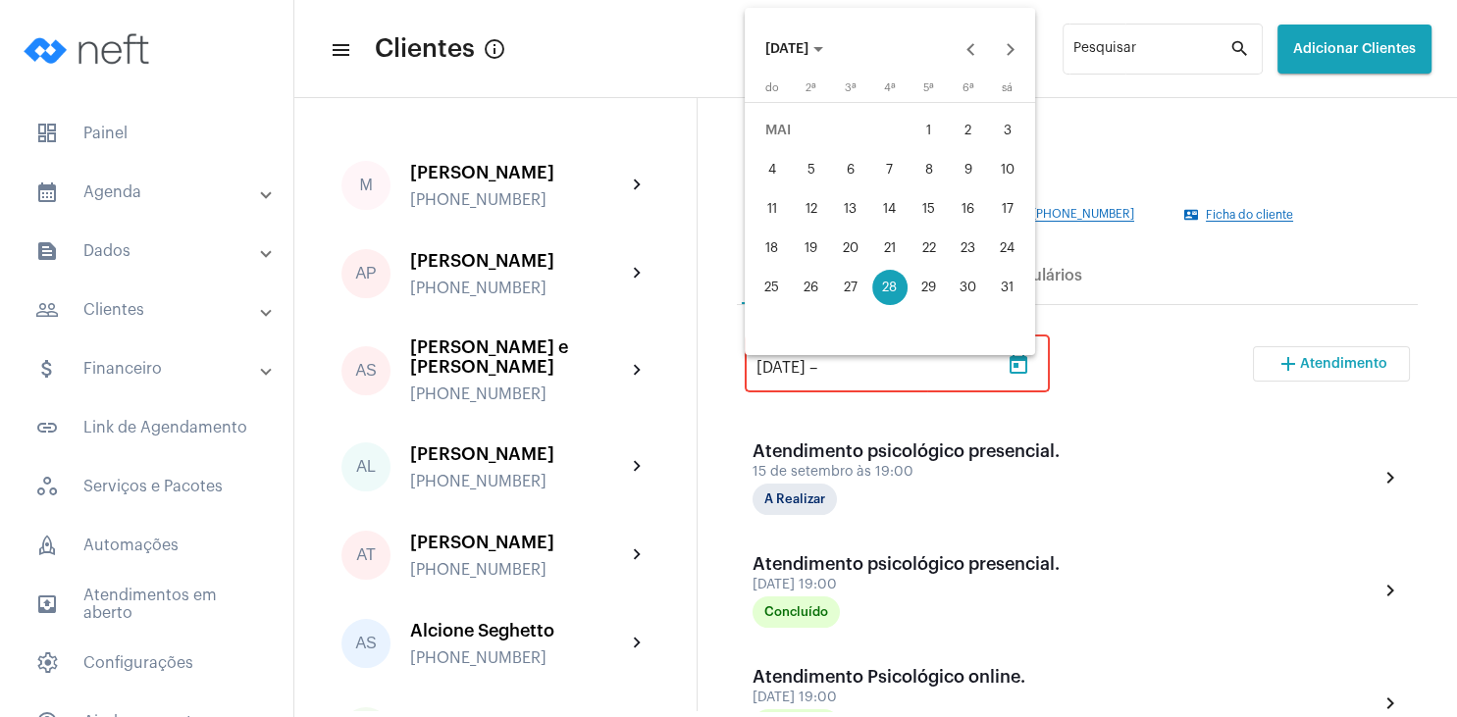
click at [933, 124] on div "1" at bounding box center [929, 130] width 35 height 35
type input "[DATE]"
click at [1011, 285] on div "31" at bounding box center [1007, 287] width 35 height 35
type input "[DATE]"
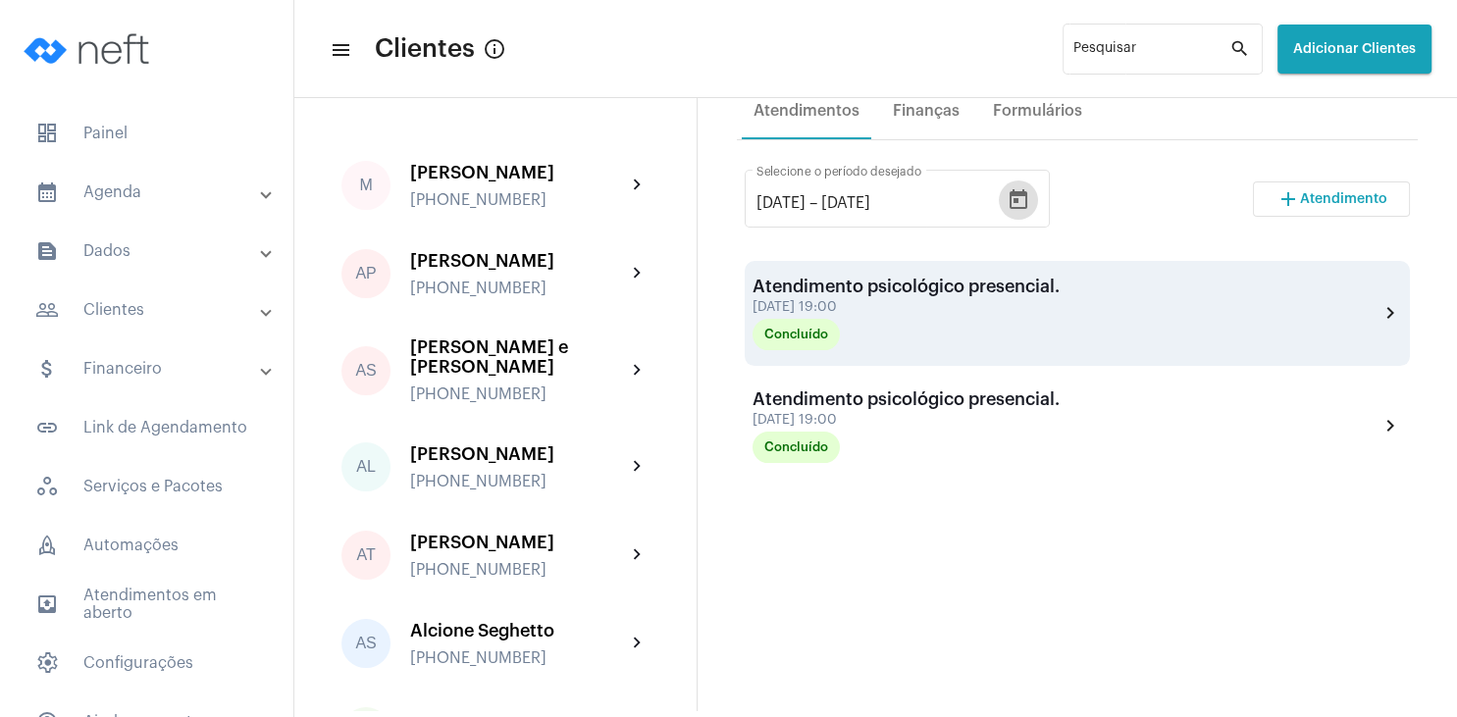
scroll to position [377, 0]
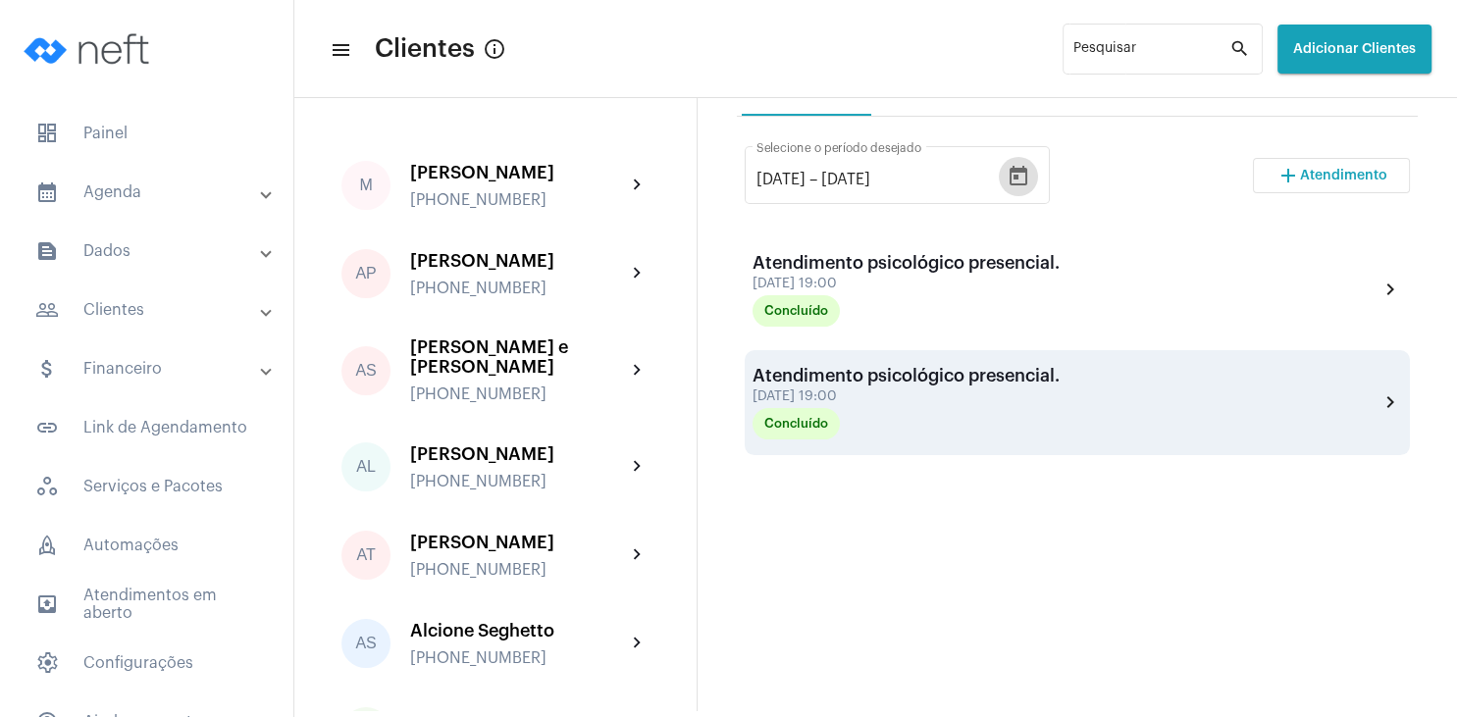
click at [1010, 403] on div "[DATE] 19:00" at bounding box center [906, 397] width 307 height 15
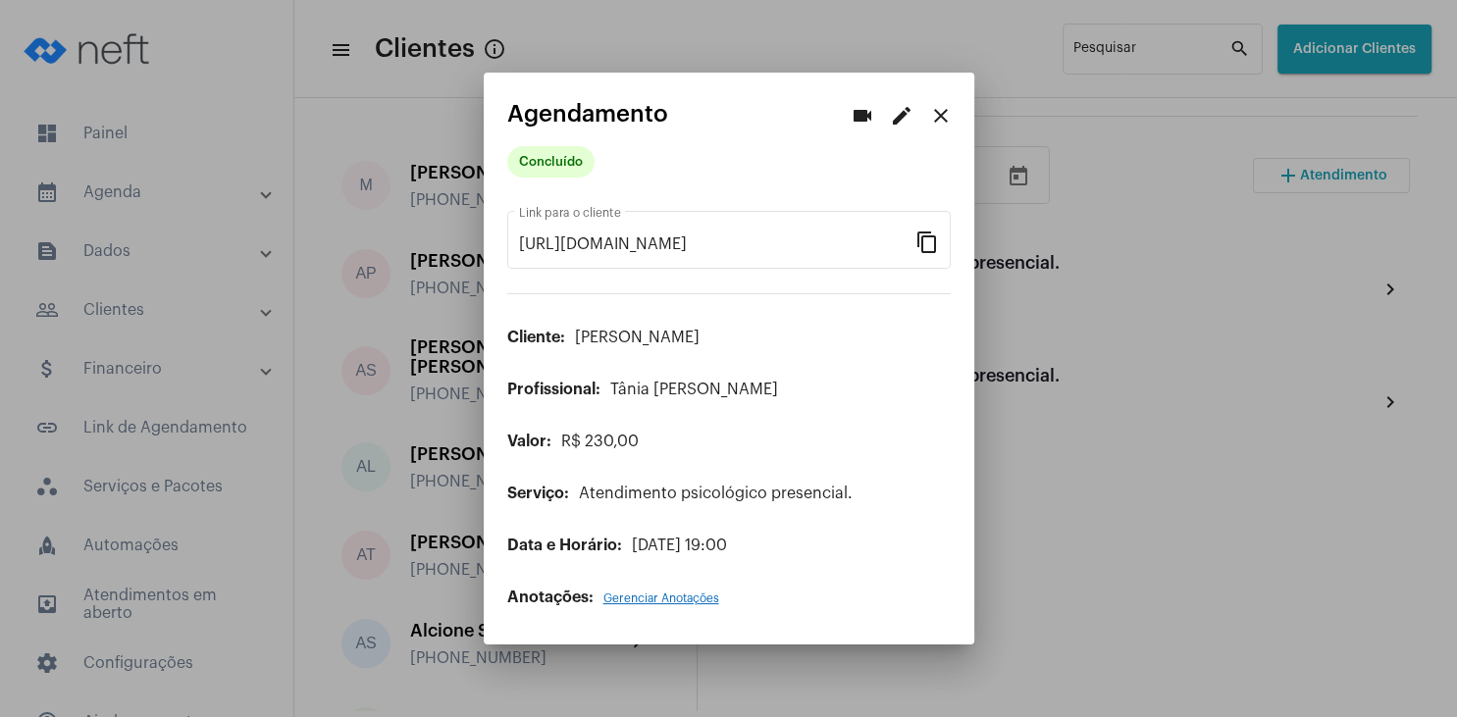
click at [655, 601] on span "Gerenciar Anotações" at bounding box center [661, 599] width 116 height 12
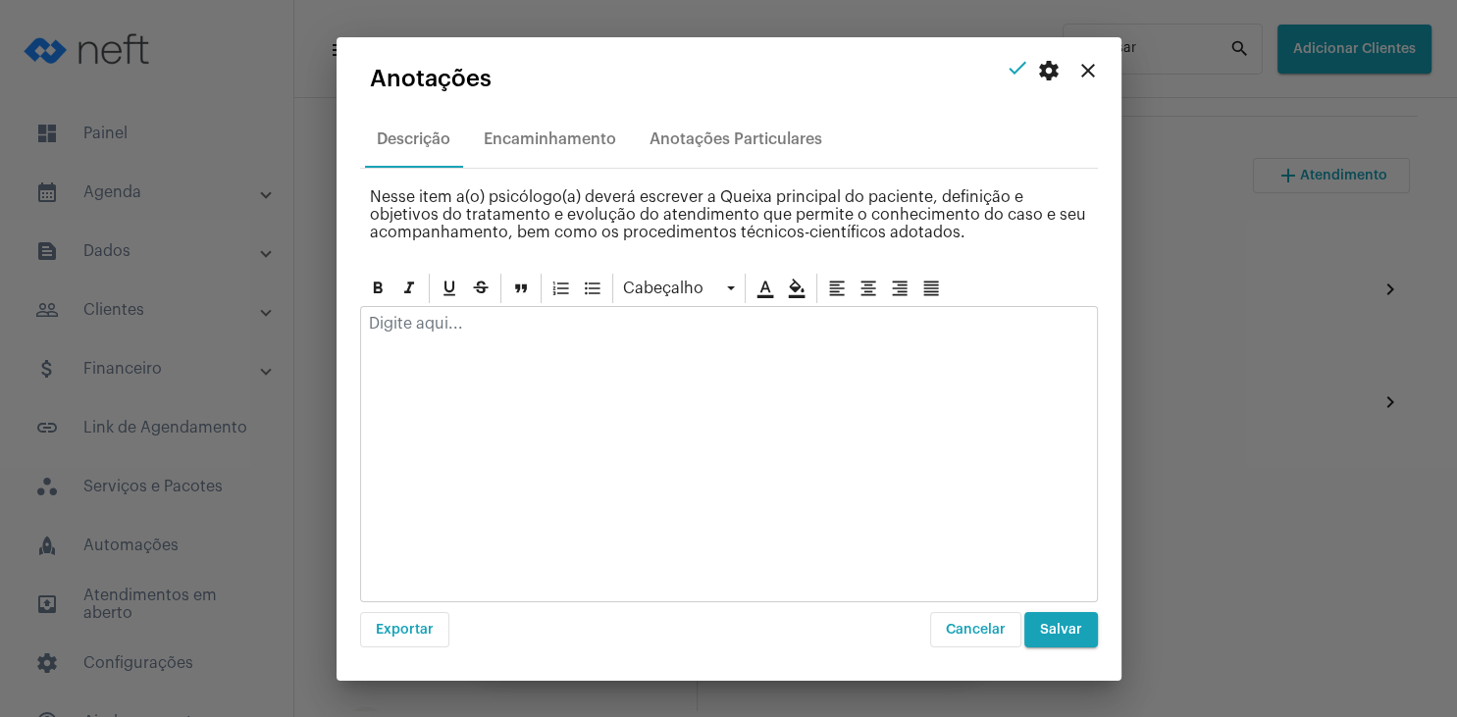
click at [1084, 68] on mat-icon "close" at bounding box center [1088, 71] width 24 height 24
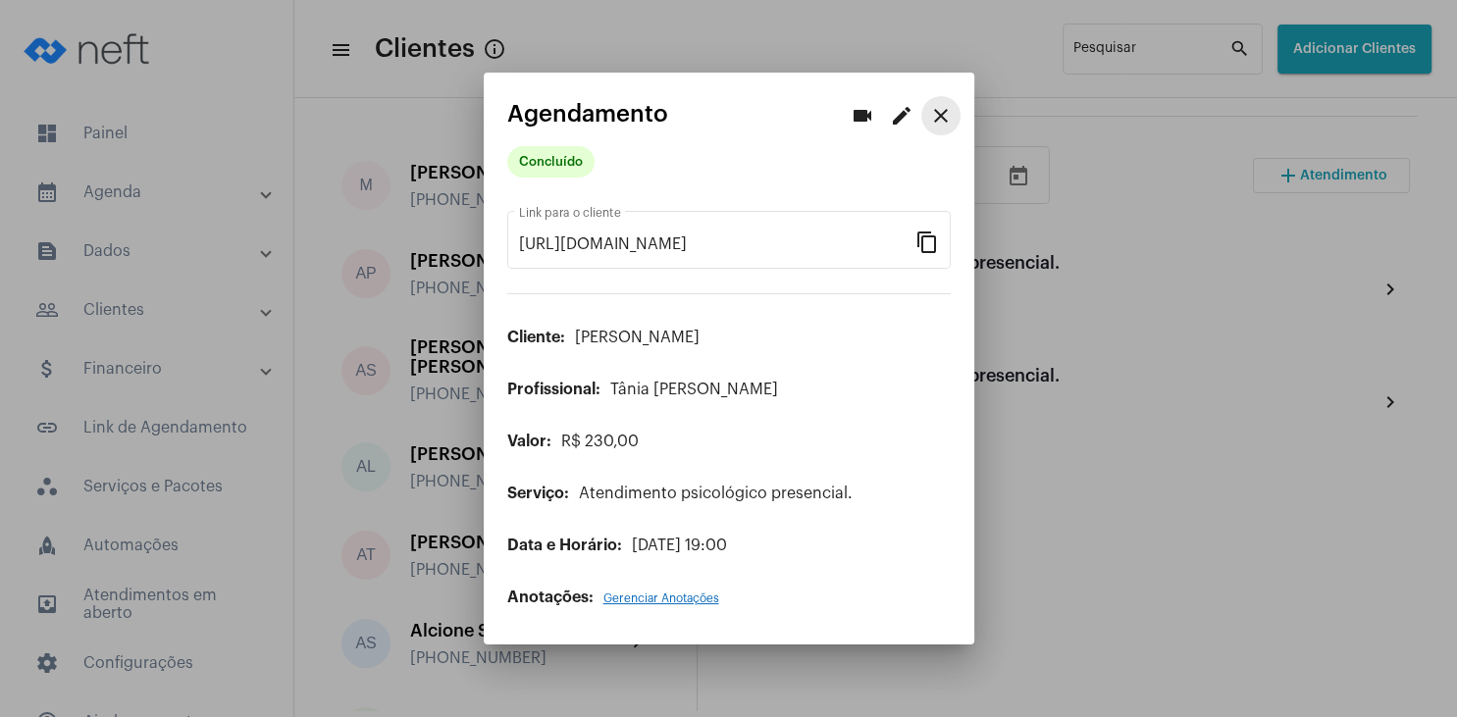
click at [940, 116] on mat-icon "close" at bounding box center [941, 116] width 24 height 24
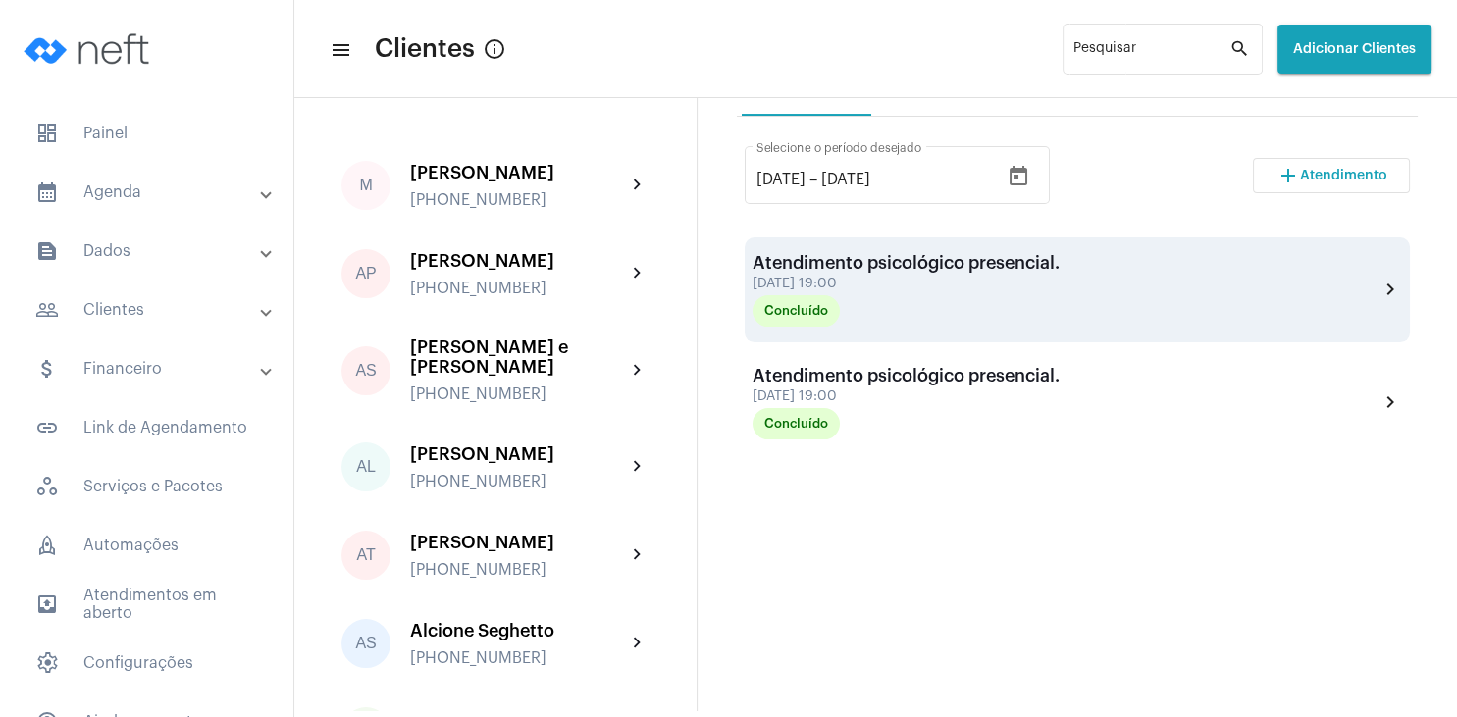
click at [924, 269] on div "Atendimento psicológico presencial." at bounding box center [906, 263] width 307 height 20
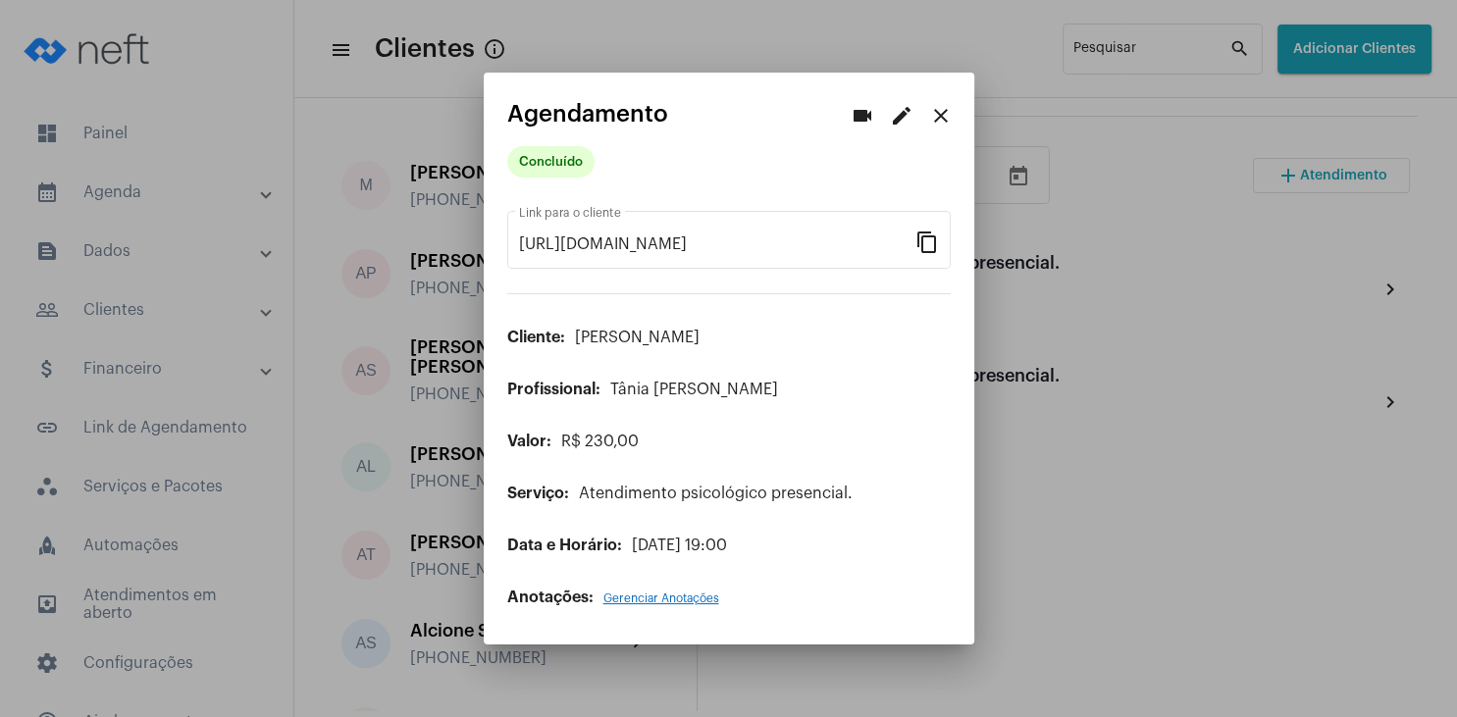
click at [704, 599] on span "Gerenciar Anotações" at bounding box center [661, 599] width 116 height 12
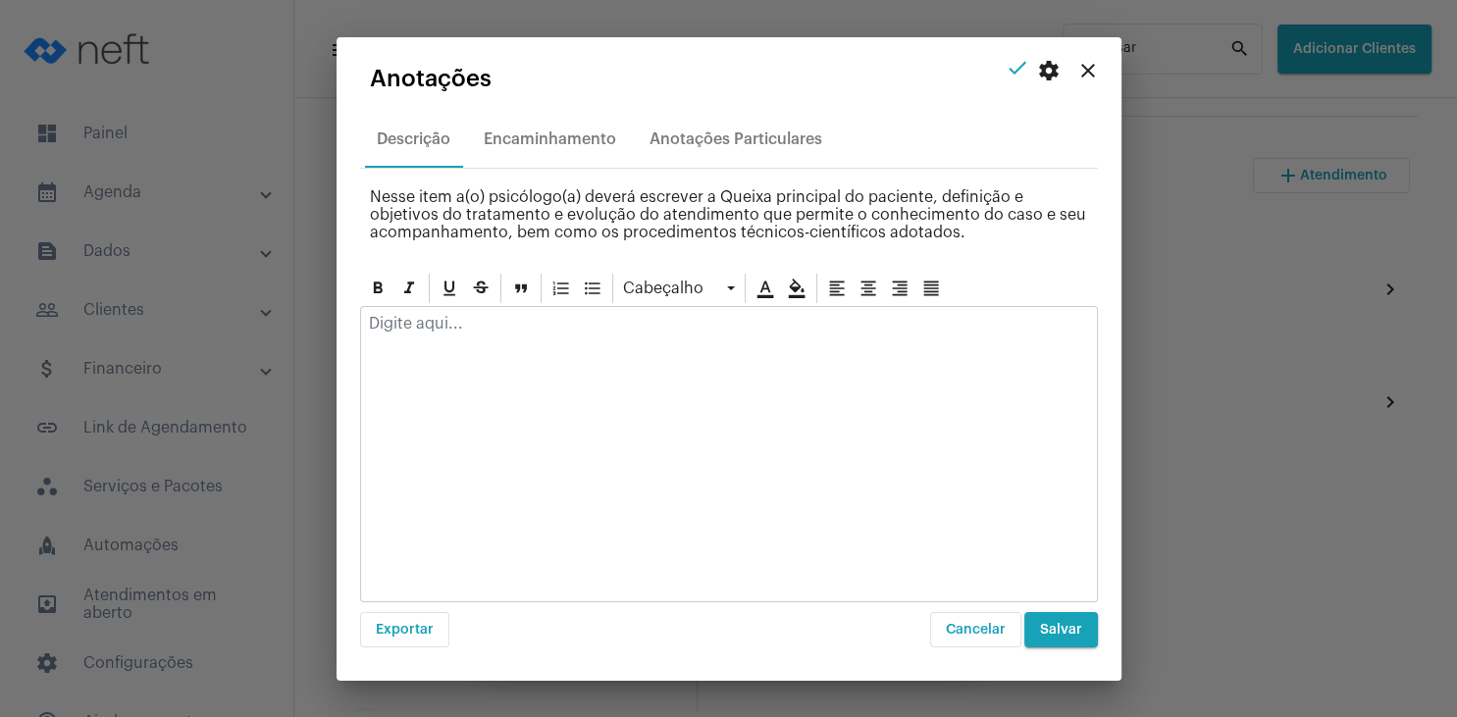
click at [497, 330] on p at bounding box center [729, 324] width 720 height 18
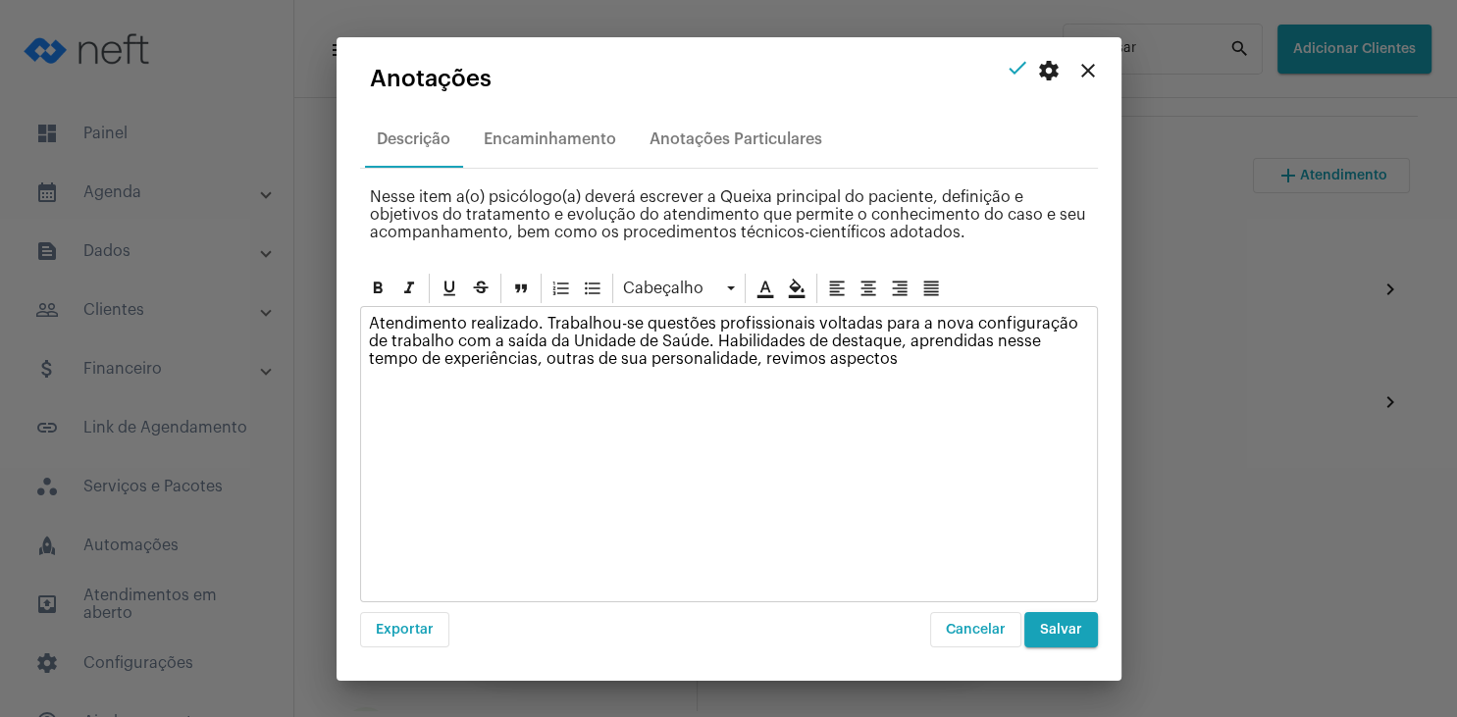
drag, startPoint x: 827, startPoint y: 370, endPoint x: 693, endPoint y: 359, distance: 134.9
click at [693, 359] on div "Atendimento realizado. Trabalhou-se questões profissionais voltadas para a nova…" at bounding box center [729, 346] width 736 height 79
click at [885, 340] on p "Atendimento realizado. Trabalhou-se questões profissionais voltadas para a nova…" at bounding box center [729, 341] width 720 height 53
click at [976, 337] on p "Atendimento realizado. Trabalhou-se questões profissionais voltadas para a nova…" at bounding box center [729, 341] width 720 height 53
click at [1038, 336] on p "Atendimento realizado. Trabalhou-se questões profissionais voltadas para a nova…" at bounding box center [729, 341] width 720 height 53
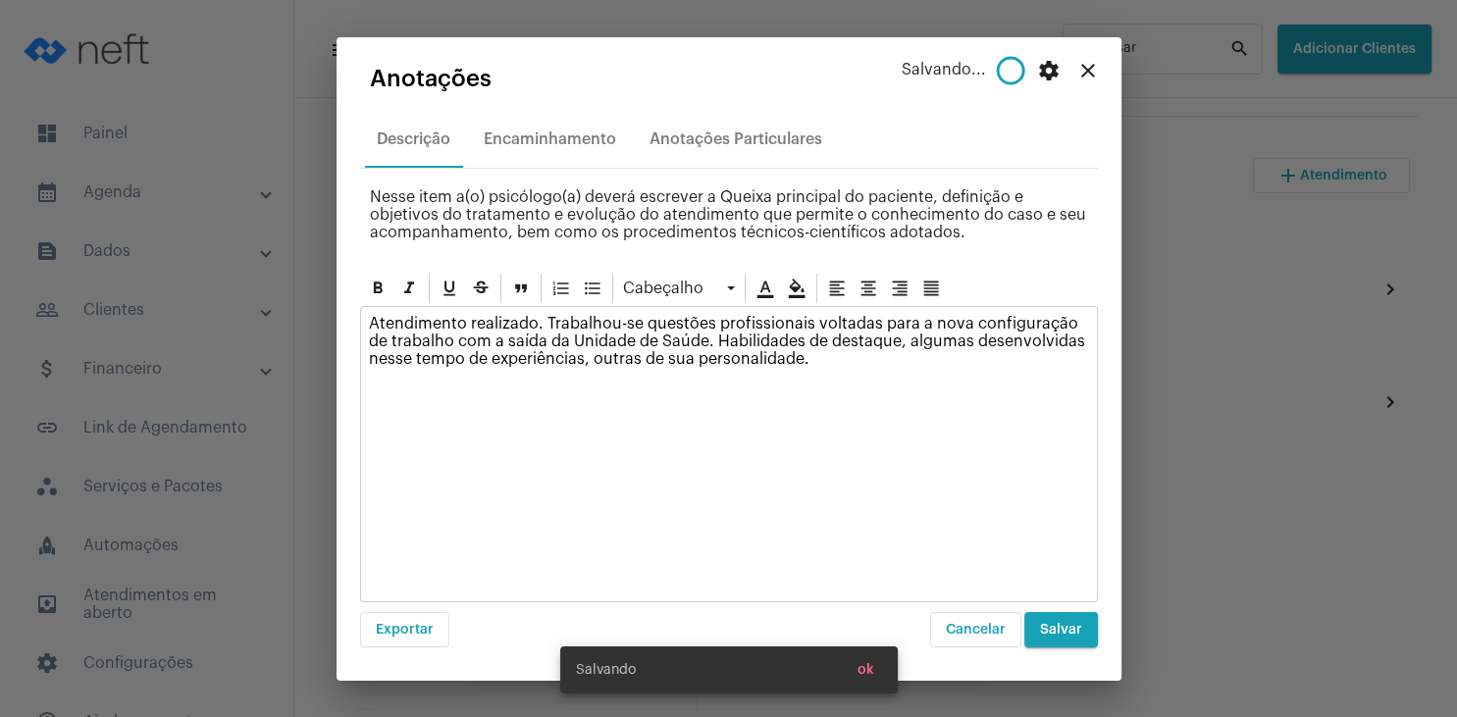
click at [642, 359] on p "Atendimento realizado. Trabalhou-se questões profissionais voltadas para a nova…" at bounding box center [729, 341] width 720 height 53
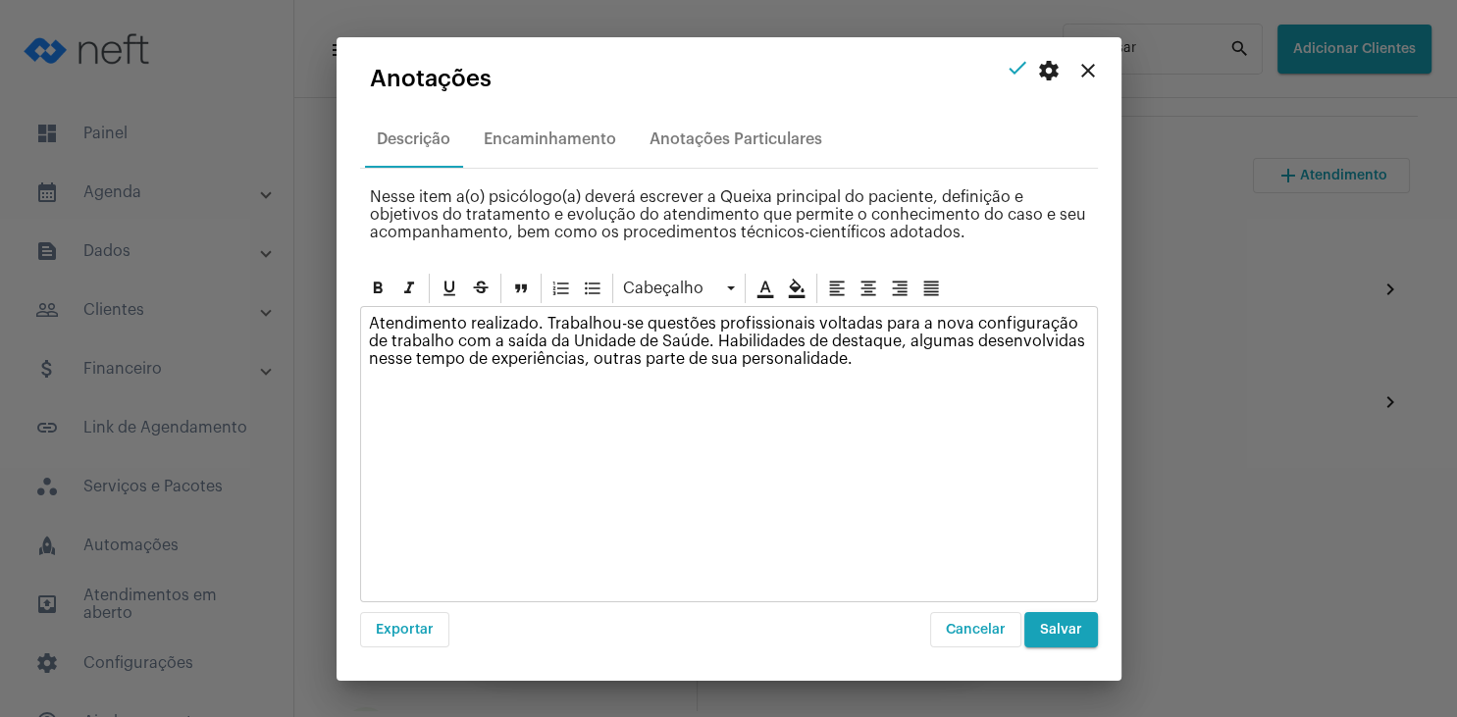
click at [869, 358] on p "Atendimento realizado. Trabalhou-se questões profissionais voltadas para a nova…" at bounding box center [729, 341] width 720 height 53
click at [677, 357] on p "Atendimento realizado. Trabalhou-se questões profissionais voltadas para a nova…" at bounding box center [729, 341] width 720 height 53
click at [935, 362] on p "Atendimento realizado. Trabalhou-se questões profissionais voltadas para a nova…" at bounding box center [729, 341] width 720 height 53
click at [752, 357] on p "Atendimento realizado. Trabalhou-se questões profissionais voltadas para a nova…" at bounding box center [729, 341] width 720 height 53
click at [905, 357] on p "Atendimento realizado. Trabalhou-se questões profissionais voltadas para a nova…" at bounding box center [729, 341] width 720 height 53
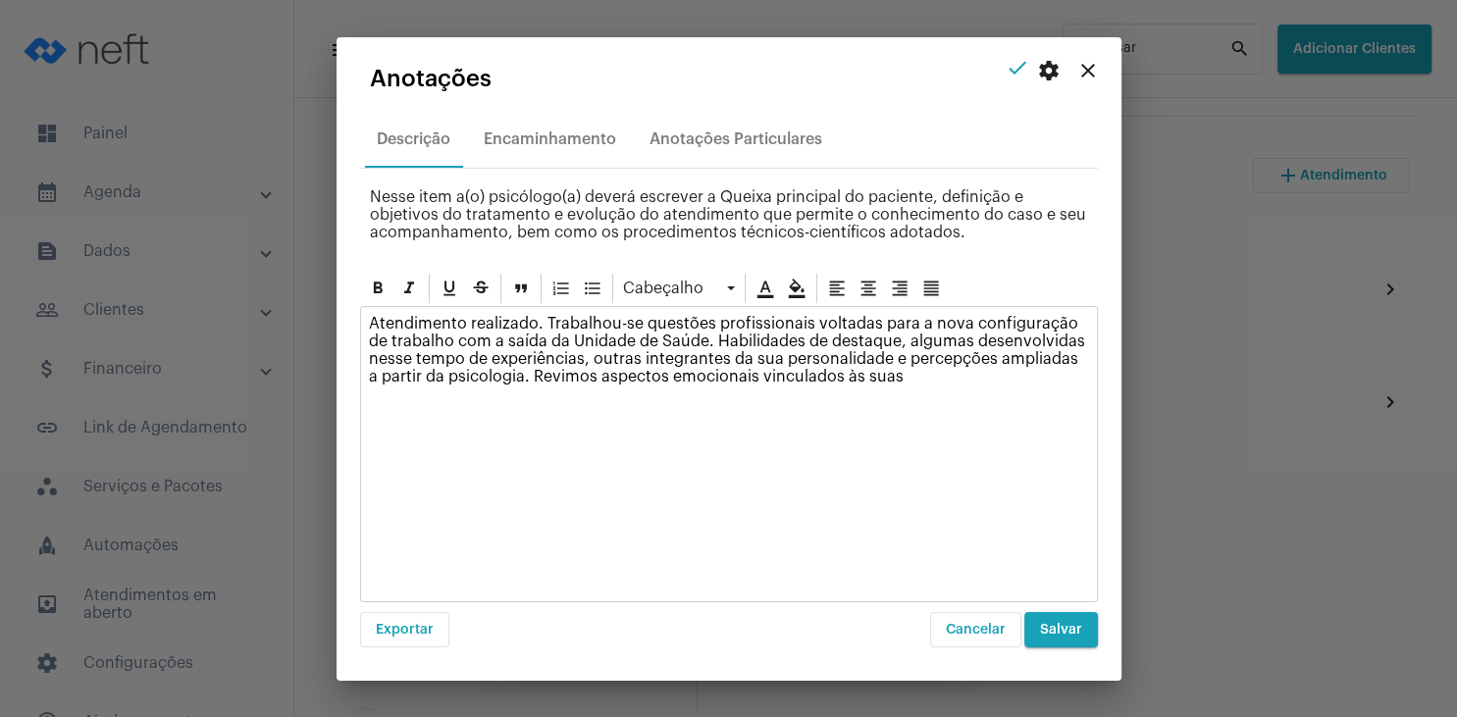
drag, startPoint x: 518, startPoint y: 371, endPoint x: 909, endPoint y: 381, distance: 390.7
click at [909, 381] on p "Atendimento realizado. Trabalhou-se questões profissionais voltadas para a nova…" at bounding box center [729, 350] width 720 height 71
click at [691, 338] on p "Atendimento realizado. Trabalhou-se questões profissionais voltadas para a nova…" at bounding box center [729, 350] width 720 height 71
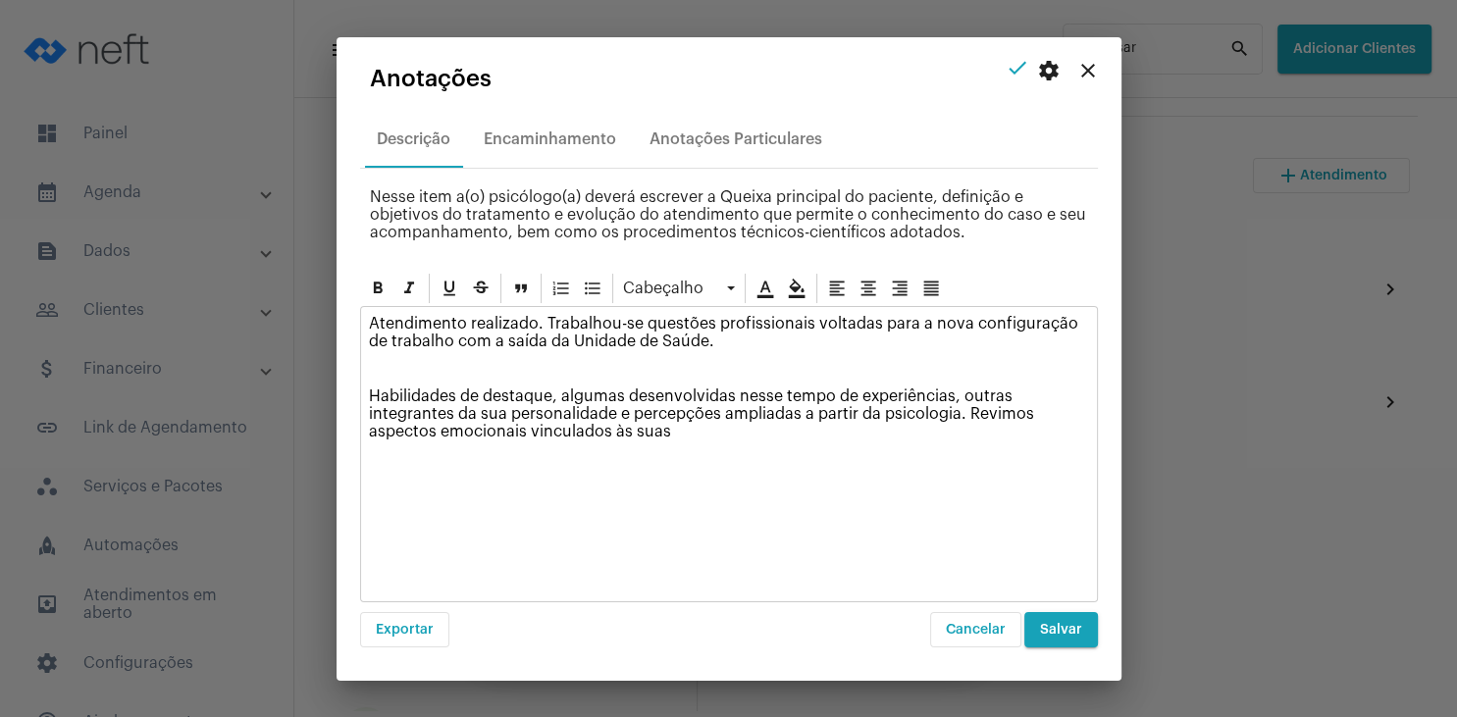
drag, startPoint x: 964, startPoint y: 410, endPoint x: 988, endPoint y: 436, distance: 35.4
click at [988, 436] on p "Habilidades de destaque, algumas desenvolvidas nesse tempo de experiências, out…" at bounding box center [729, 414] width 720 height 53
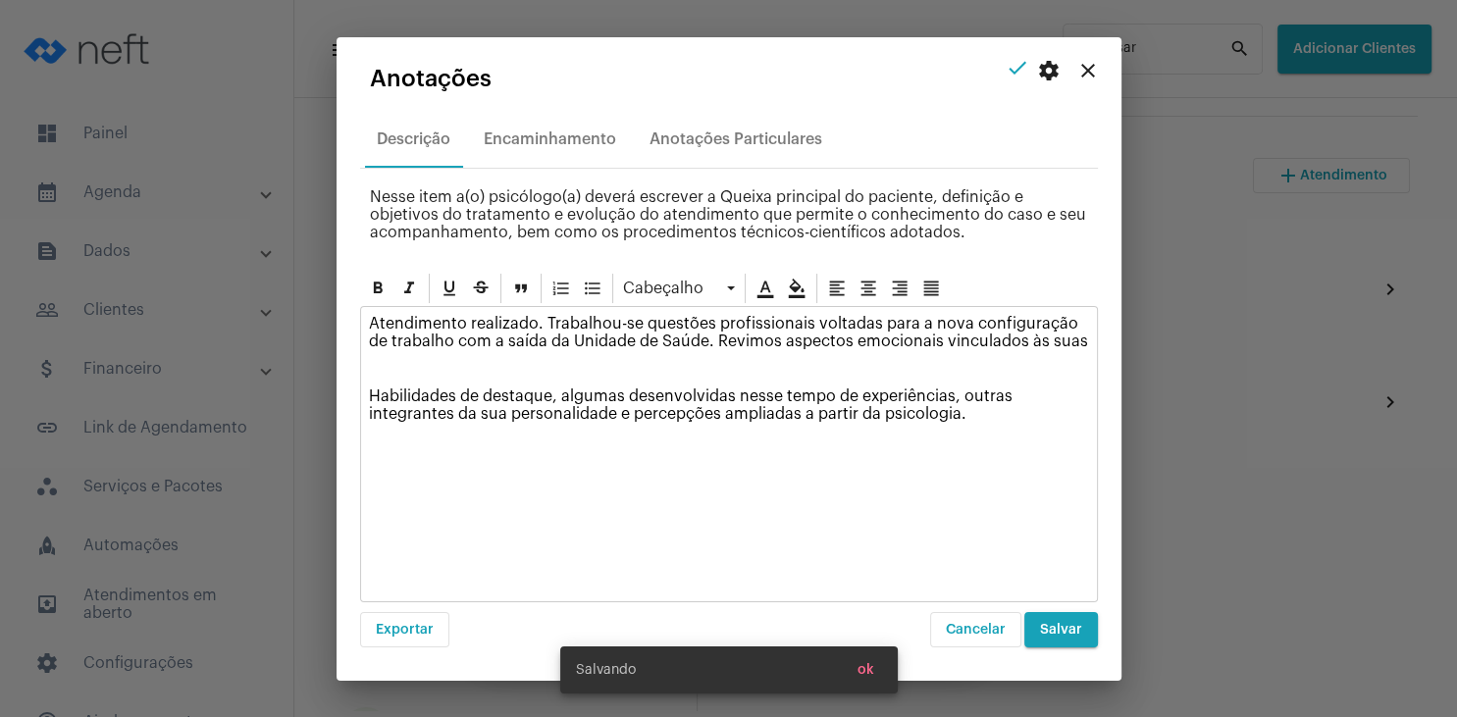
click at [754, 379] on div "Atendimento realizado. Trabalhou-se questões profissionais voltadas para a nova…" at bounding box center [729, 373] width 736 height 133
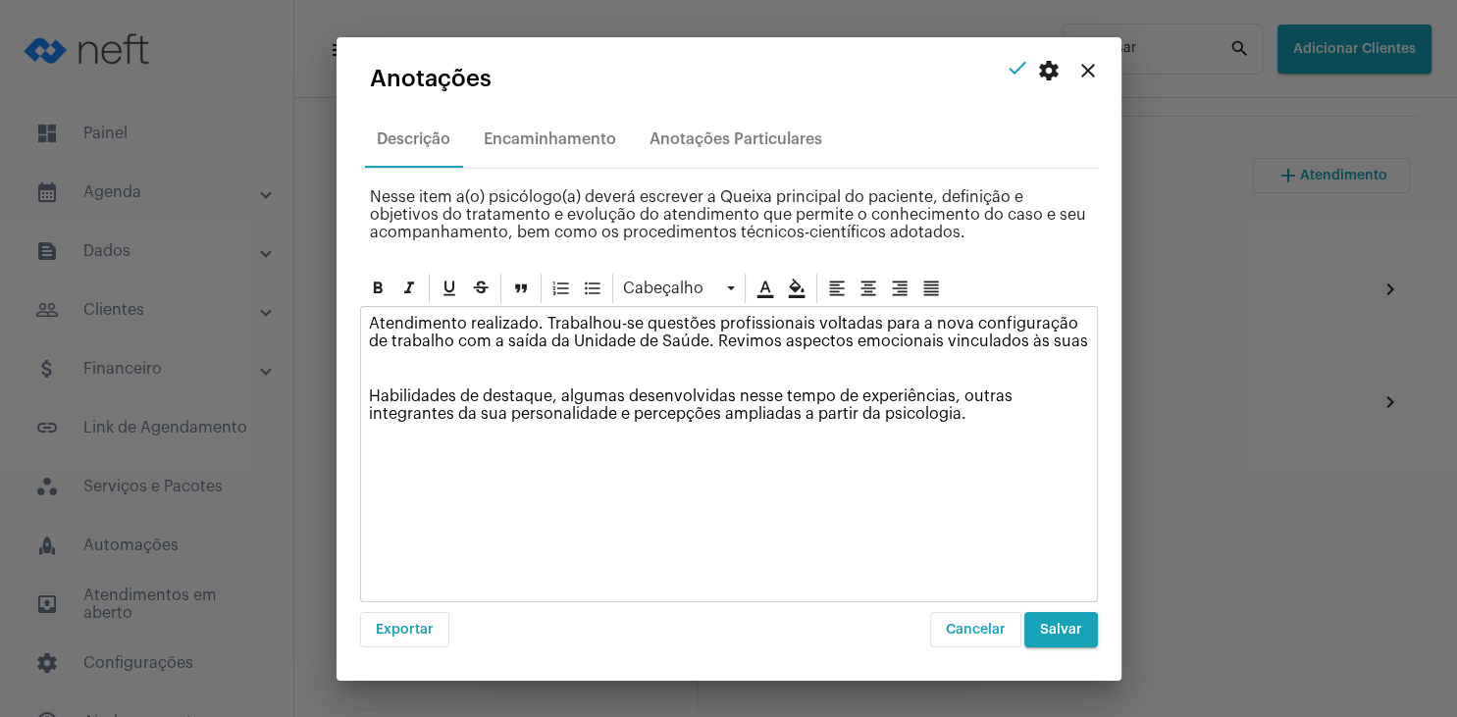
click at [379, 386] on div "Atendimento realizado. Trabalhou-se questões profissionais voltadas para a nova…" at bounding box center [729, 373] width 736 height 133
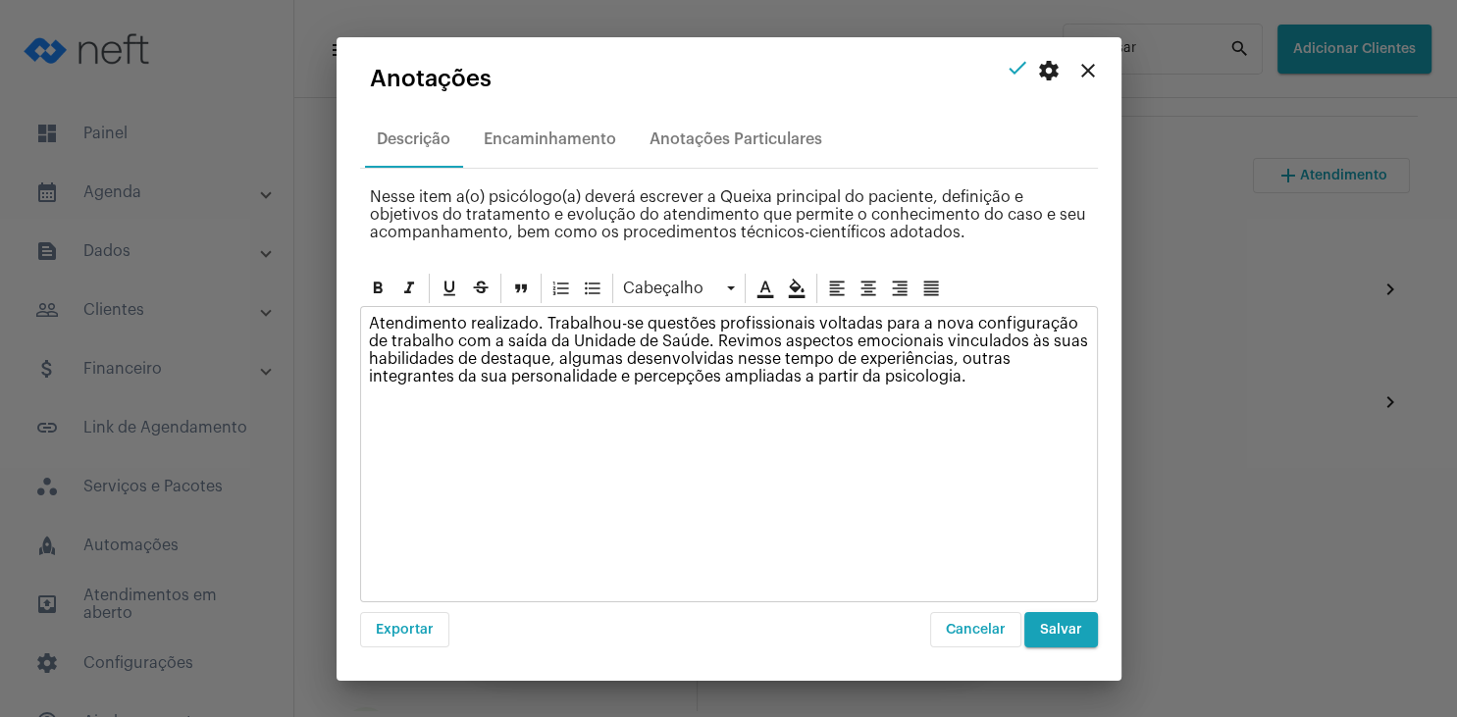
click at [549, 356] on p "Atendimento realizado. Trabalhou-se questões profissionais voltadas para a nova…" at bounding box center [729, 350] width 720 height 71
click at [905, 359] on p "Atendimento realizado. Trabalhou-se questões profissionais voltadas para a nova…" at bounding box center [729, 350] width 720 height 71
click at [489, 375] on p "Atendimento realizado. Trabalhou-se questões profissionais voltadas para a nova…" at bounding box center [729, 350] width 720 height 71
click at [469, 377] on p "Atendimento realizado. Trabalhou-se questões profissionais voltadas para a nova…" at bounding box center [729, 350] width 720 height 71
click at [497, 374] on p "Atendimento realizado. Trabalhou-se questões profissionais voltadas para a nova…" at bounding box center [729, 350] width 720 height 71
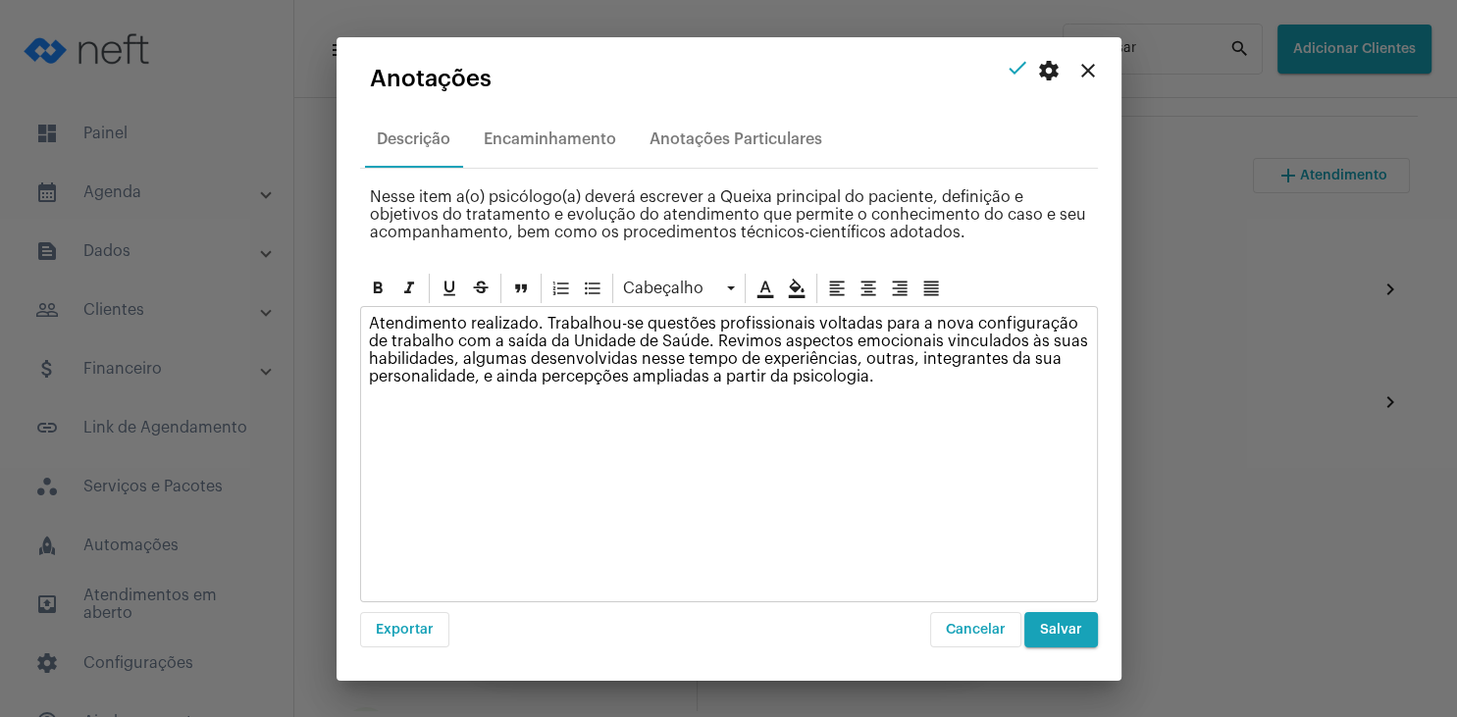
click at [865, 375] on p "Atendimento realizado. Trabalhou-se questões profissionais voltadas para a nova…" at bounding box center [729, 350] width 720 height 71
click at [575, 389] on p "Atendimento realizado. Trabalhou-se questões profissionais voltadas para a nova…" at bounding box center [729, 359] width 720 height 88
drag, startPoint x: 583, startPoint y: 389, endPoint x: 787, endPoint y: 393, distance: 204.2
click at [787, 393] on p "Atendimento realizado. Trabalhou-se questões profissionais voltadas para a nova…" at bounding box center [729, 359] width 720 height 88
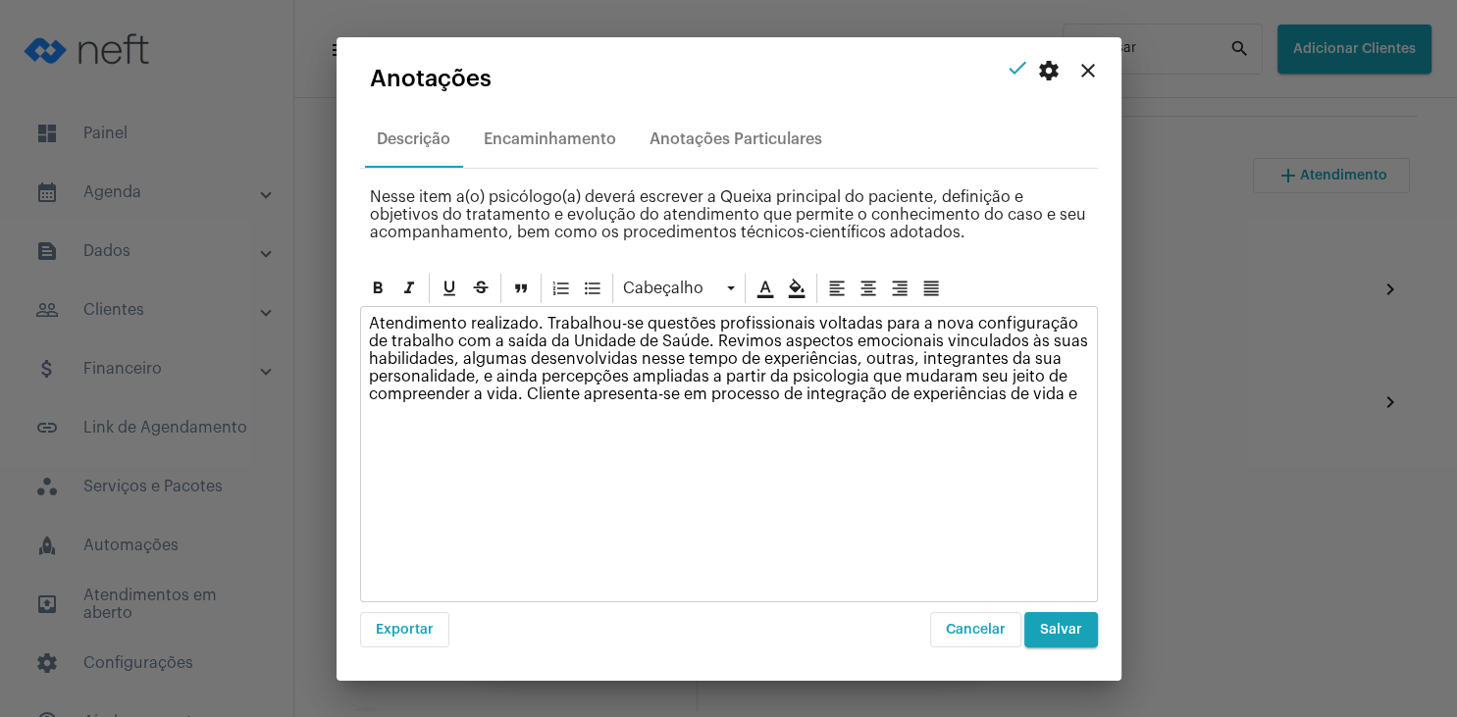
drag, startPoint x: 906, startPoint y: 391, endPoint x: 1091, endPoint y: 386, distance: 185.5
click at [1091, 386] on div "Atendimento realizado. Trabalhou-se questões profissionais voltadas para a nova…" at bounding box center [729, 364] width 736 height 114
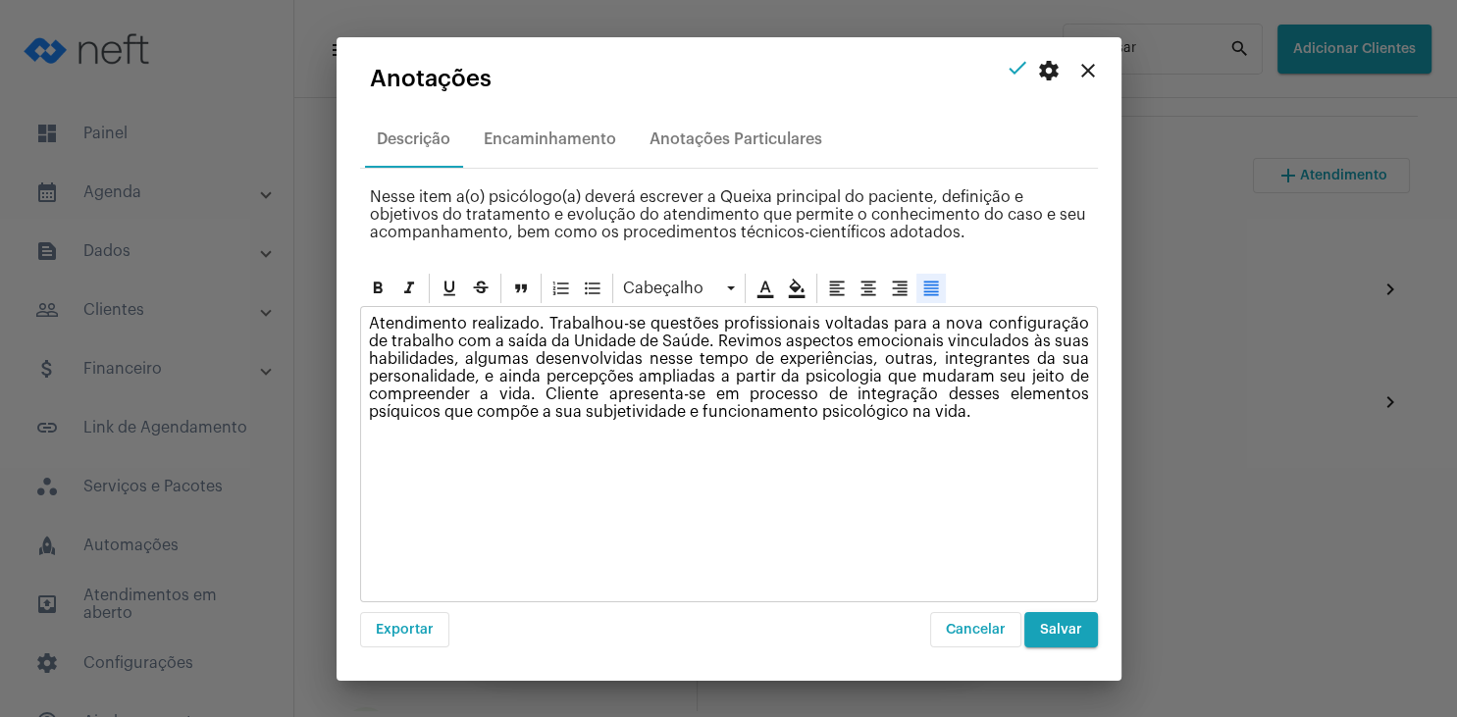
click at [929, 288] on icon at bounding box center [931, 289] width 20 height 20
click at [1057, 632] on span "Salvar" at bounding box center [1061, 630] width 42 height 14
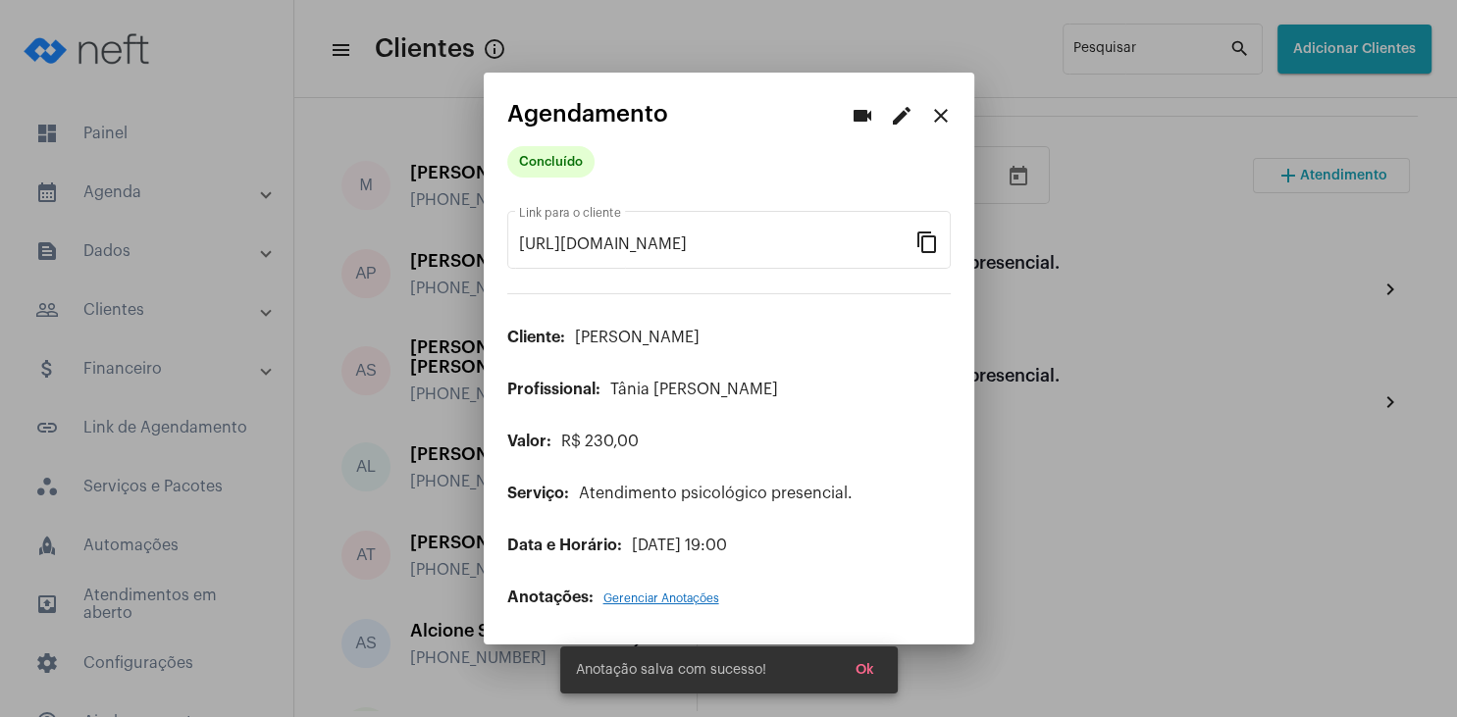
click at [947, 118] on mat-icon "close" at bounding box center [941, 116] width 24 height 24
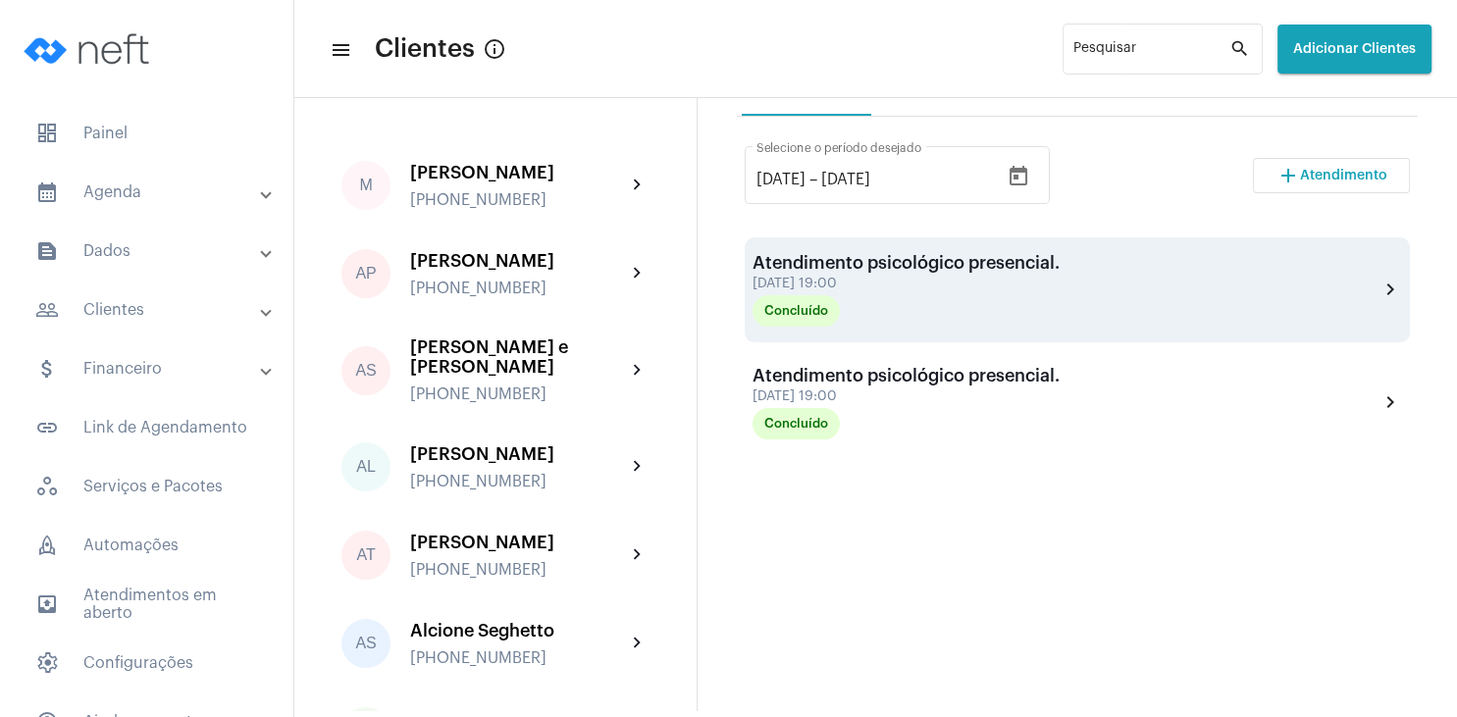
click at [897, 269] on div "Atendimento psicológico presencial." at bounding box center [906, 263] width 307 height 20
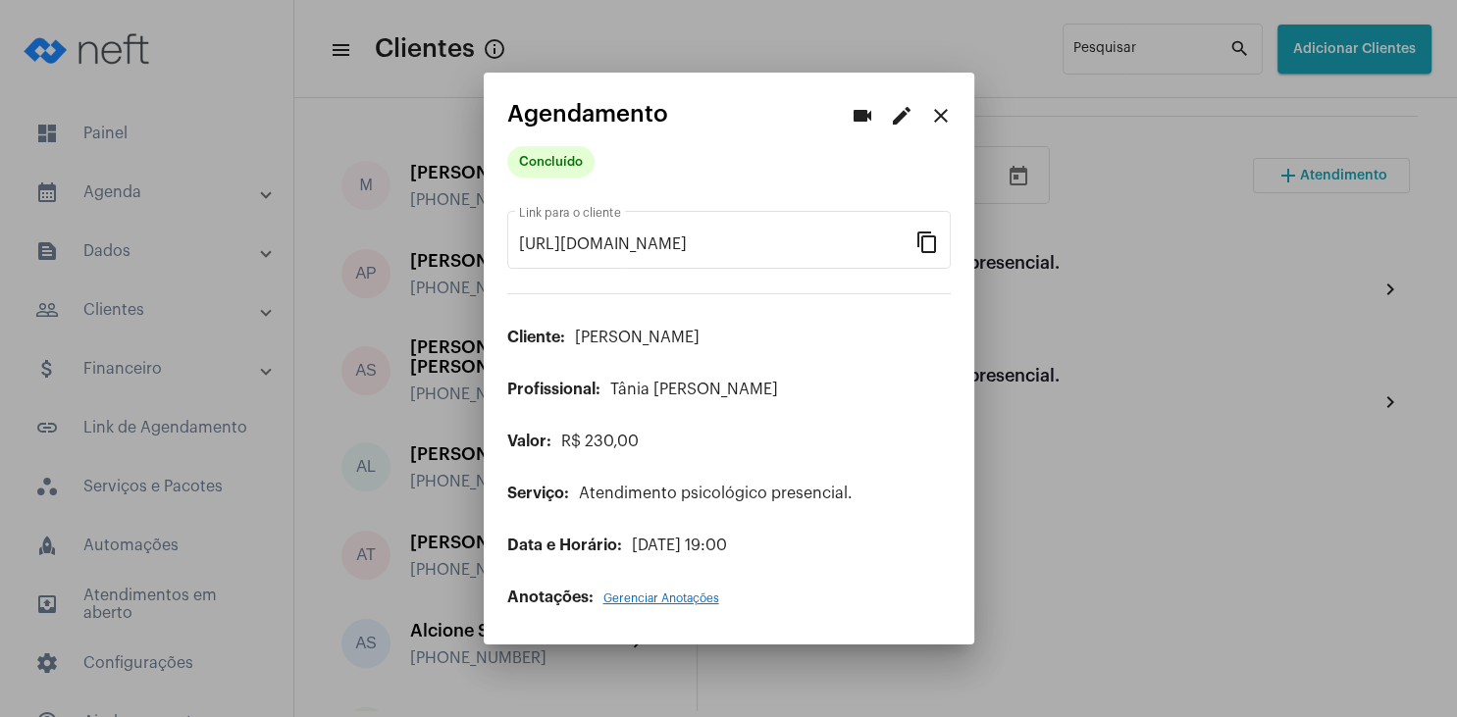
click at [676, 598] on span "Gerenciar Anotações" at bounding box center [661, 599] width 116 height 12
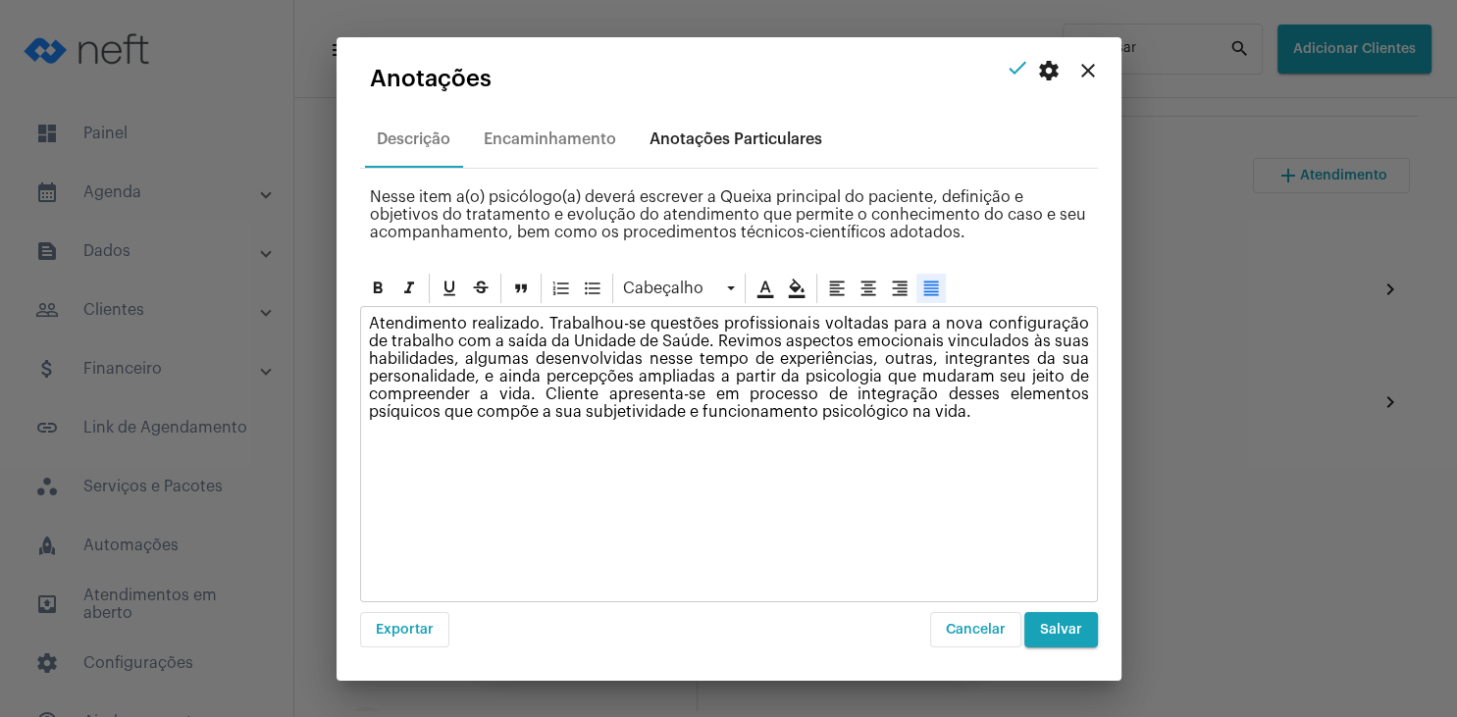
click at [786, 134] on div "Anotações Particulares" at bounding box center [736, 140] width 173 height 18
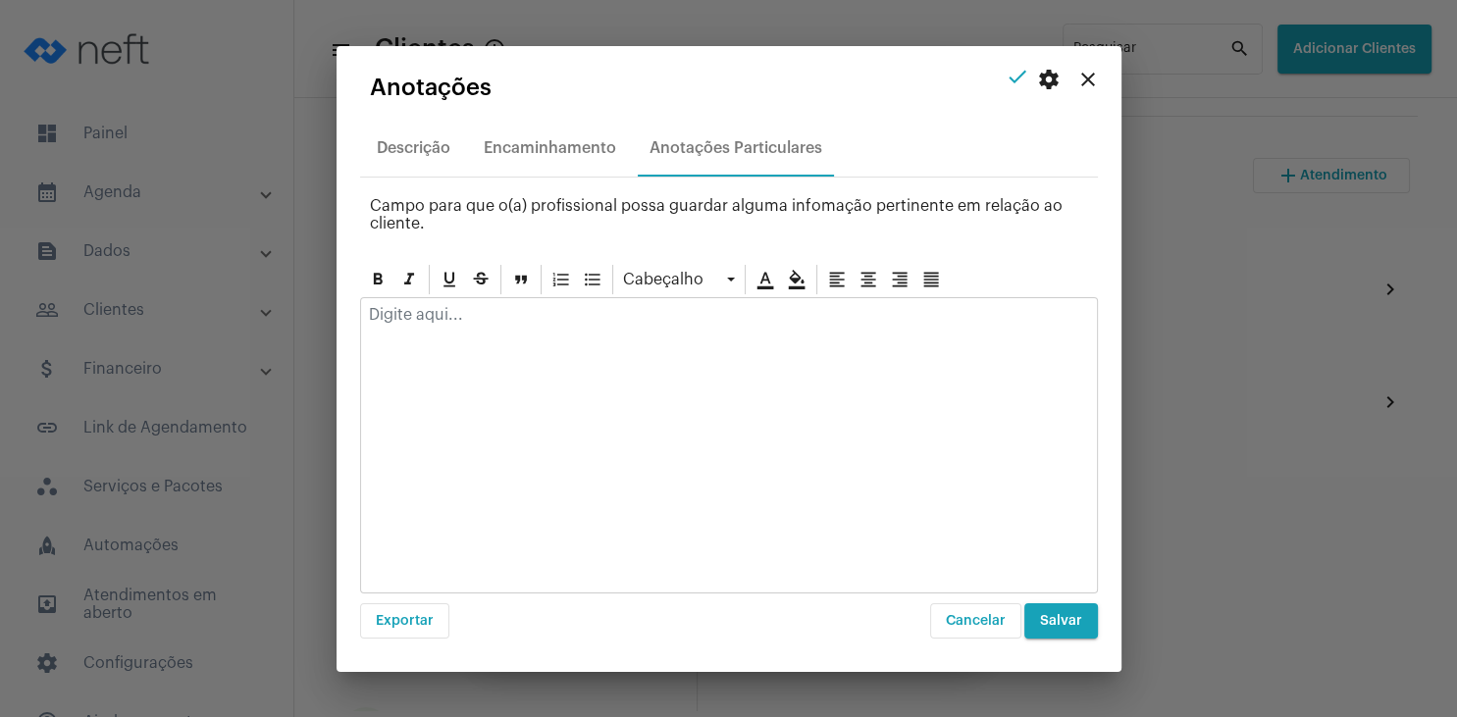
click at [546, 321] on p at bounding box center [729, 315] width 720 height 18
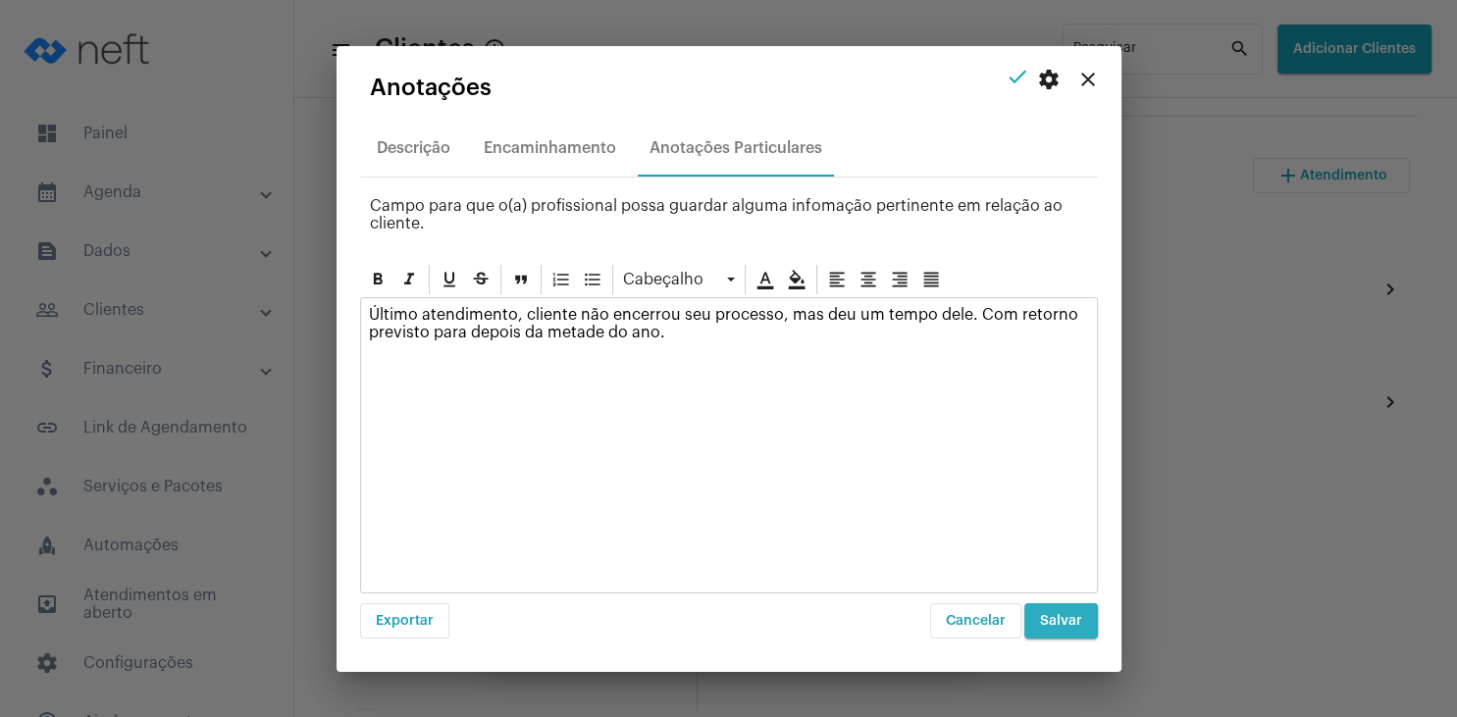
click at [1061, 612] on button "Salvar" at bounding box center [1061, 620] width 74 height 35
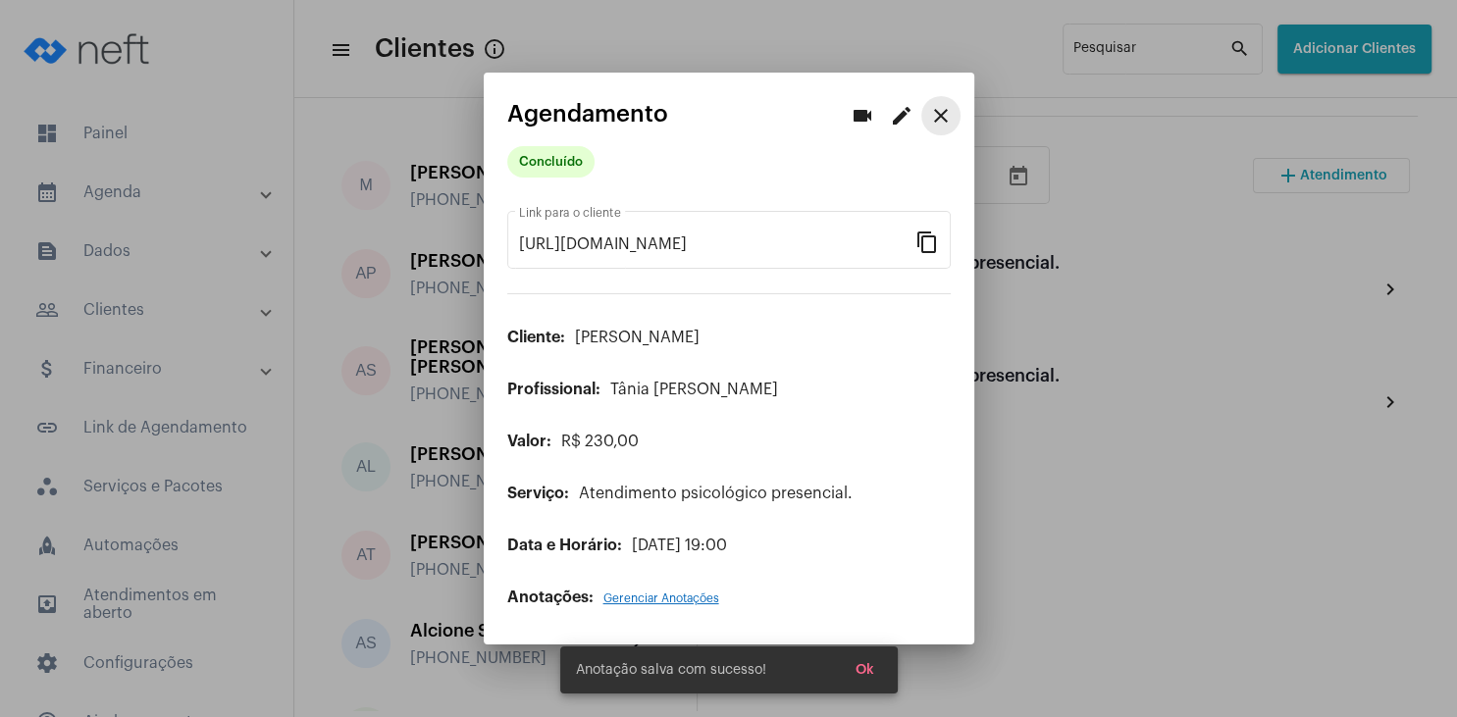
click at [949, 118] on mat-icon "close" at bounding box center [941, 116] width 24 height 24
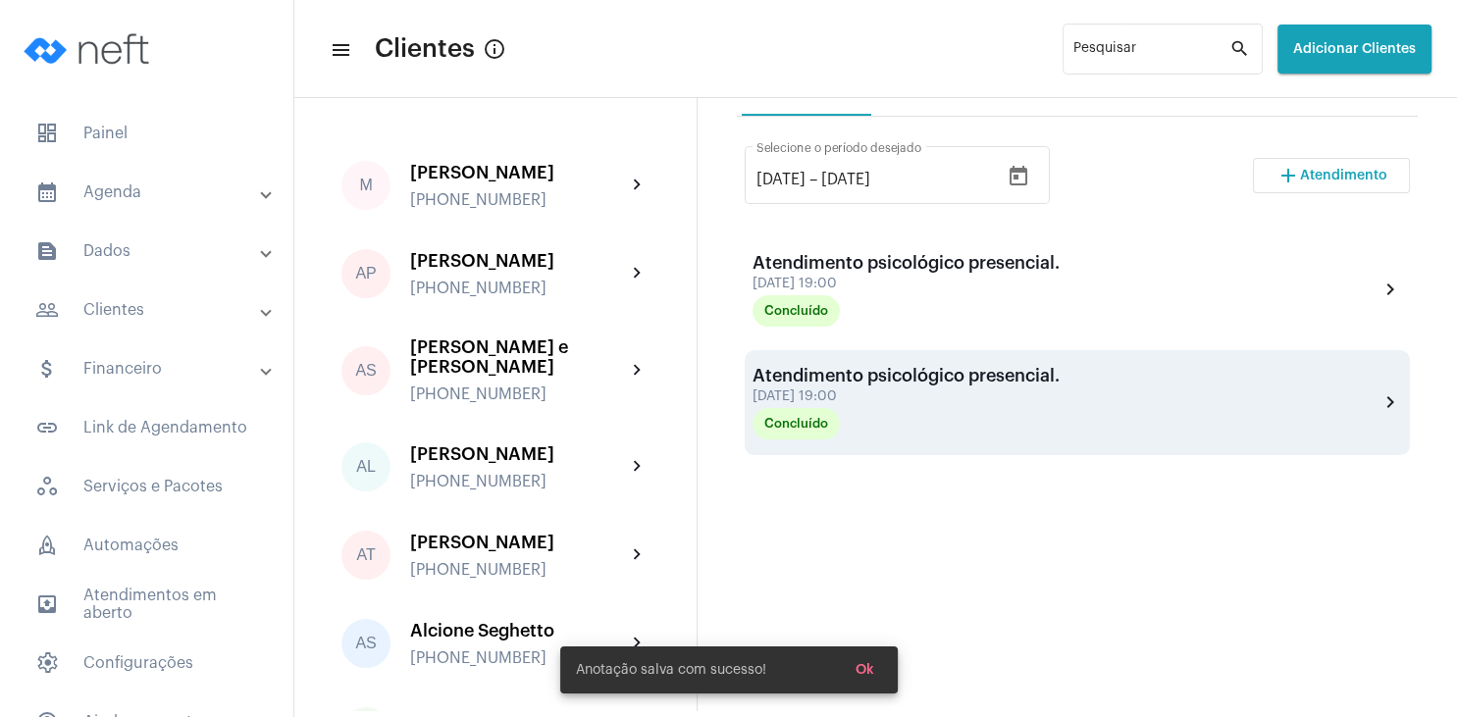
click at [830, 383] on div "Atendimento psicológico presencial." at bounding box center [906, 376] width 307 height 20
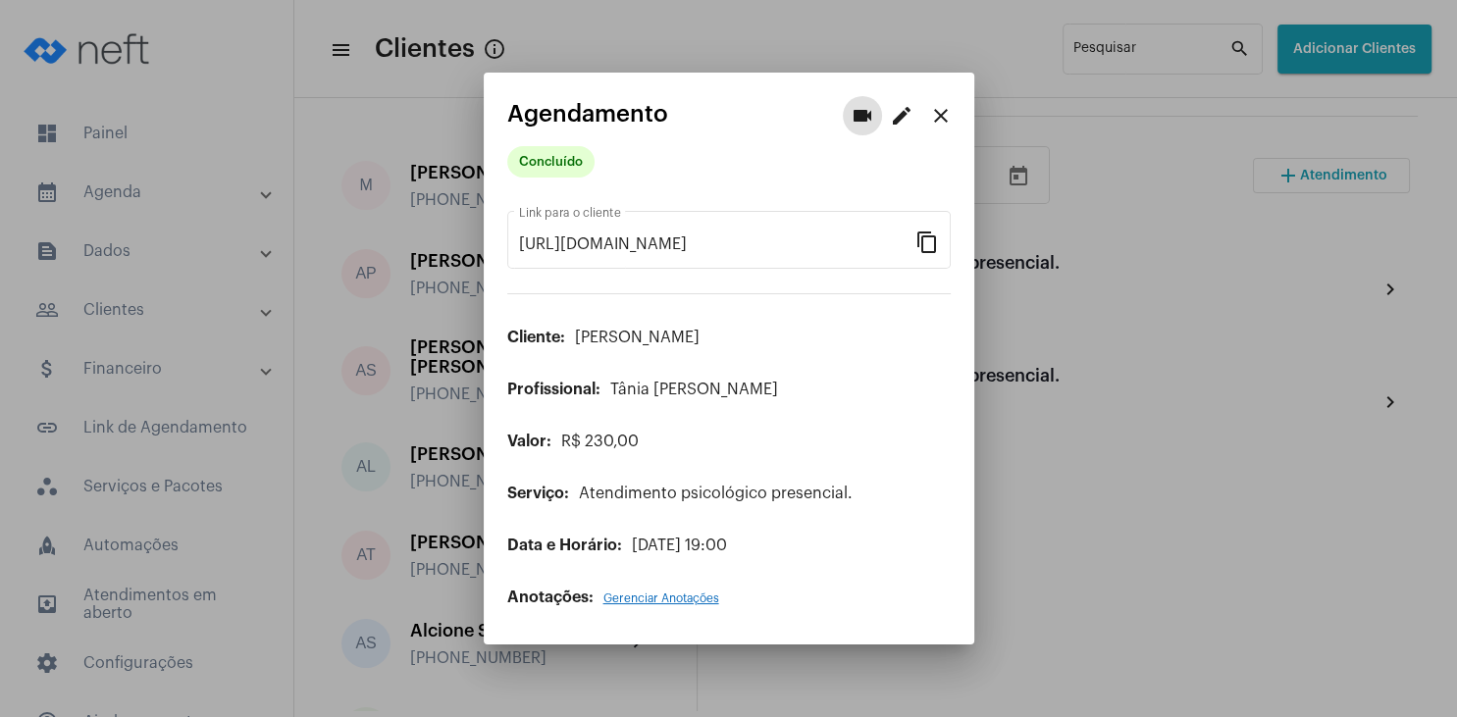
click at [689, 596] on span "Gerenciar Anotações" at bounding box center [661, 599] width 116 height 12
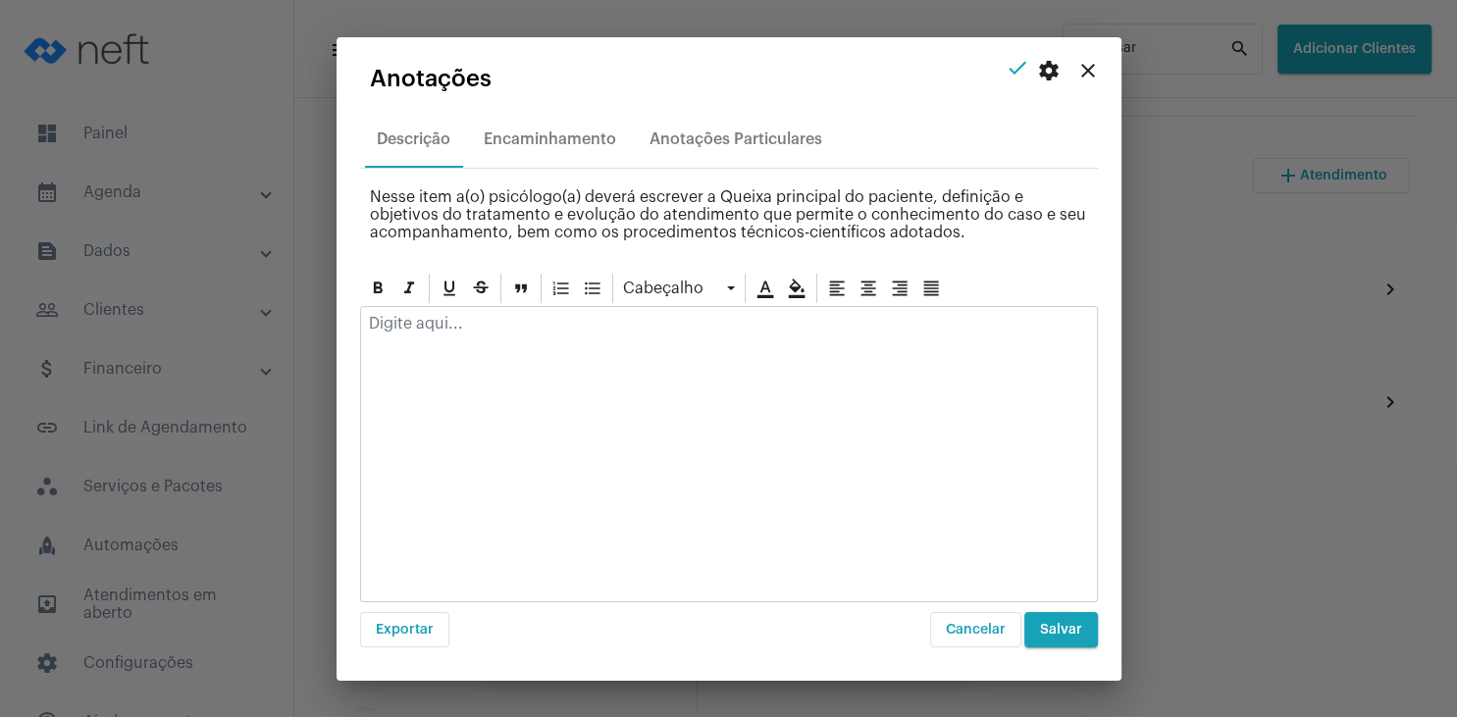
click at [563, 334] on div at bounding box center [729, 328] width 736 height 43
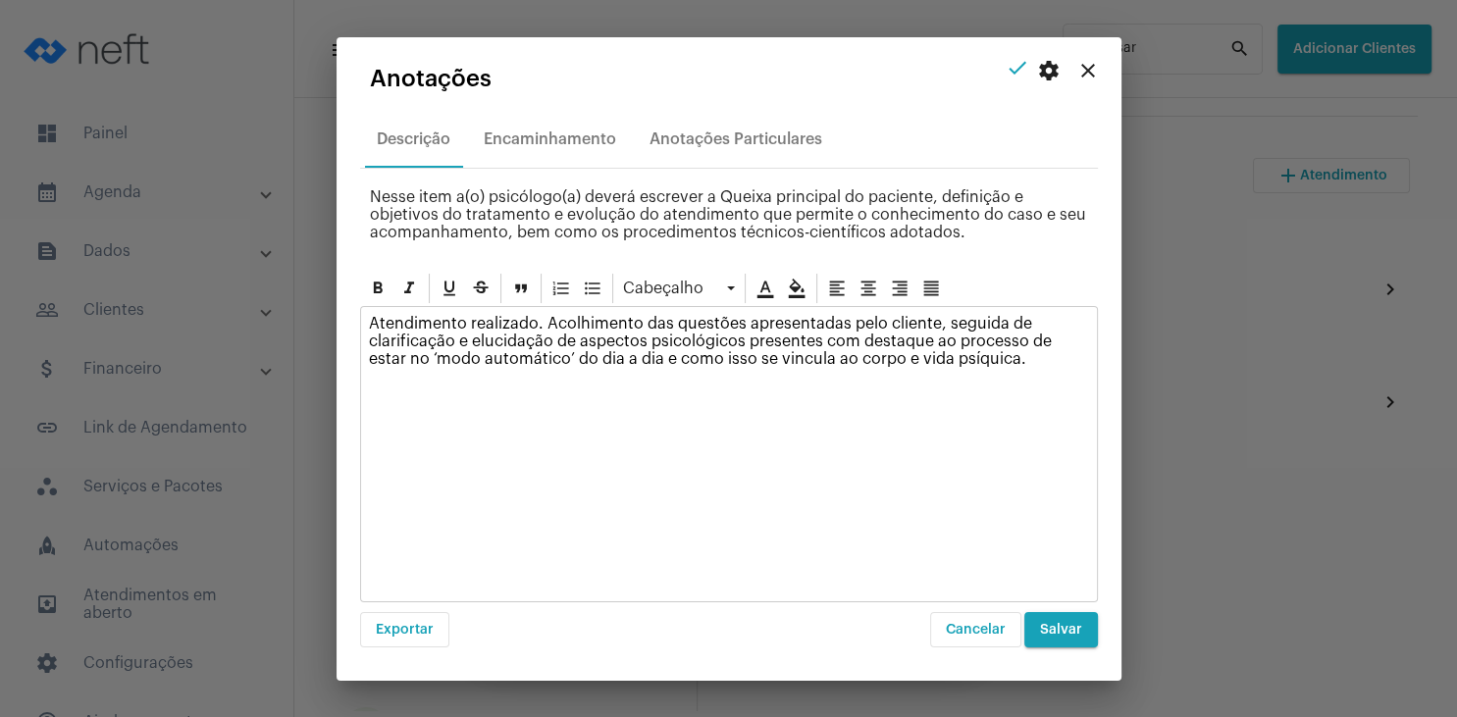
click at [1062, 633] on span "Salvar" at bounding box center [1061, 630] width 42 height 14
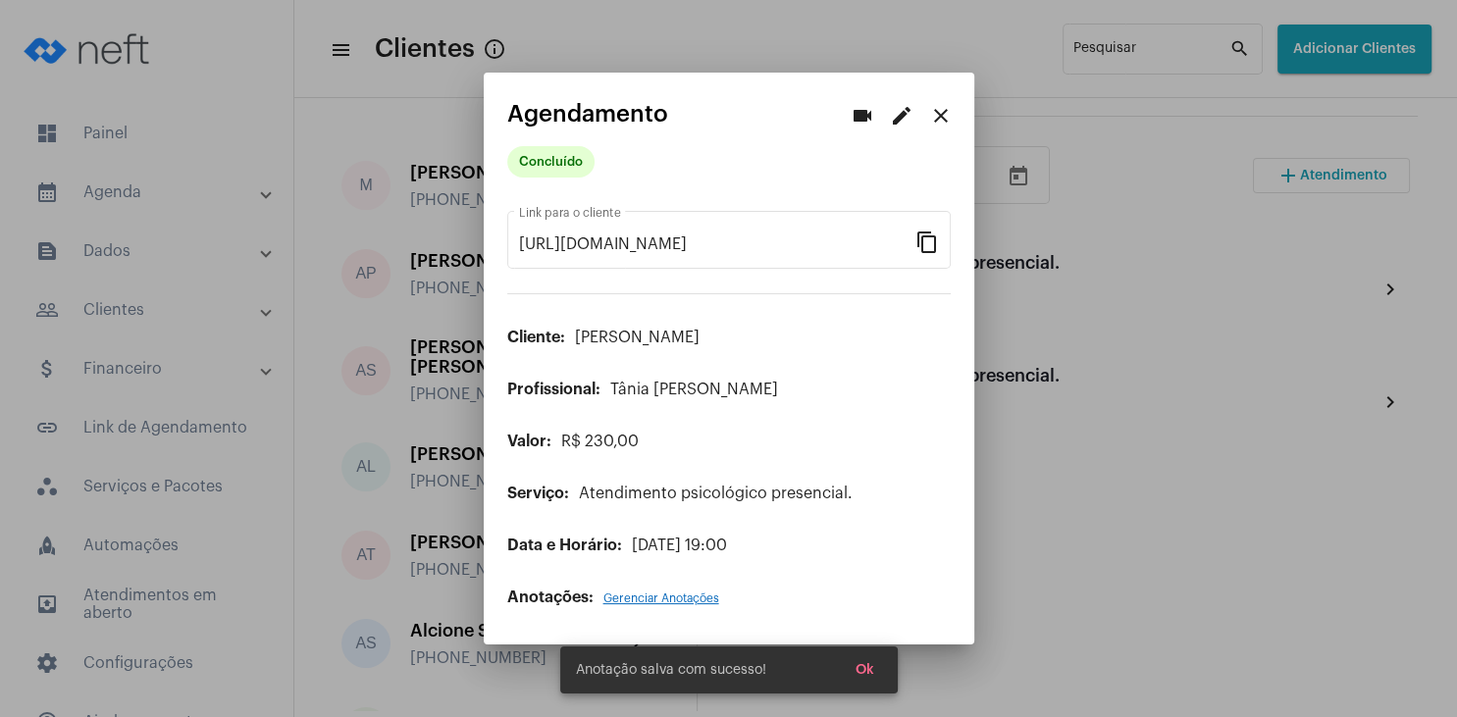
click at [924, 94] on mat-dialog-container "videocam edit close Agendamento Concluído [URL][DOMAIN_NAME] Link para o client…" at bounding box center [729, 359] width 491 height 573
click at [947, 120] on mat-icon "close" at bounding box center [941, 116] width 24 height 24
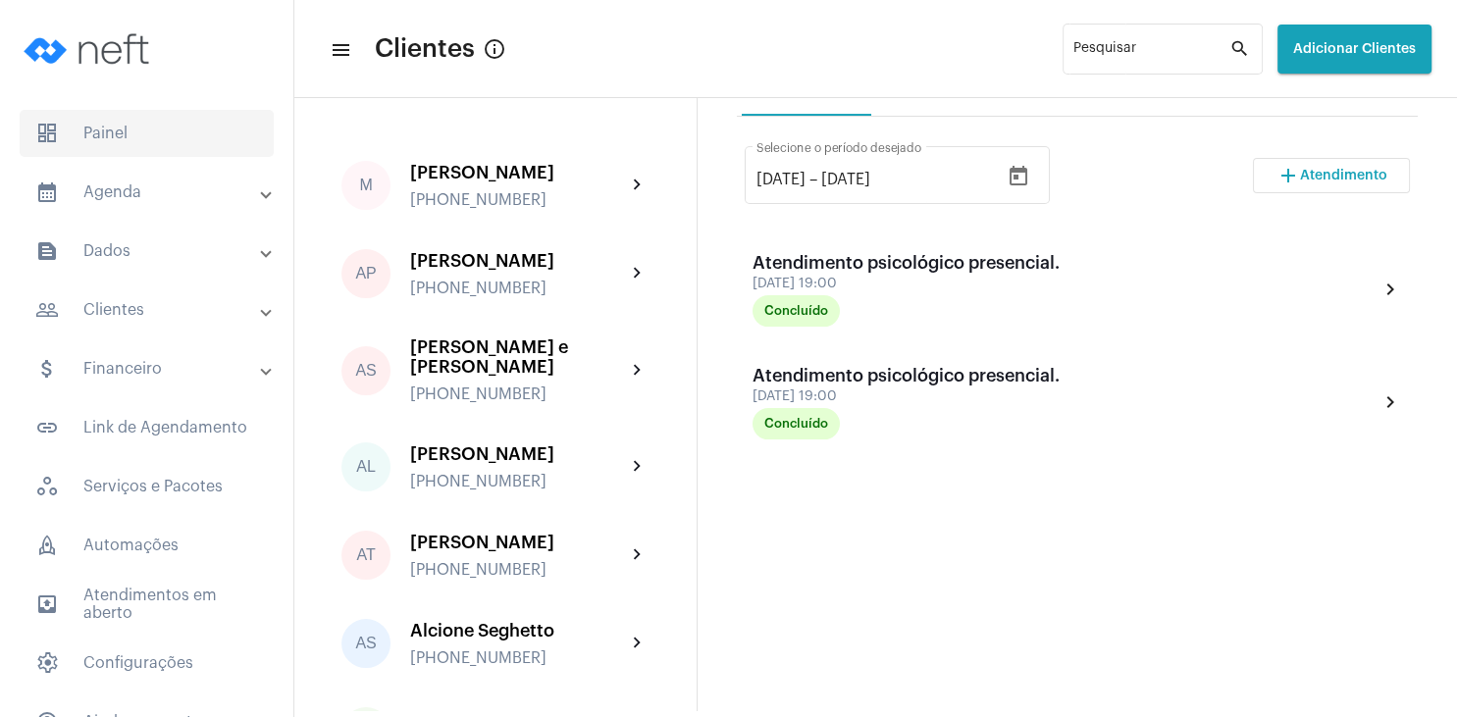
click at [129, 131] on span "dashboard Painel" at bounding box center [147, 133] width 254 height 47
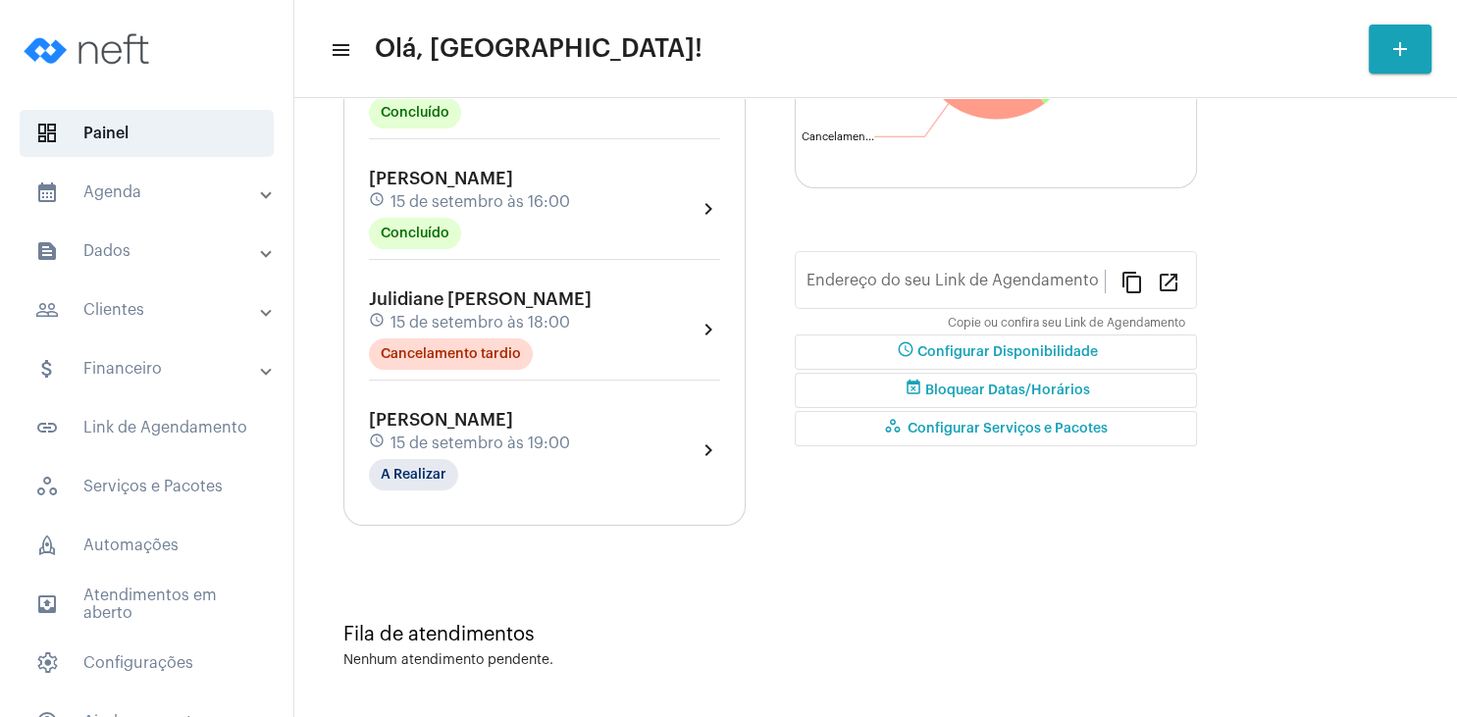
type input "[URL][DOMAIN_NAME]"
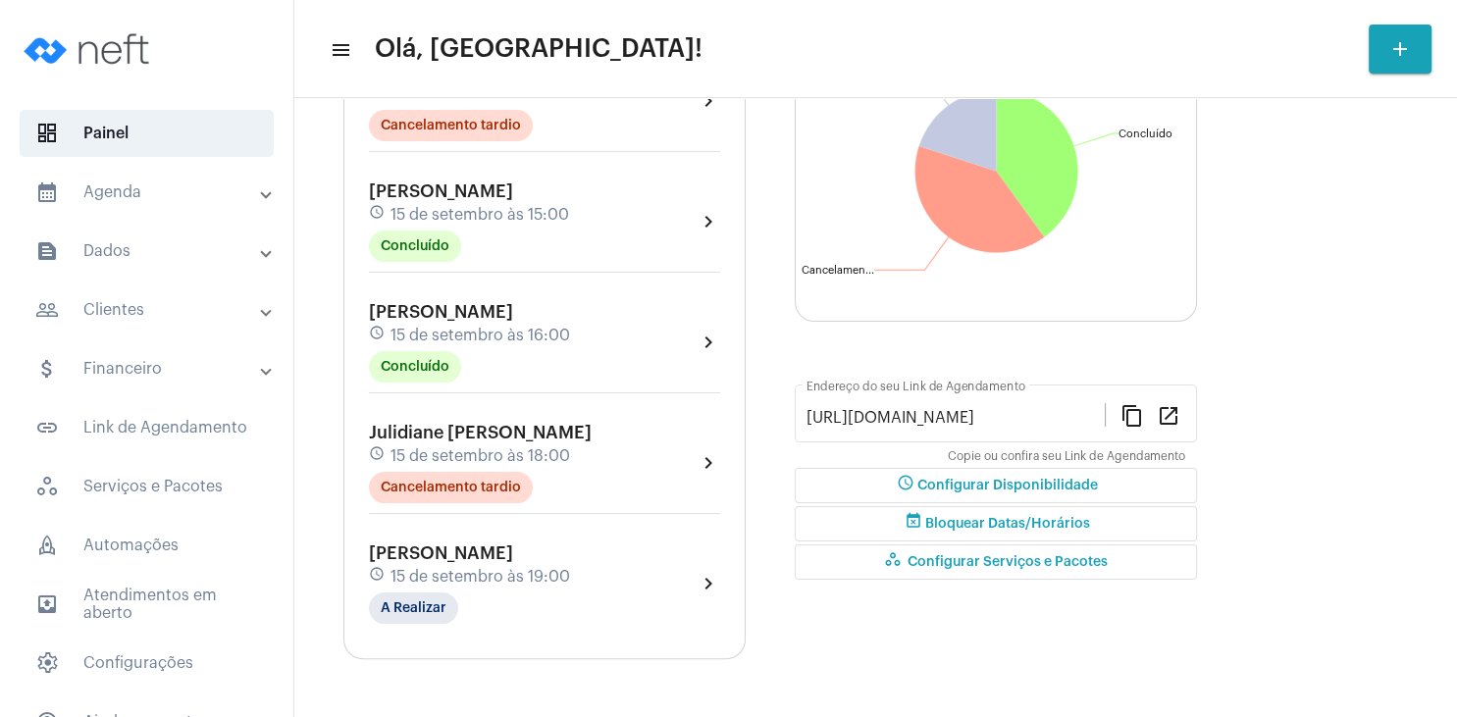
scroll to position [200, 0]
